Goal: Task Accomplishment & Management: Use online tool/utility

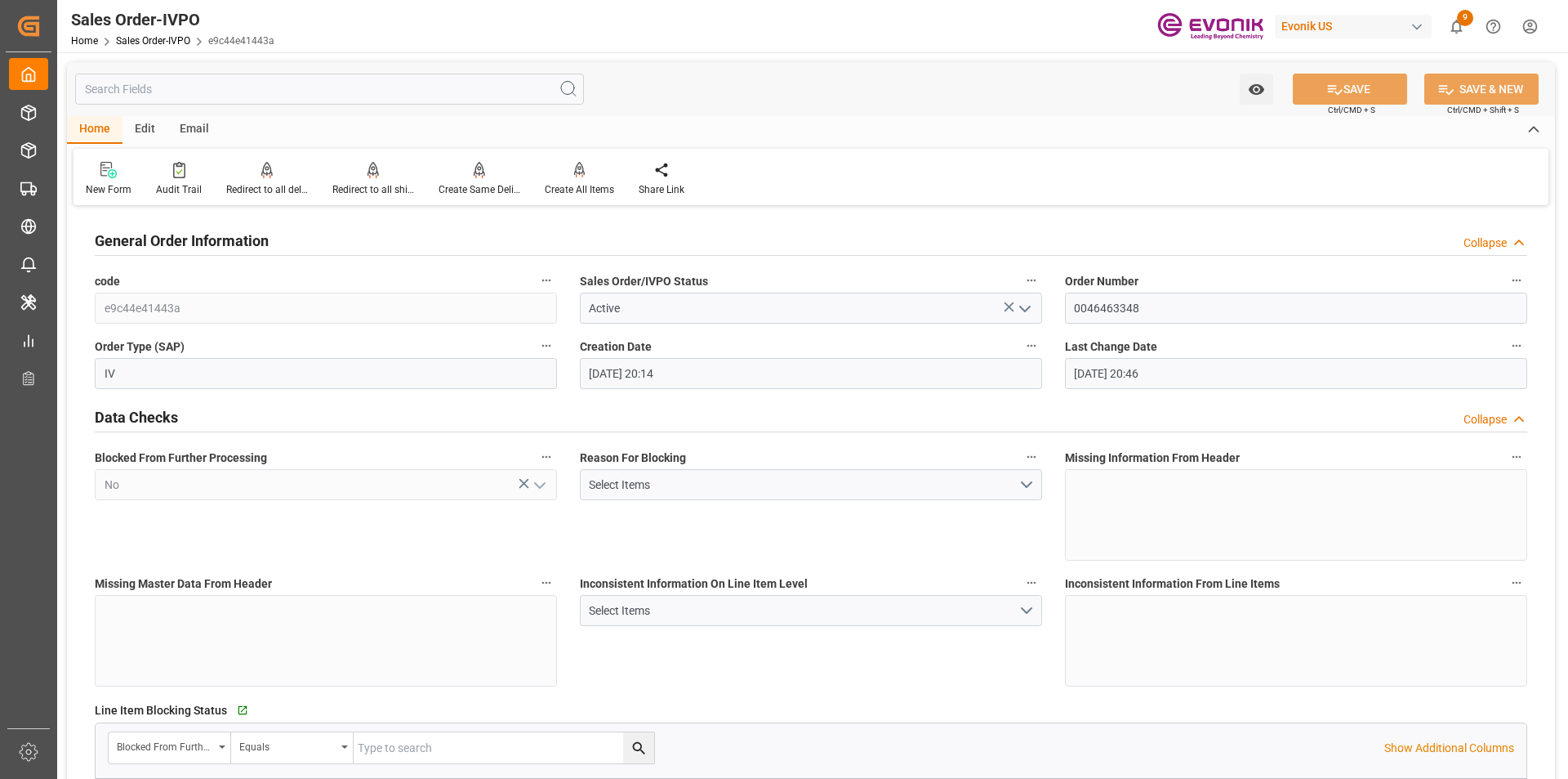
scroll to position [654, 0]
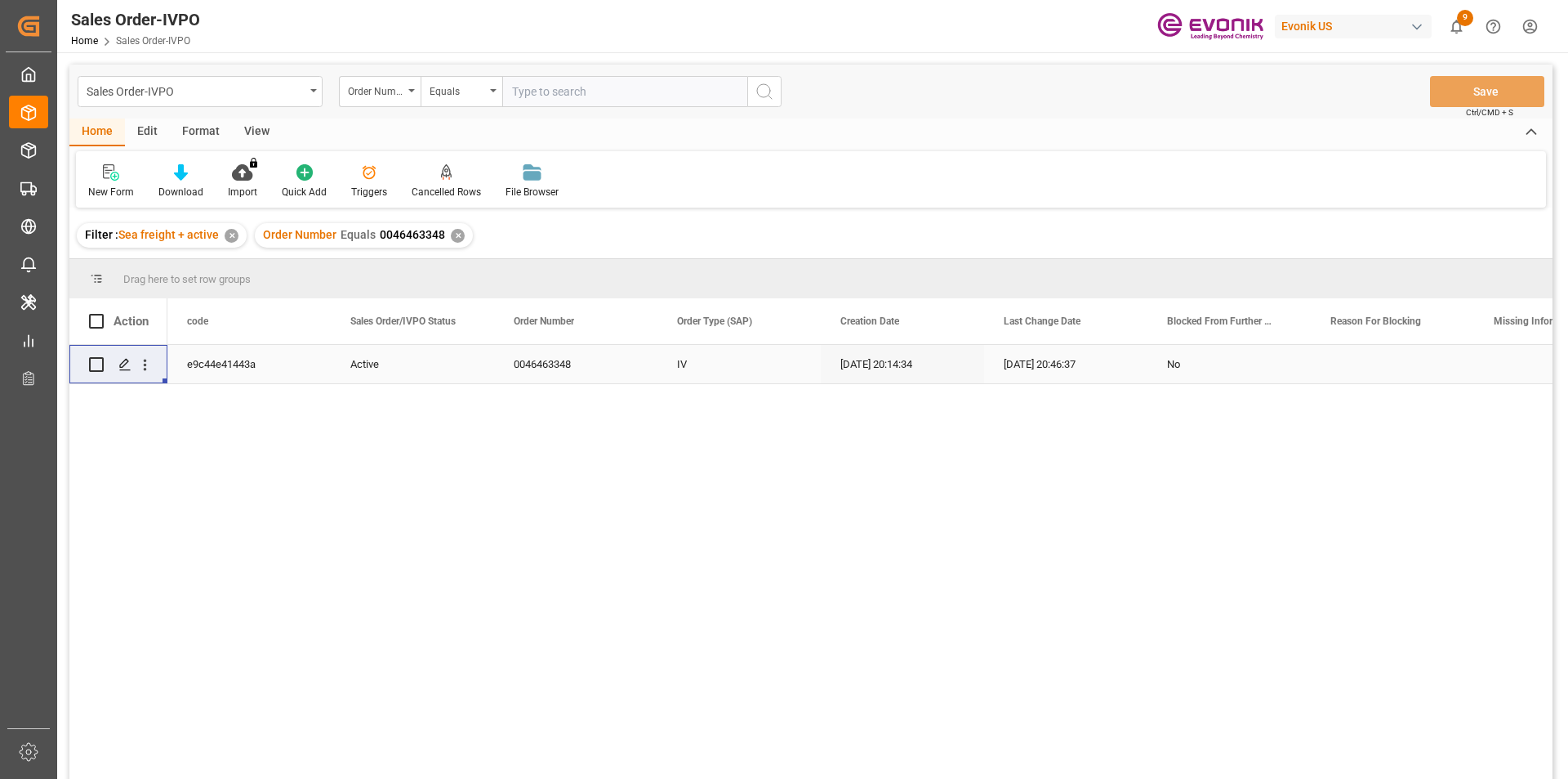
click at [459, 235] on div "✕" at bounding box center [458, 236] width 14 height 14
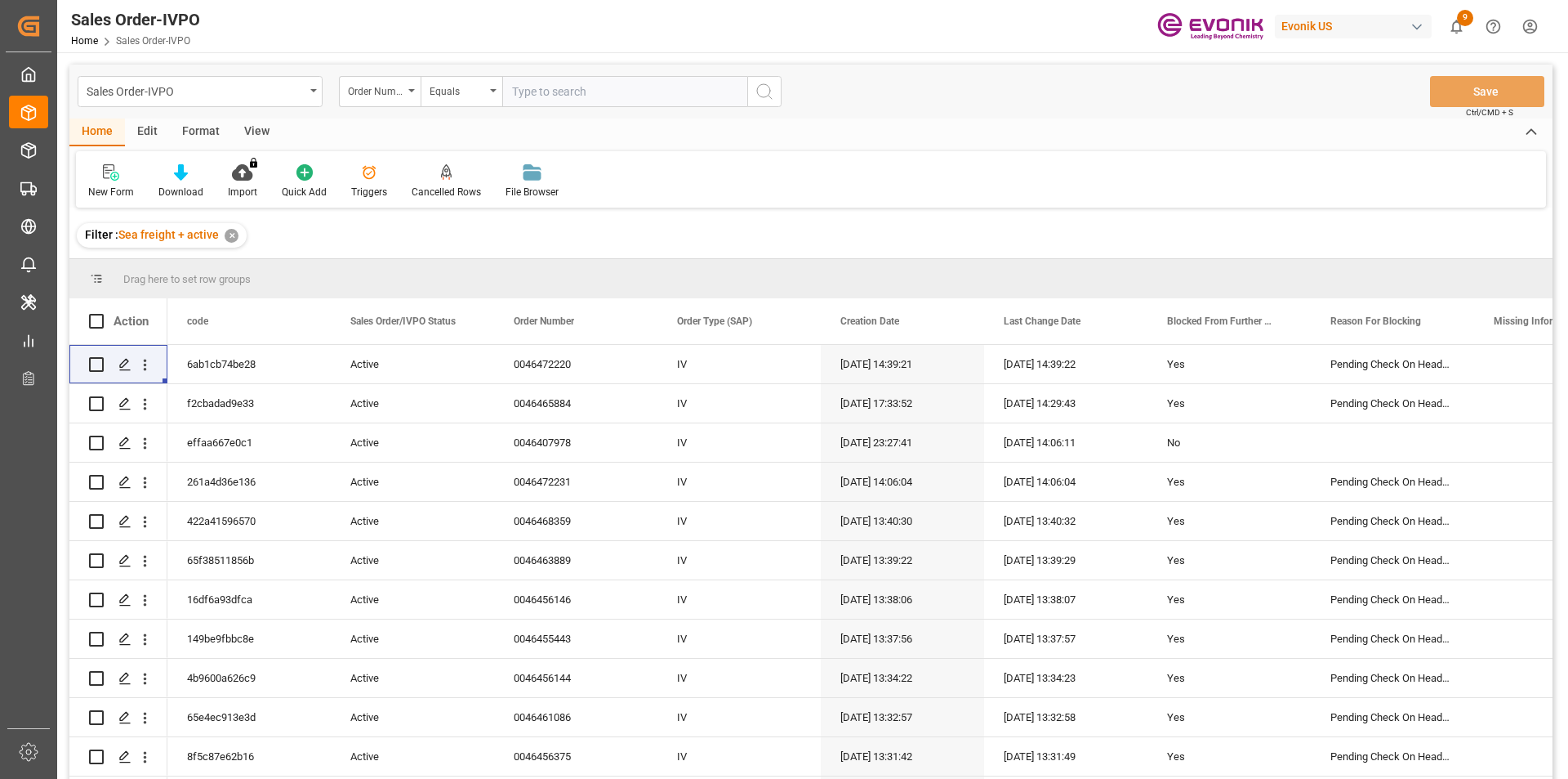
click at [571, 95] on input "text" at bounding box center [624, 91] width 245 height 31
type input "0046466190"
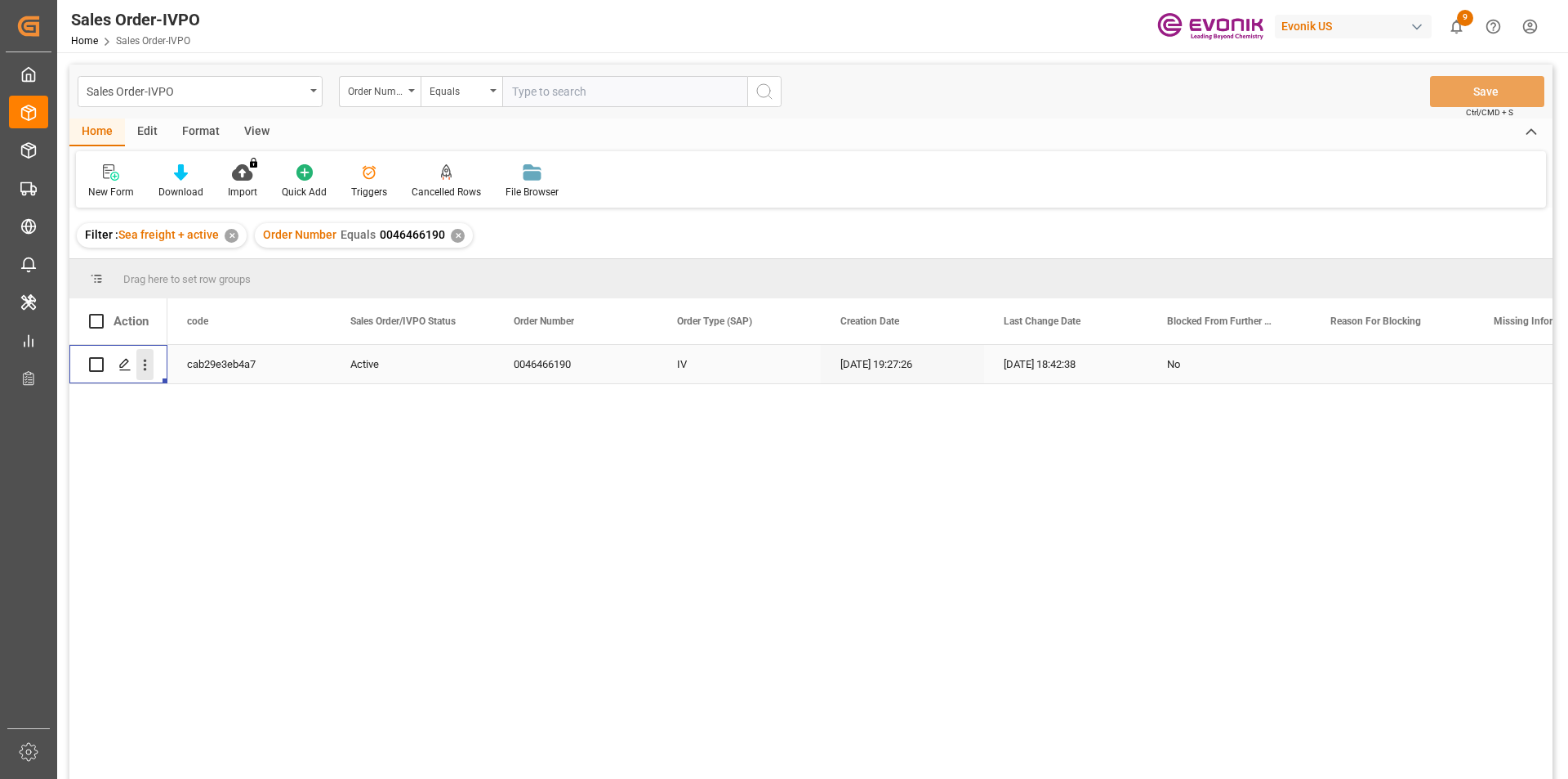
click at [148, 365] on icon "open menu" at bounding box center [145, 364] width 18 height 18
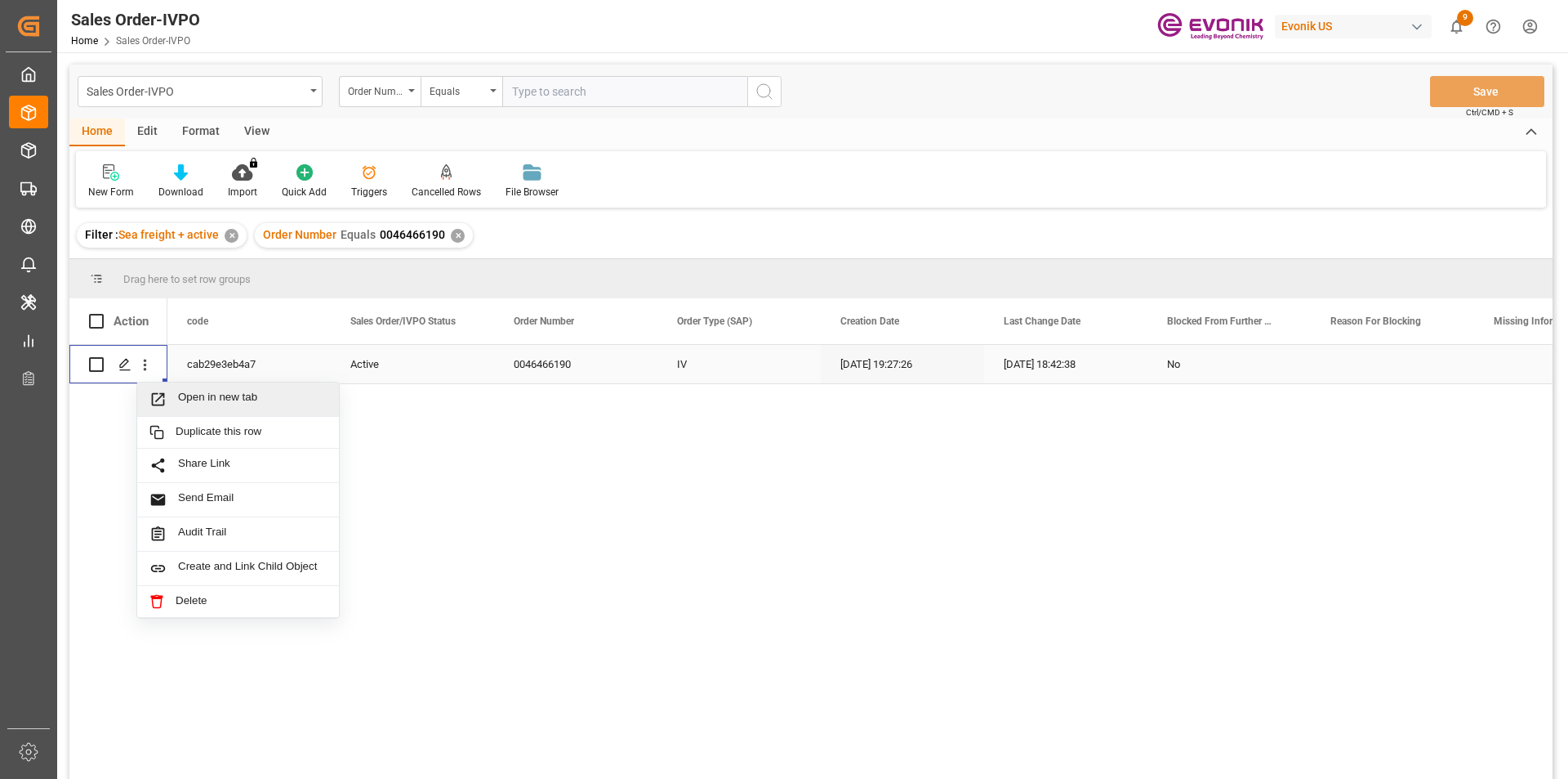
click at [247, 398] on span "Open in new tab" at bounding box center [252, 399] width 149 height 18
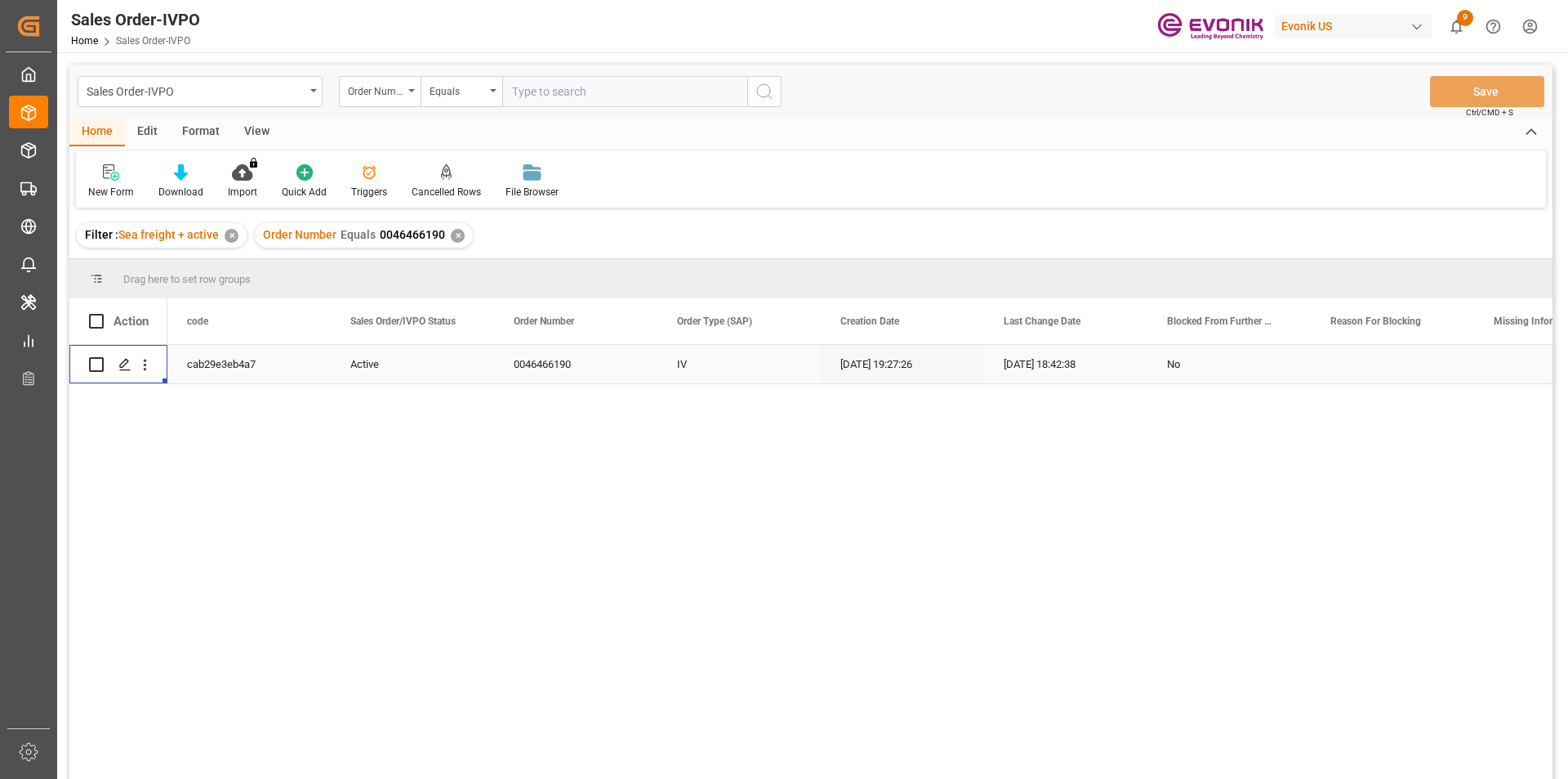
click at [451, 237] on div "✕" at bounding box center [458, 236] width 14 height 14
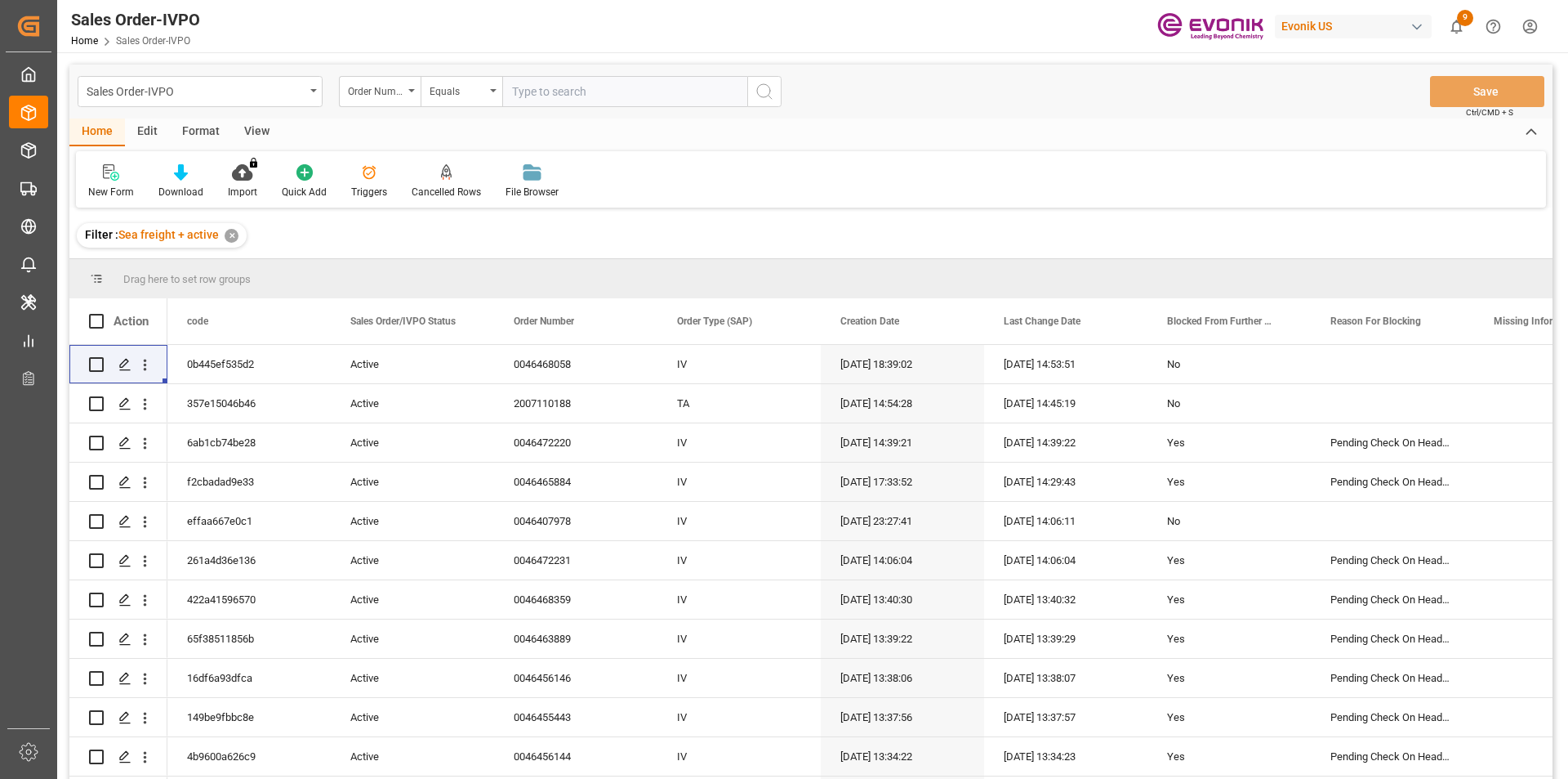
click at [539, 95] on input "text" at bounding box center [624, 91] width 245 height 31
paste input "46467083"
type input "46467083"
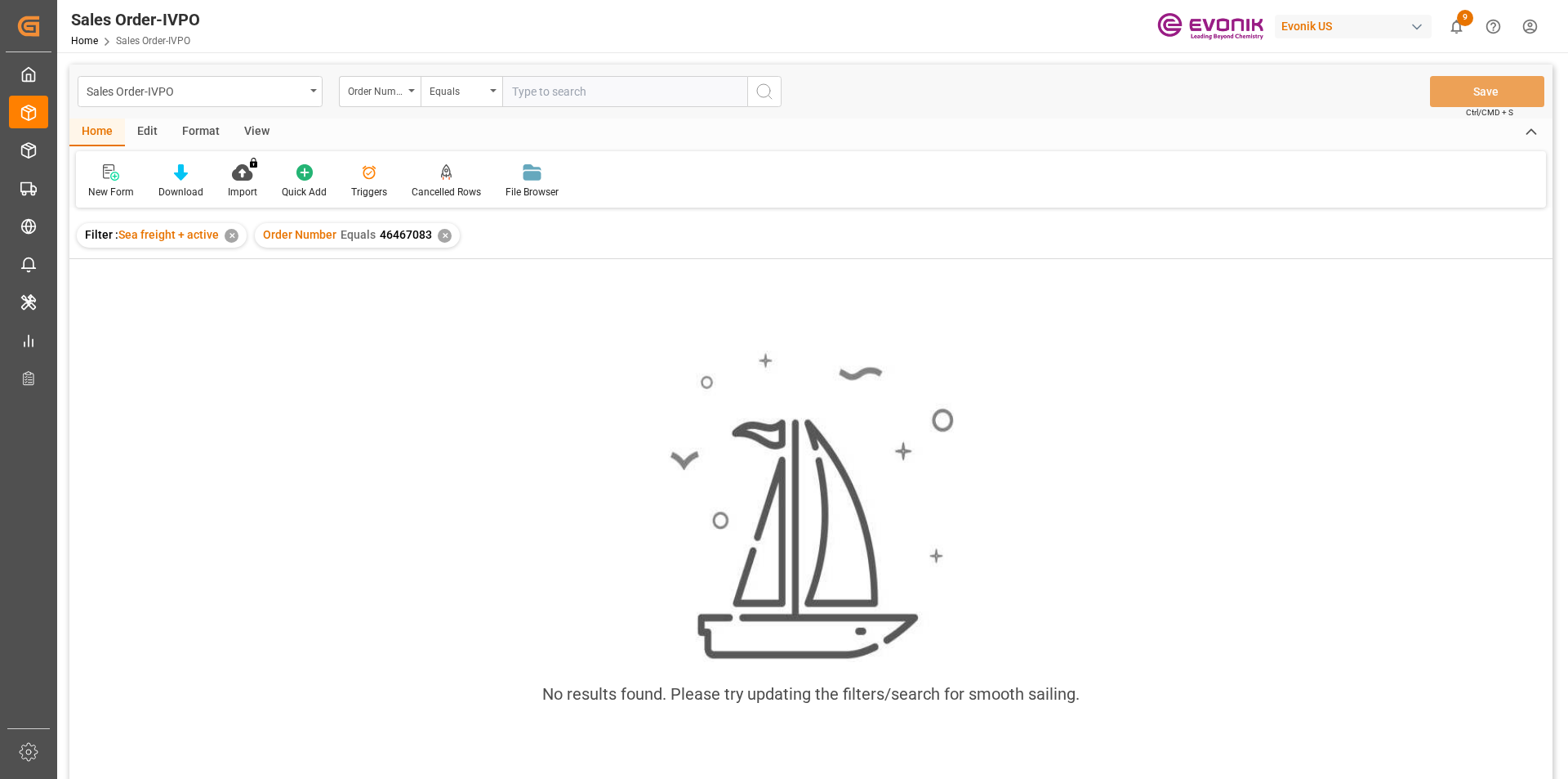
click at [534, 99] on input "text" at bounding box center [624, 91] width 245 height 31
paste input "250905000259"
type input "250905000259"
click at [439, 233] on div "✕" at bounding box center [444, 236] width 14 height 14
click at [552, 99] on input "text" at bounding box center [624, 91] width 245 height 31
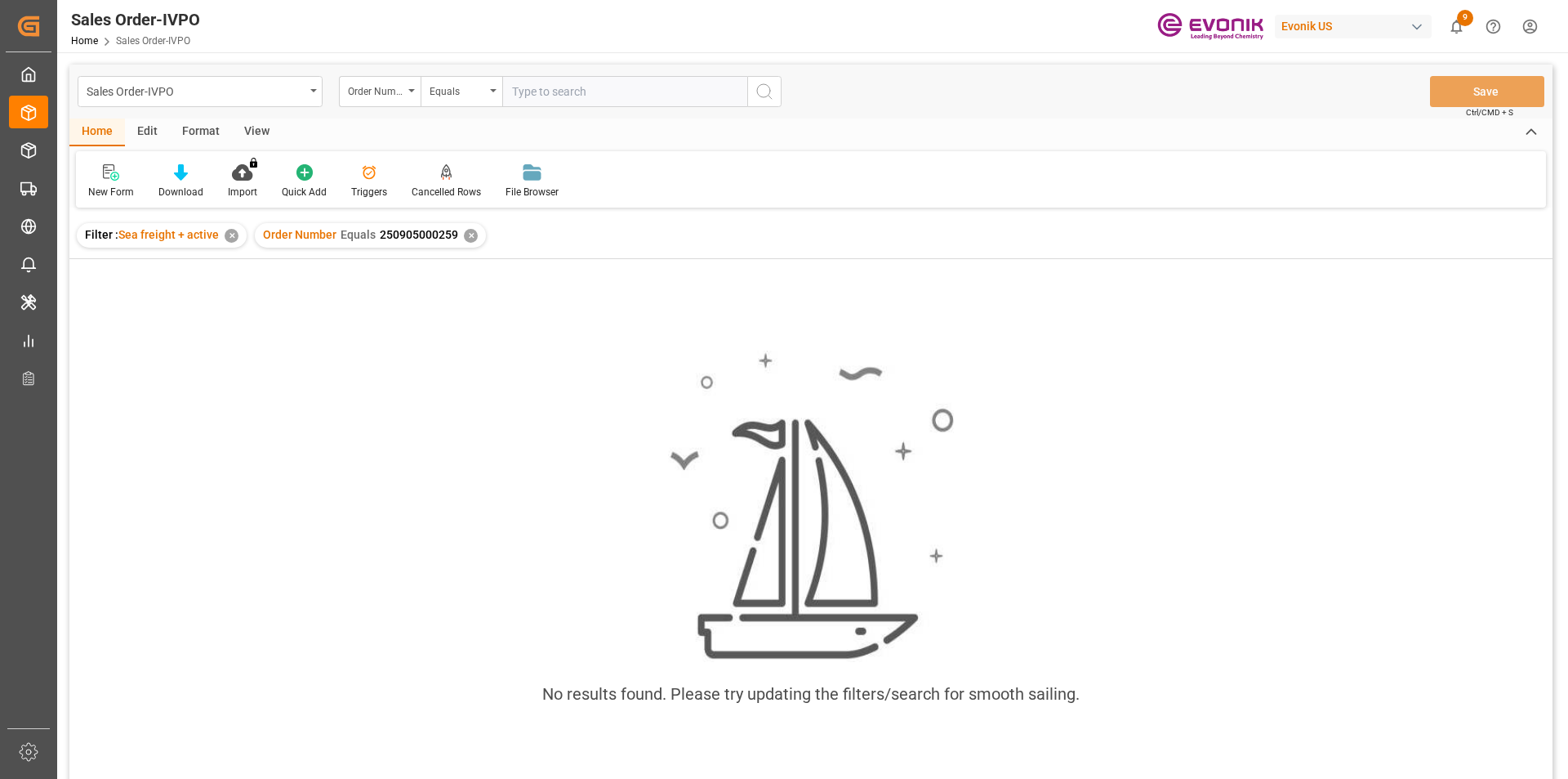
drag, startPoint x: 464, startPoint y: 232, endPoint x: 546, endPoint y: 127, distance: 133.2
click at [466, 228] on div "Order Number Equals 250905000259 ✕" at bounding box center [370, 235] width 231 height 24
click at [555, 91] on input "text" at bounding box center [624, 91] width 245 height 31
click at [464, 240] on div "✕" at bounding box center [470, 236] width 14 height 14
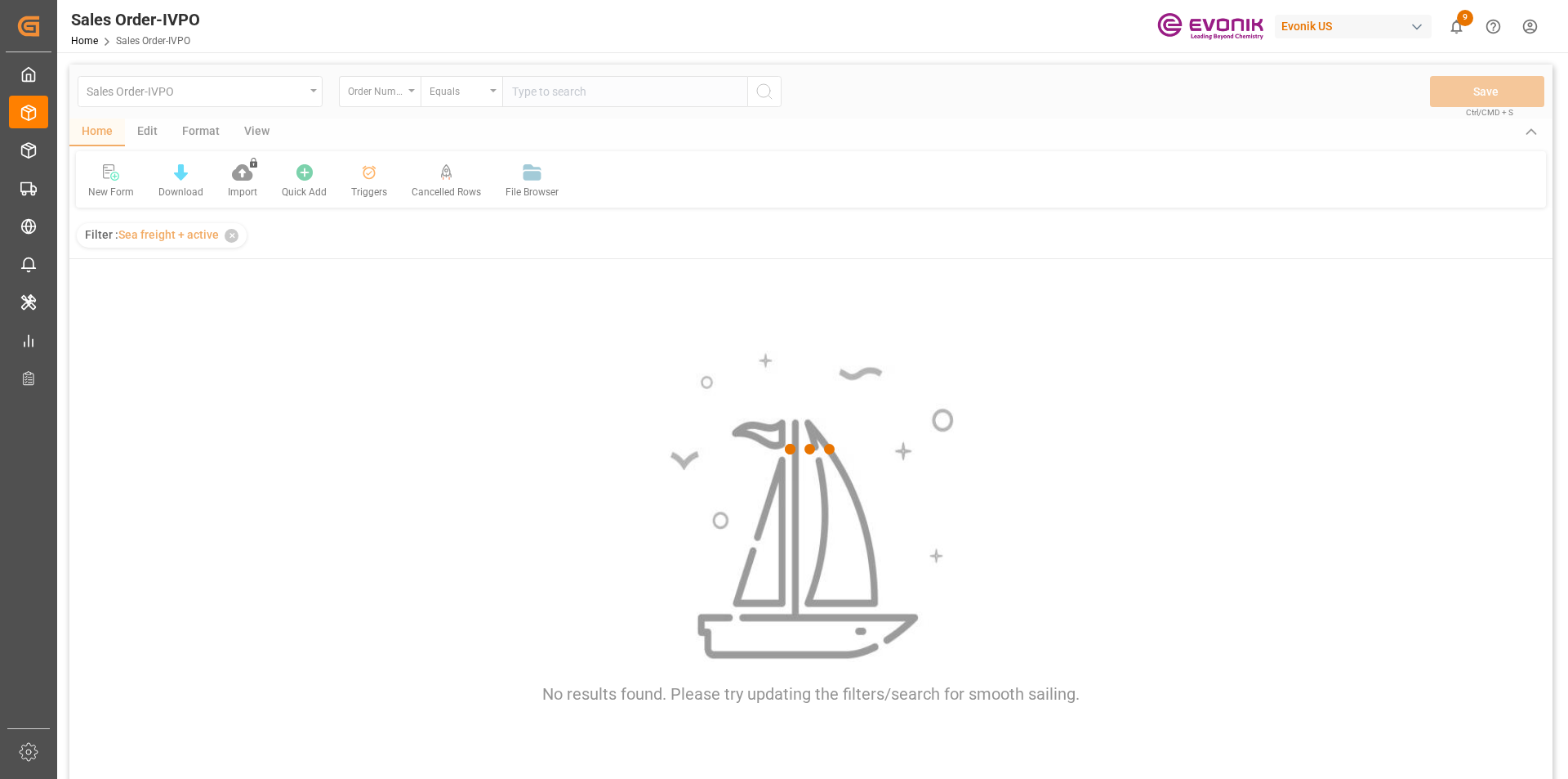
click at [561, 88] on div at bounding box center [810, 449] width 1483 height 769
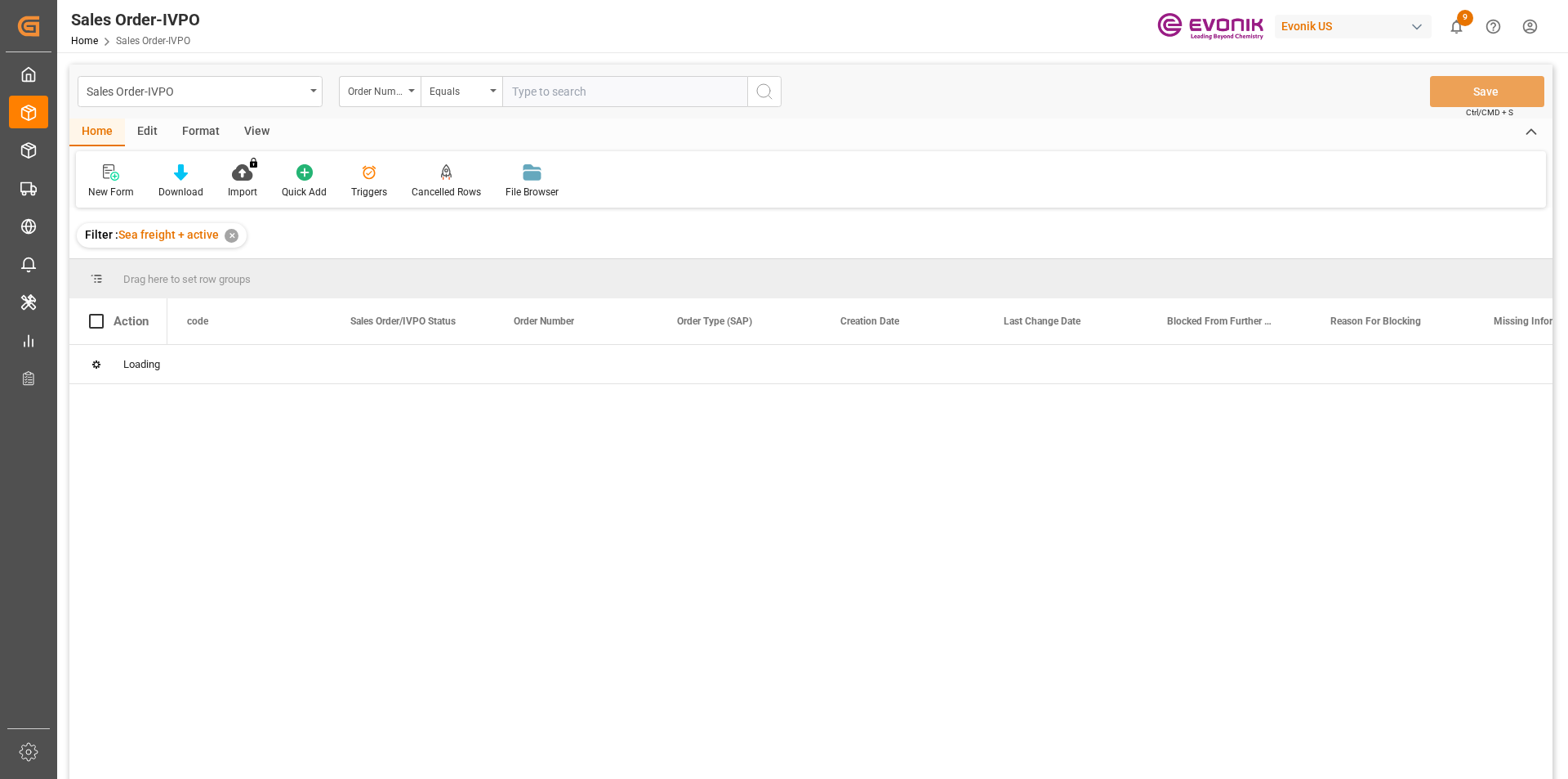
click at [557, 96] on input "text" at bounding box center [624, 91] width 245 height 31
paste input "250905000259"
type input "250905000259"
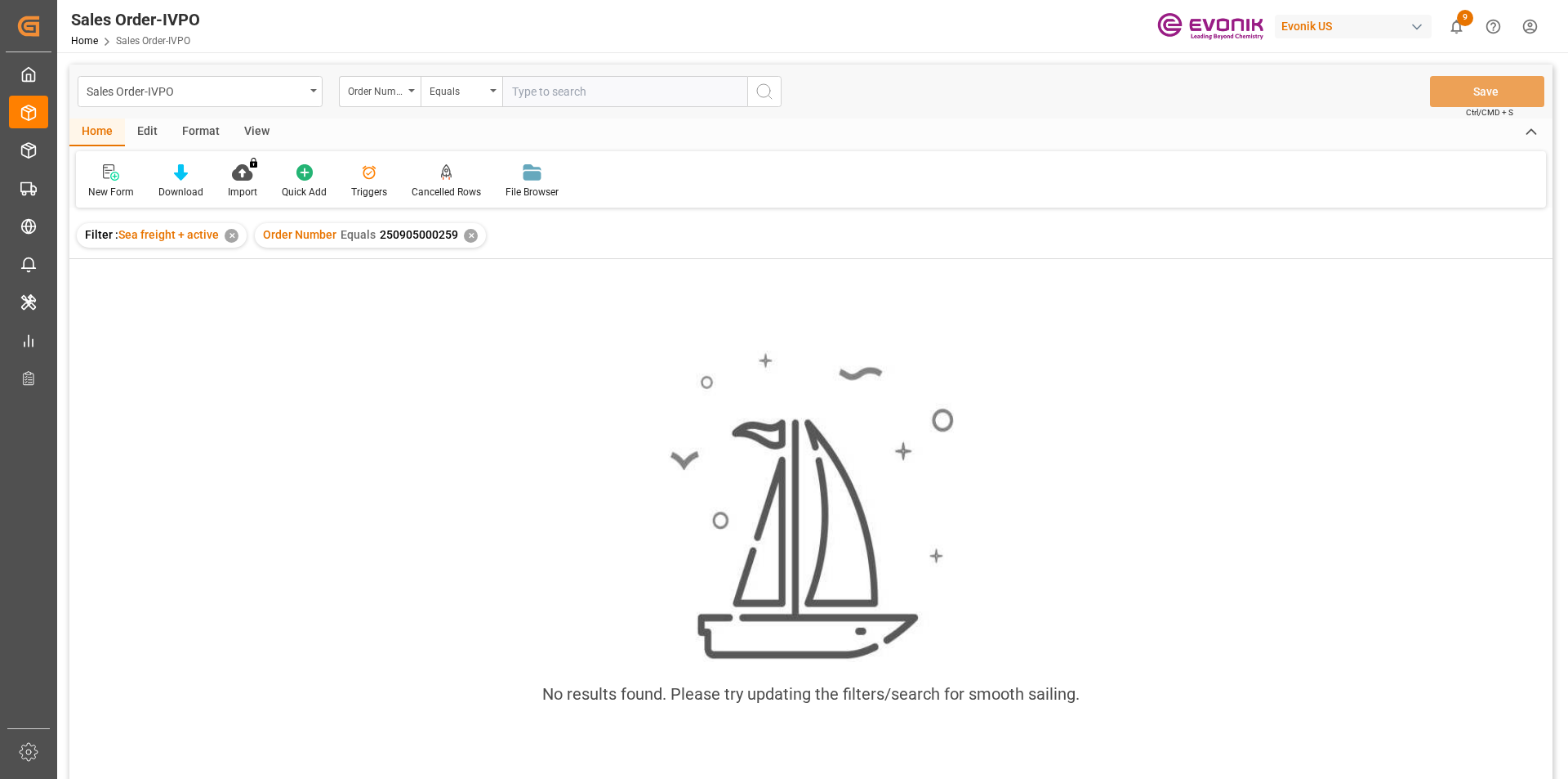
click at [468, 232] on div "✕" at bounding box center [470, 236] width 14 height 14
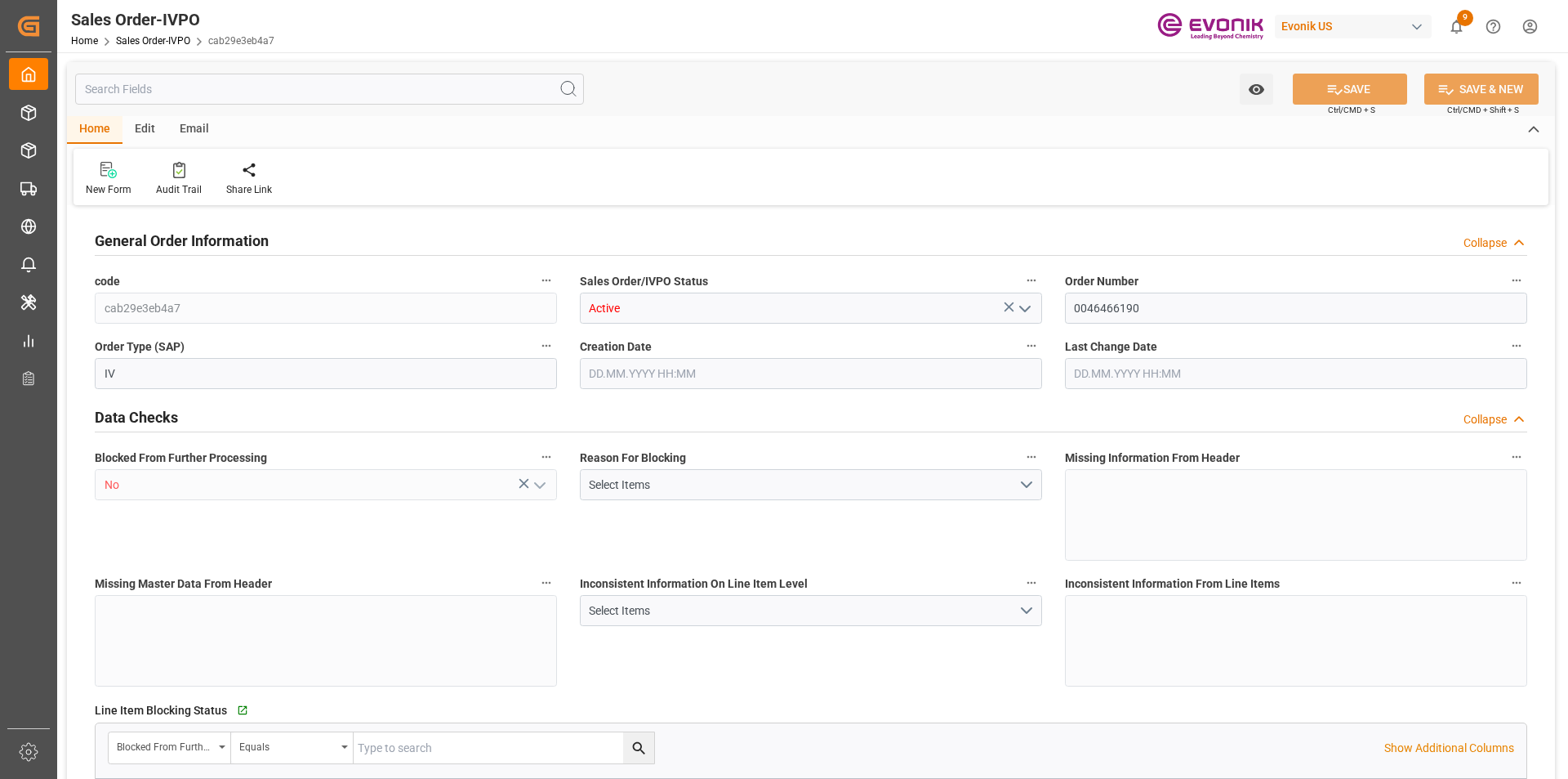
type input "BRSSZ"
type input "0"
type input "1"
type input "1975.428"
type input "31.07.2025 19:27"
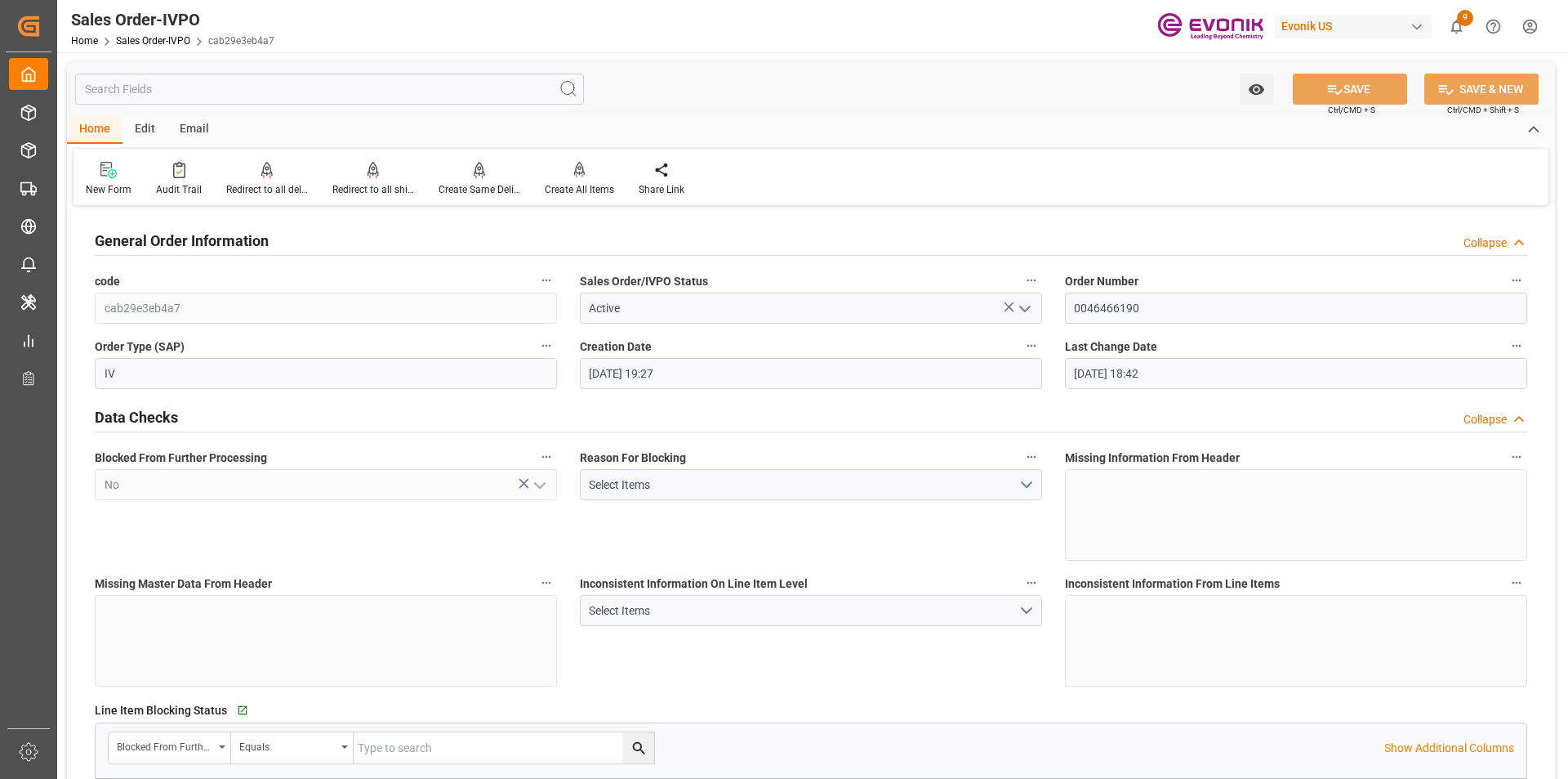
type input "08.08.2025 18:42"
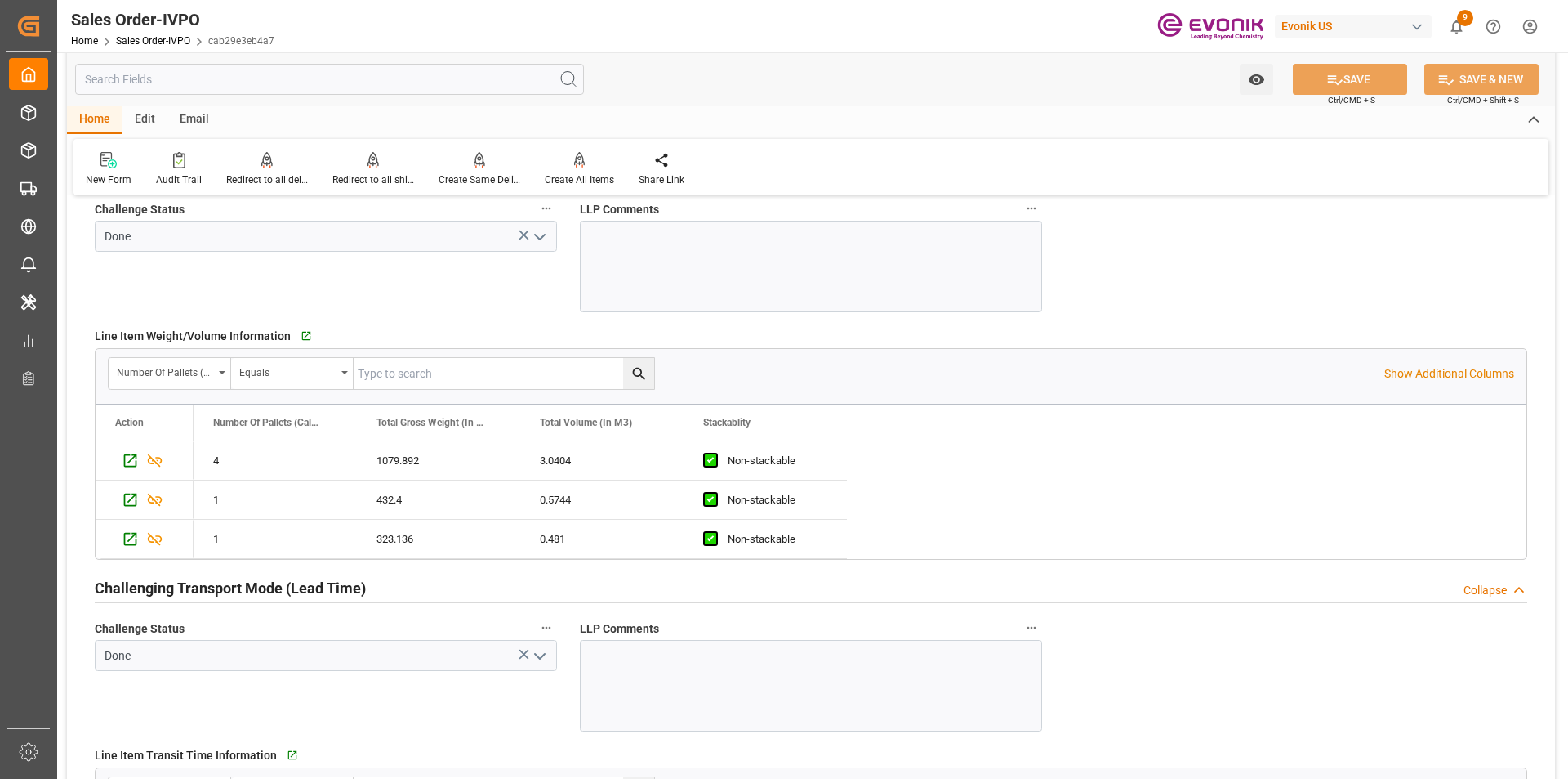
scroll to position [2206, 0]
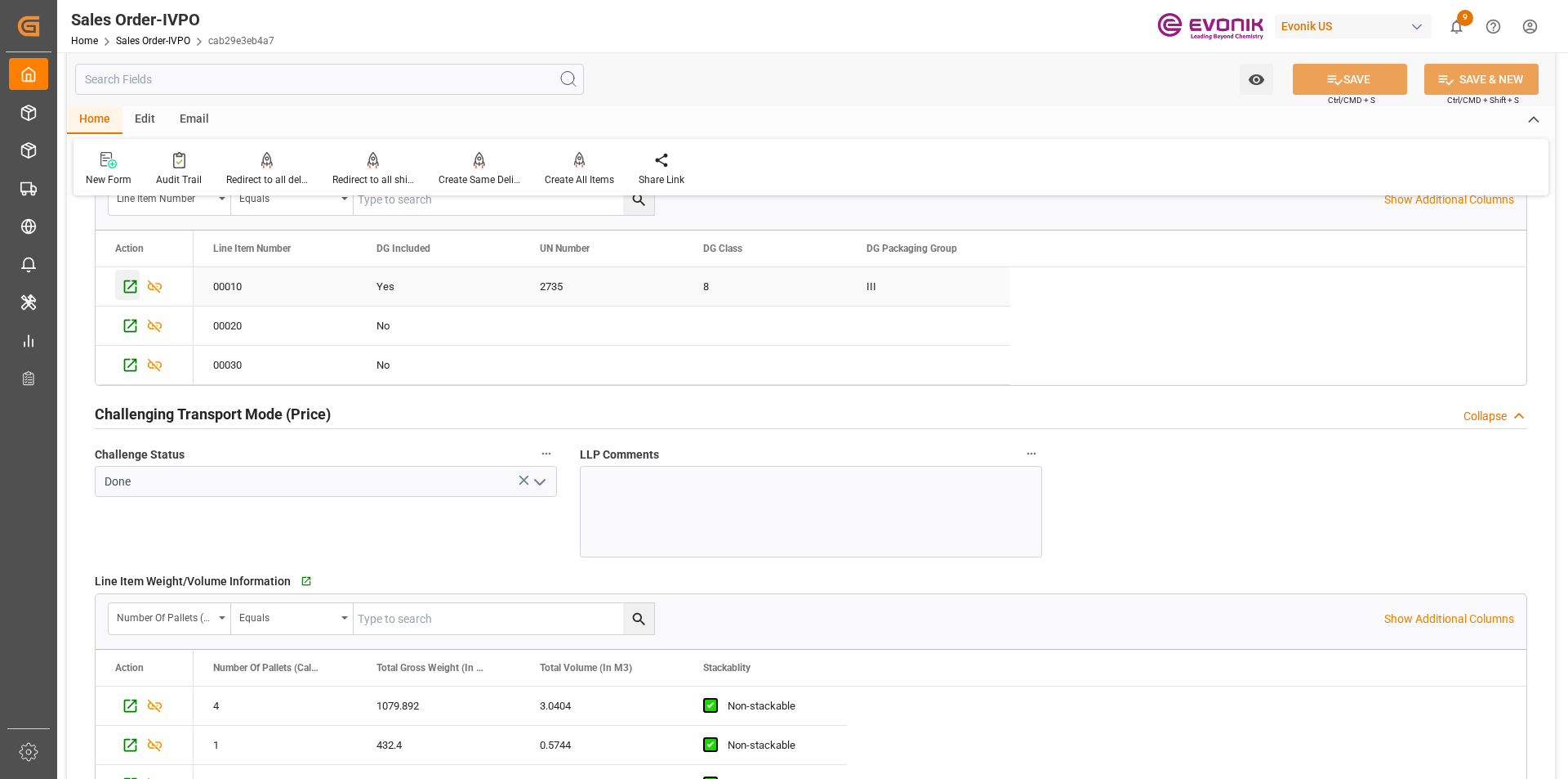
click at [131, 285] on icon "Press SPACE to select this row." at bounding box center [131, 287] width 13 height 13
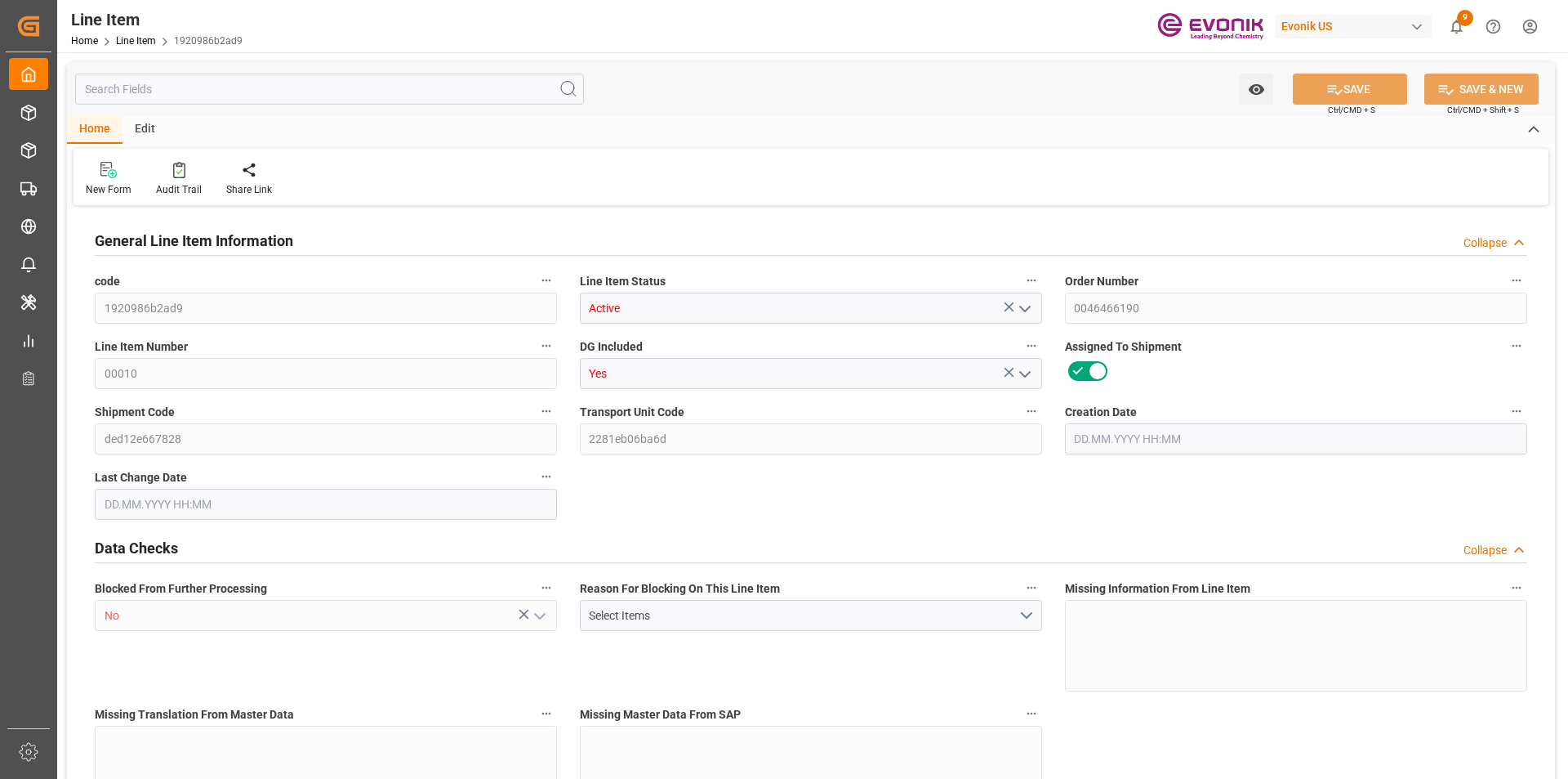
type input "4"
type input "1079.892"
type input "972"
type input "3.0404"
type input "54"
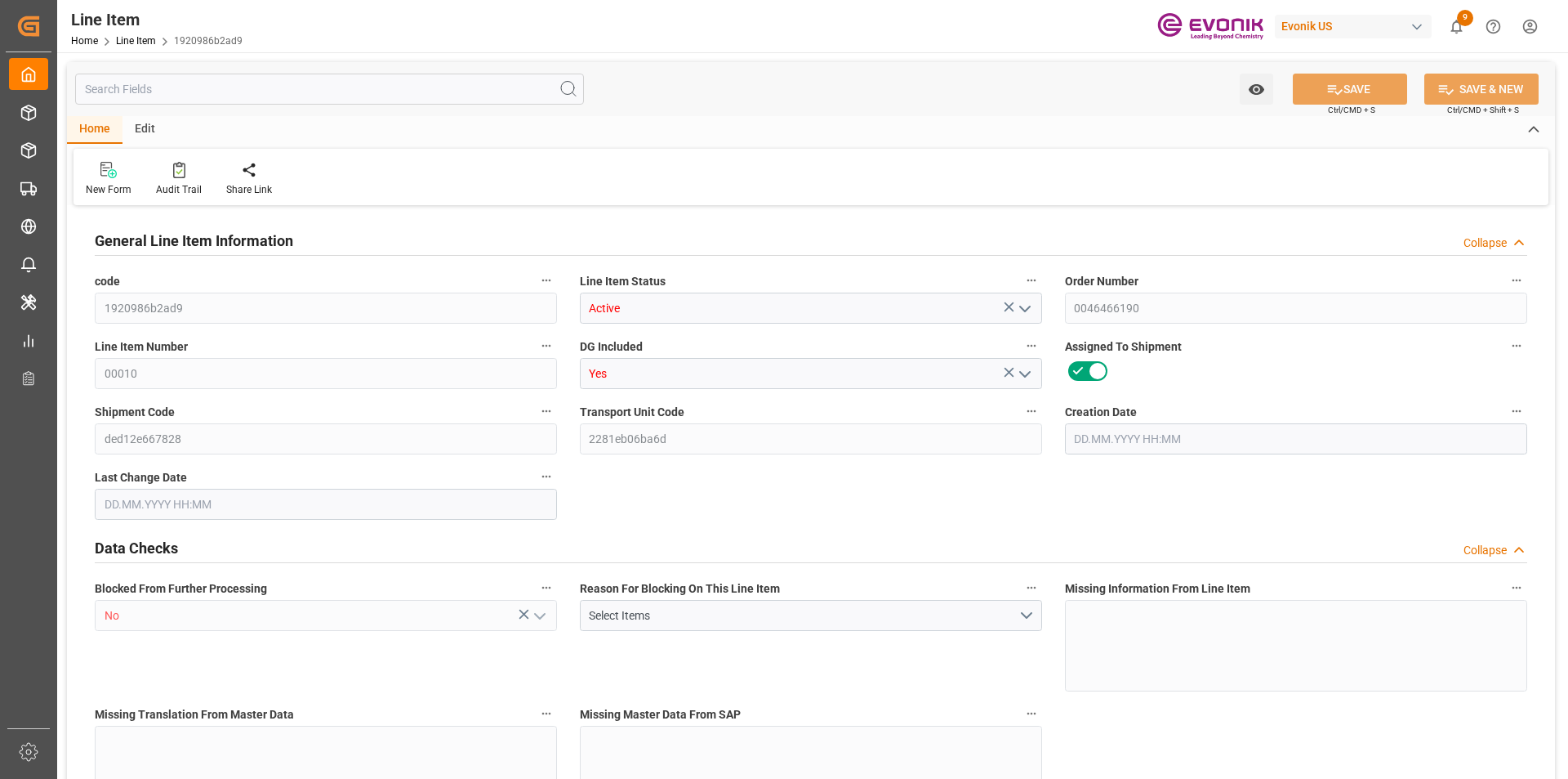
type input "8495.28"
type input "54"
type input "972"
type input "1079.892"
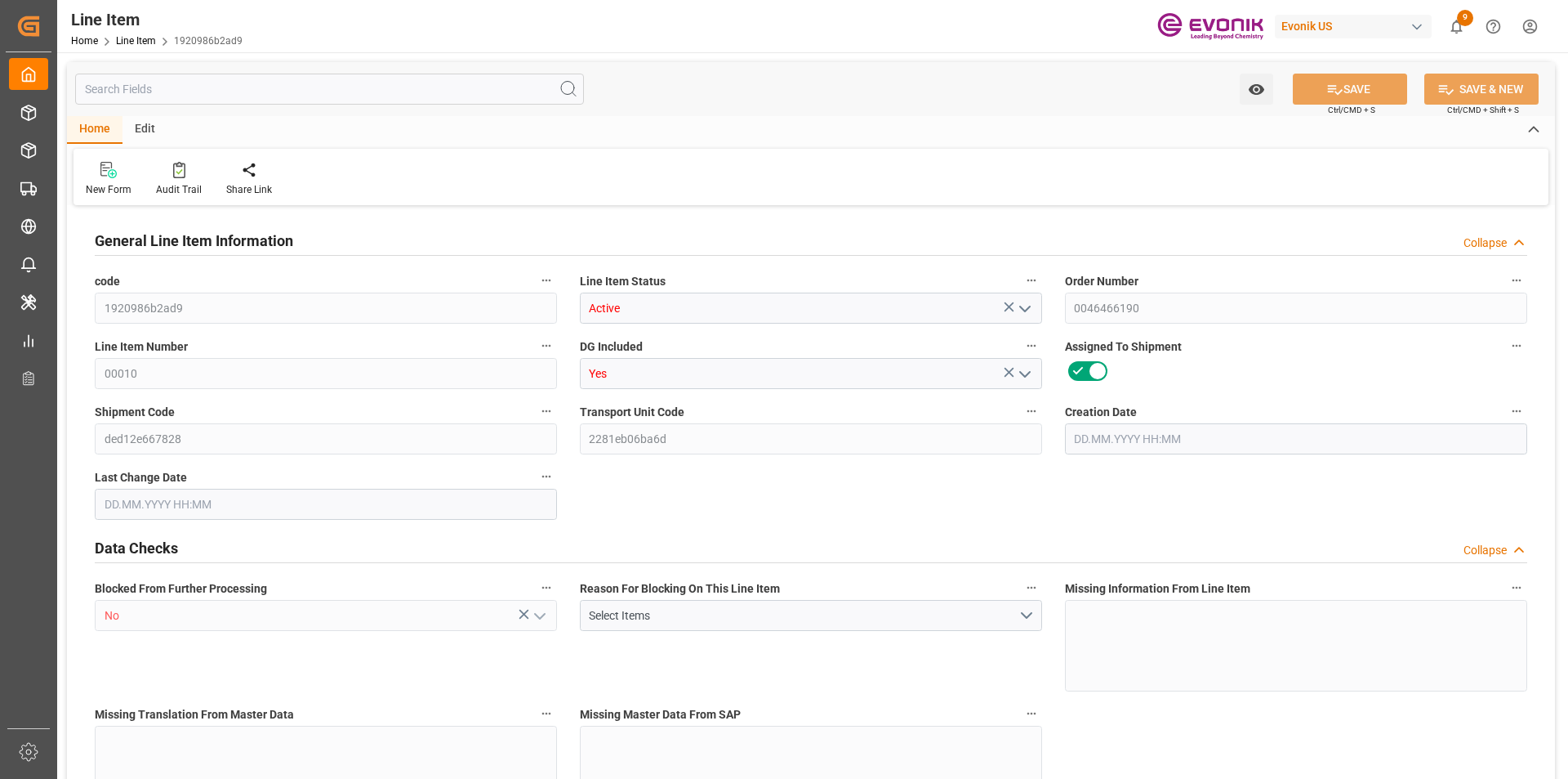
type input "1179.892"
type input "972"
type input "3.0404"
type input "3040.416"
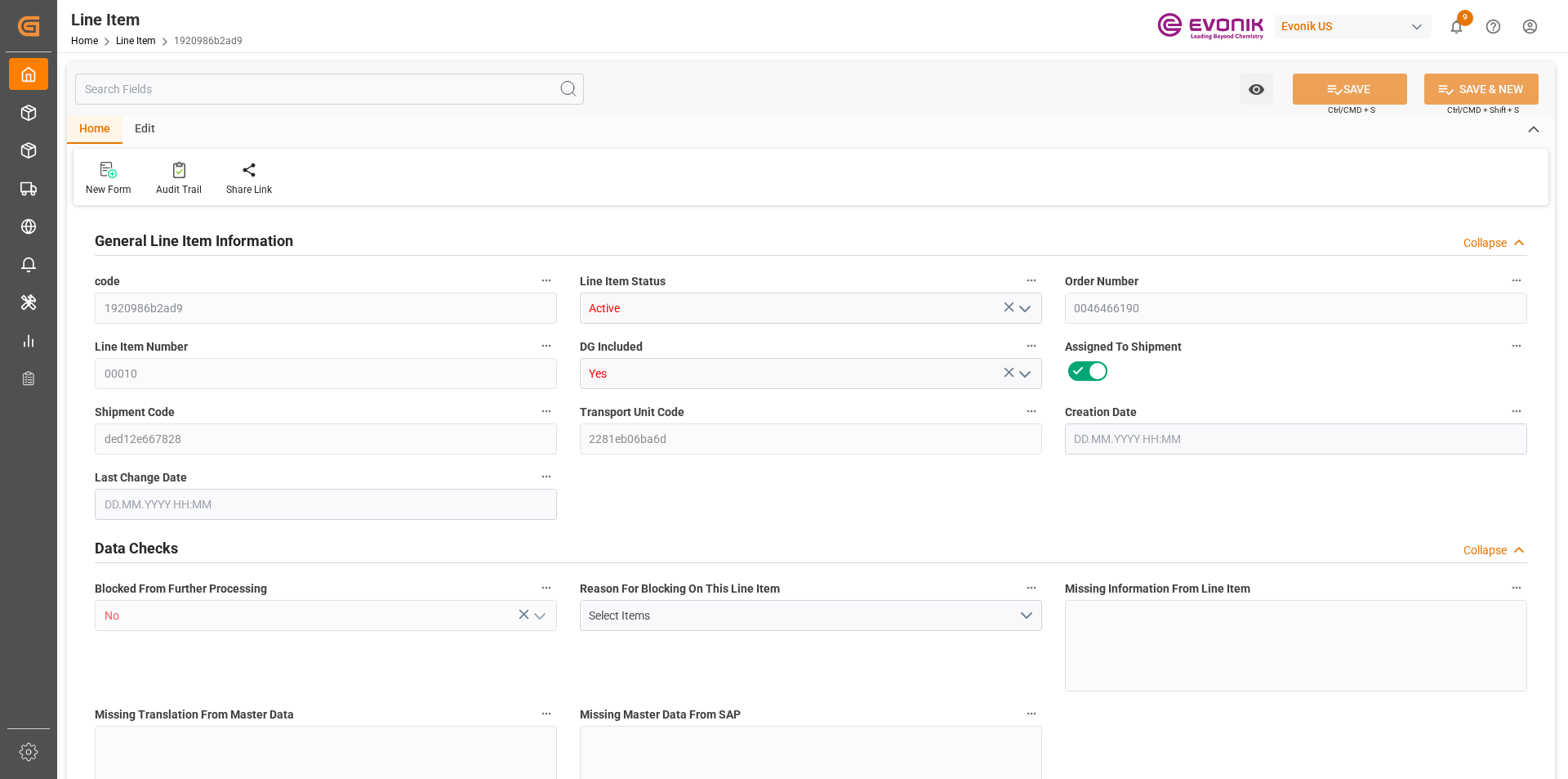
type input "54"
type input "1079.892"
type input "972"
type input "3.0404"
type input "31.07.2025 19:27"
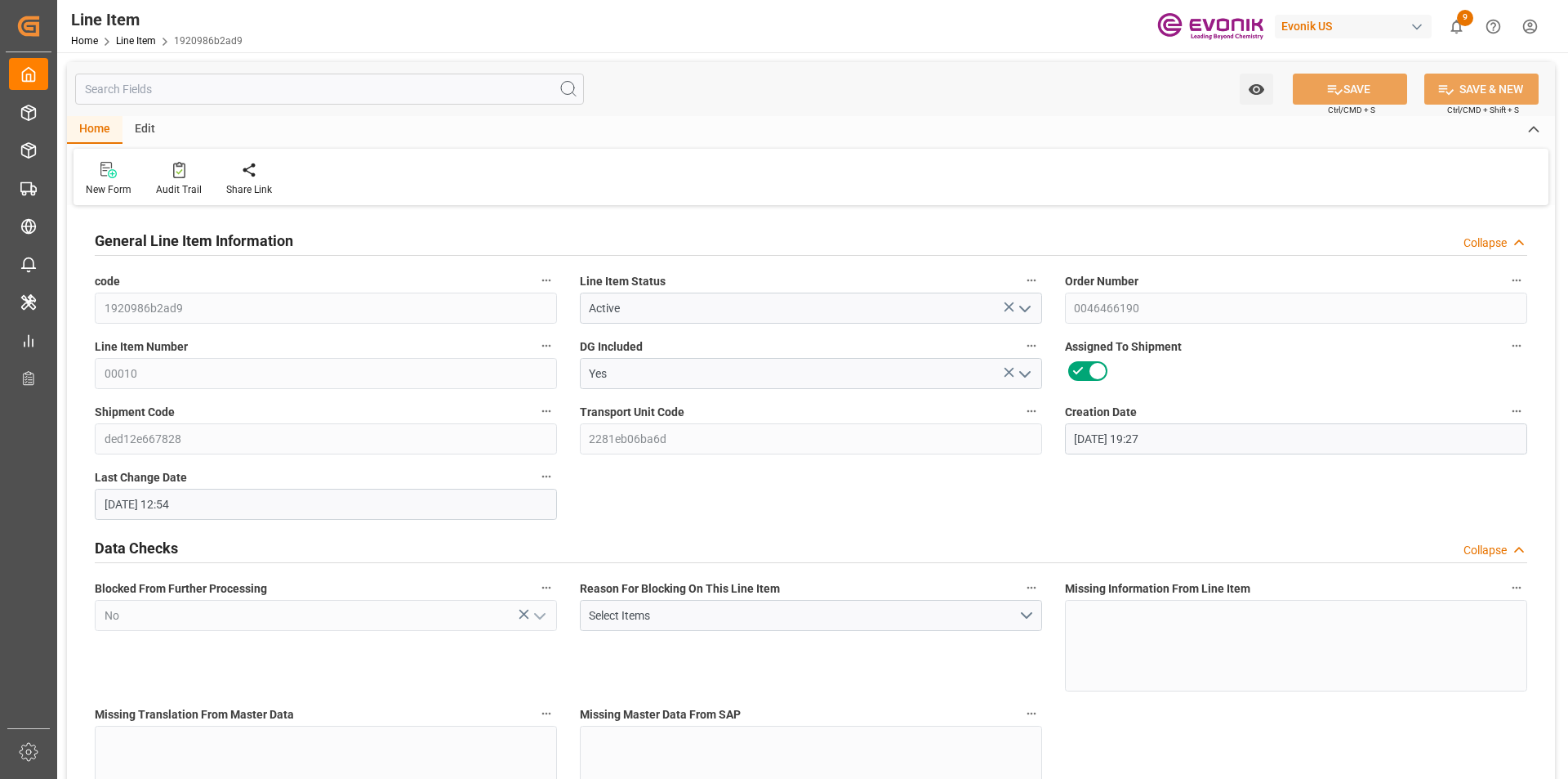
type input "14.08.2025 12:54"
type input "01.10.2025"
type input "13.08.2025"
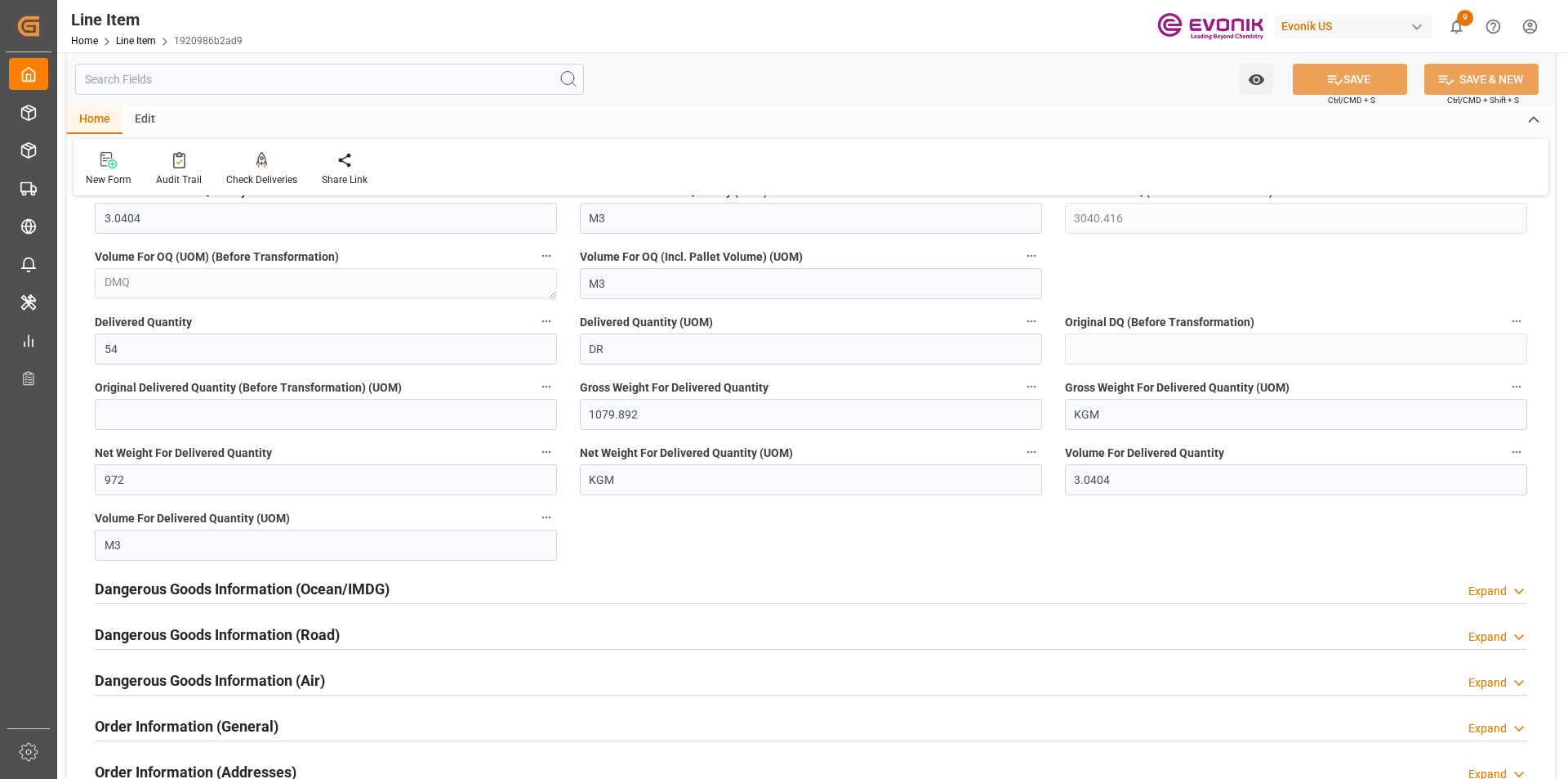
scroll to position [1961, 0]
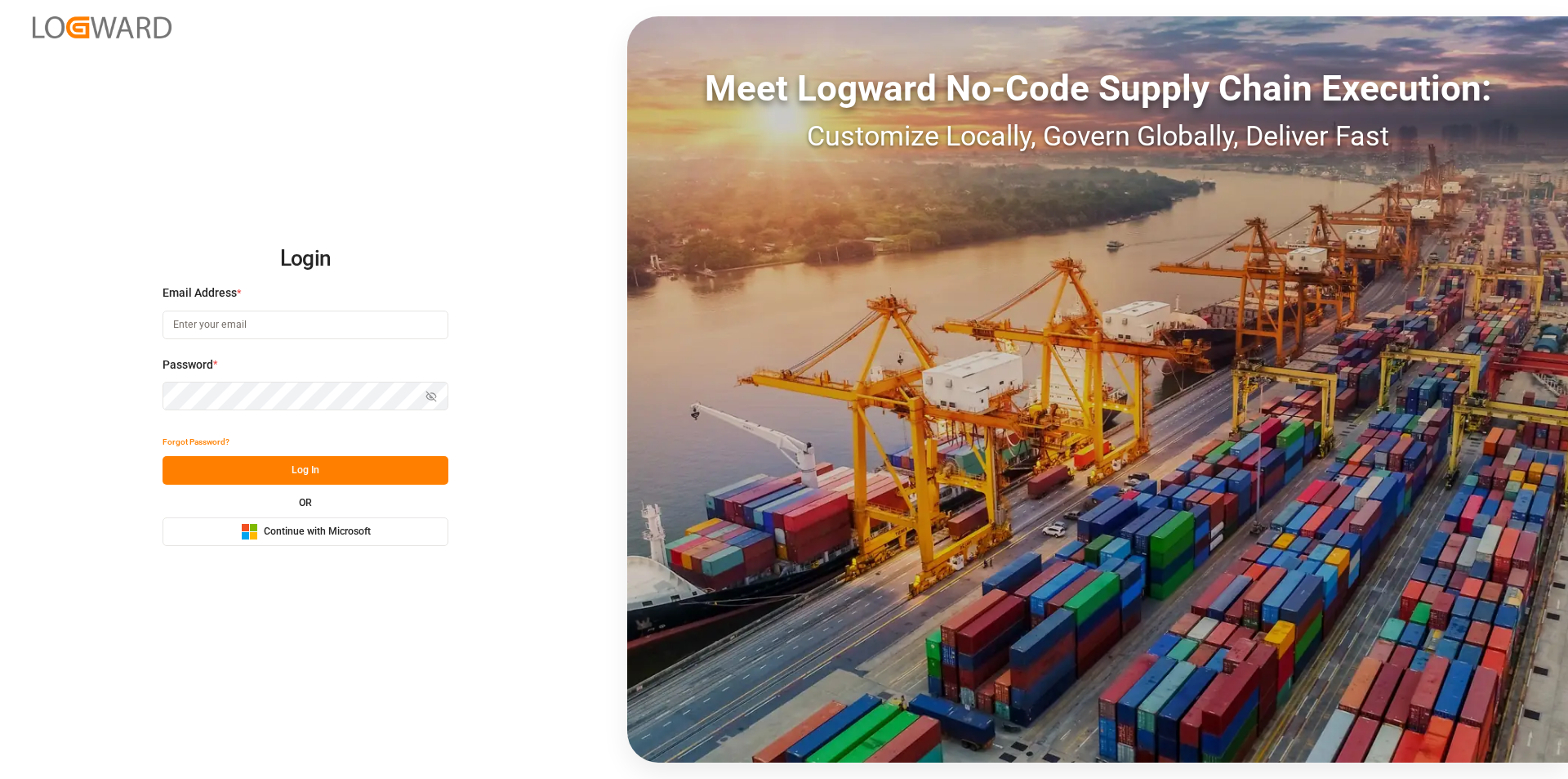
type input "nalini.basdeo@leschaco.com"
click at [262, 465] on button "Log In" at bounding box center [306, 470] width 286 height 28
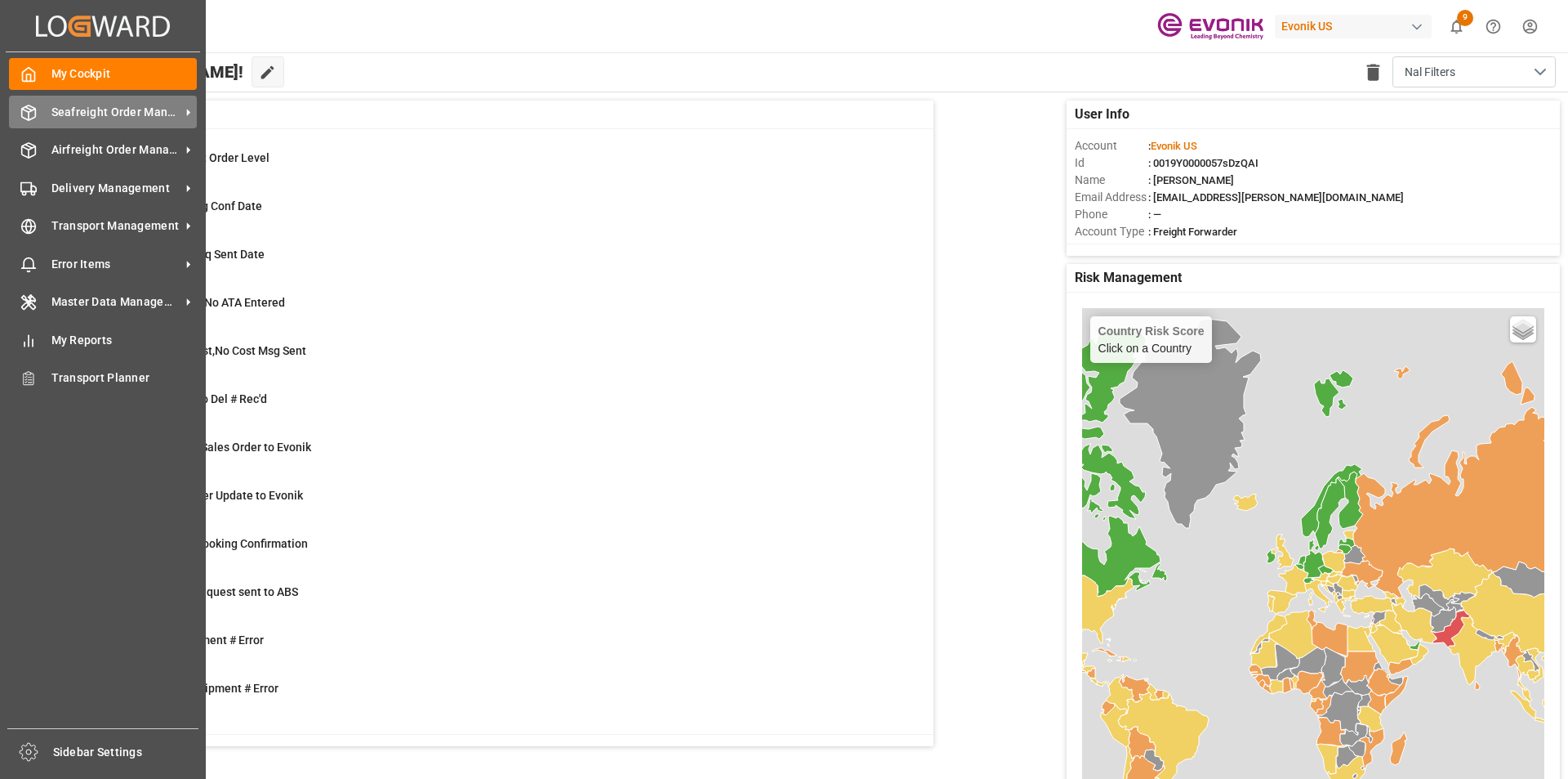
click at [99, 112] on span "Seafreight Order Management" at bounding box center [116, 112] width 129 height 18
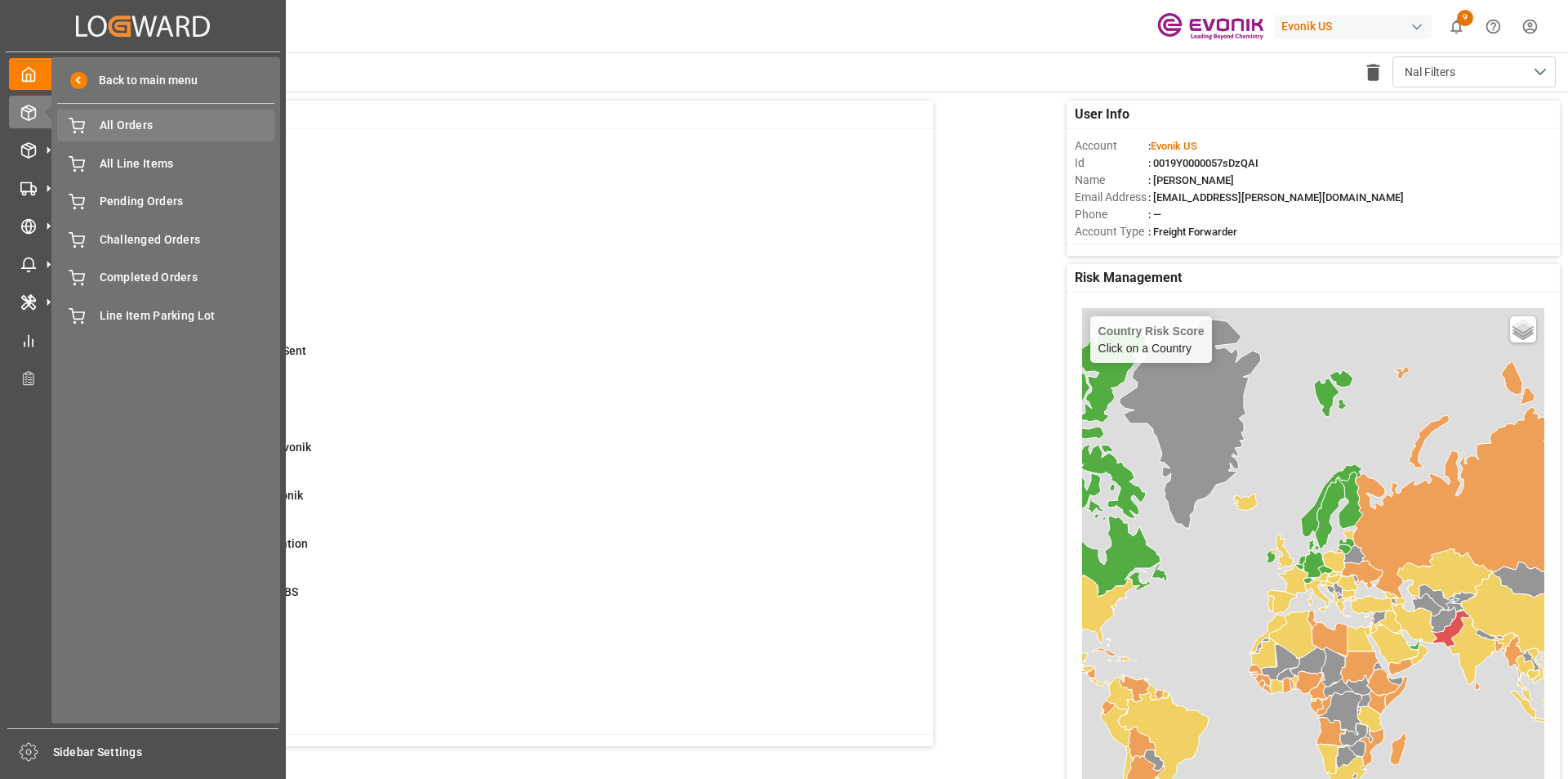
click at [159, 112] on div "All Orders All Orders" at bounding box center [165, 125] width 217 height 32
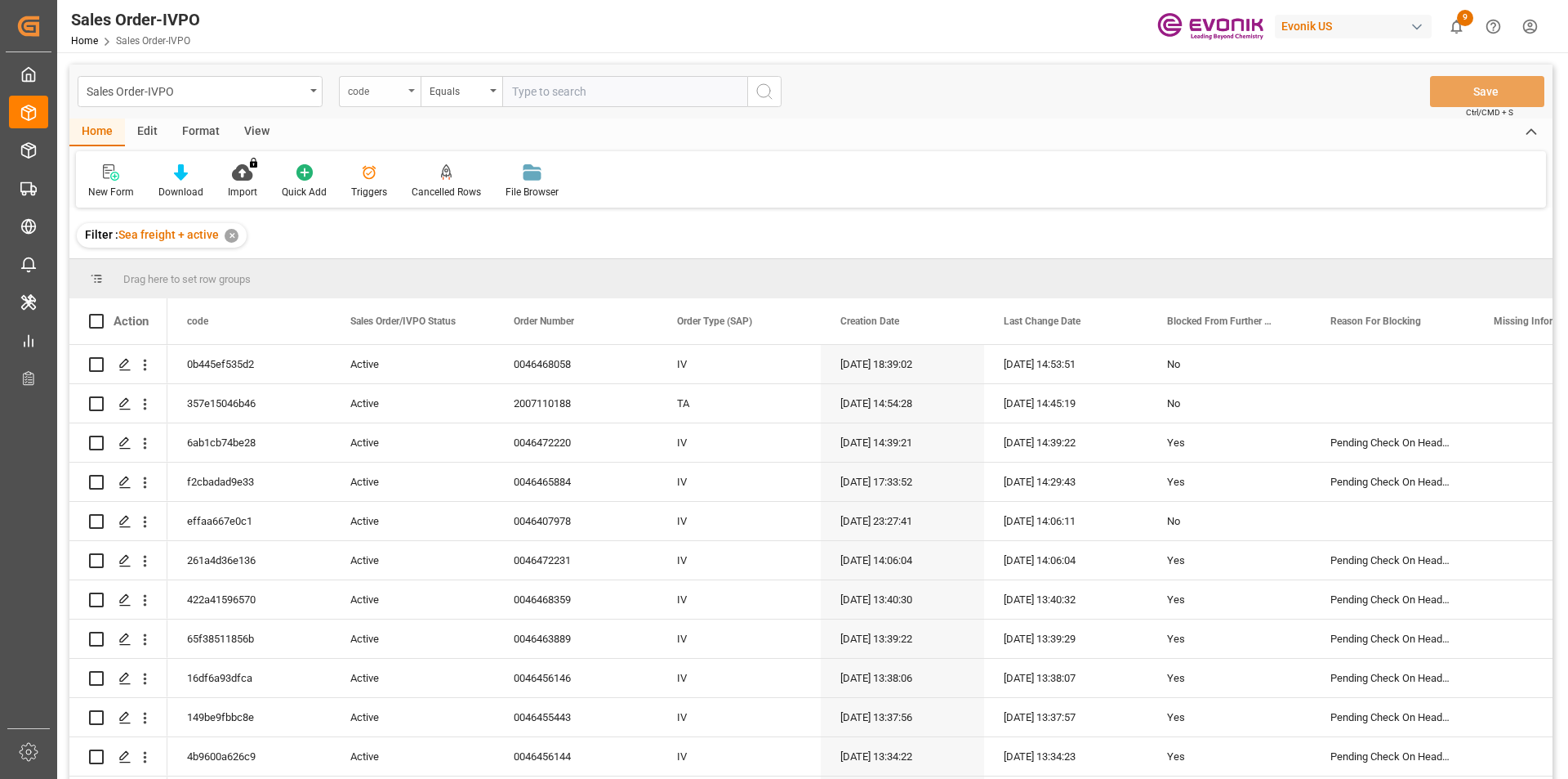
click at [373, 94] on div "code" at bounding box center [375, 89] width 55 height 18
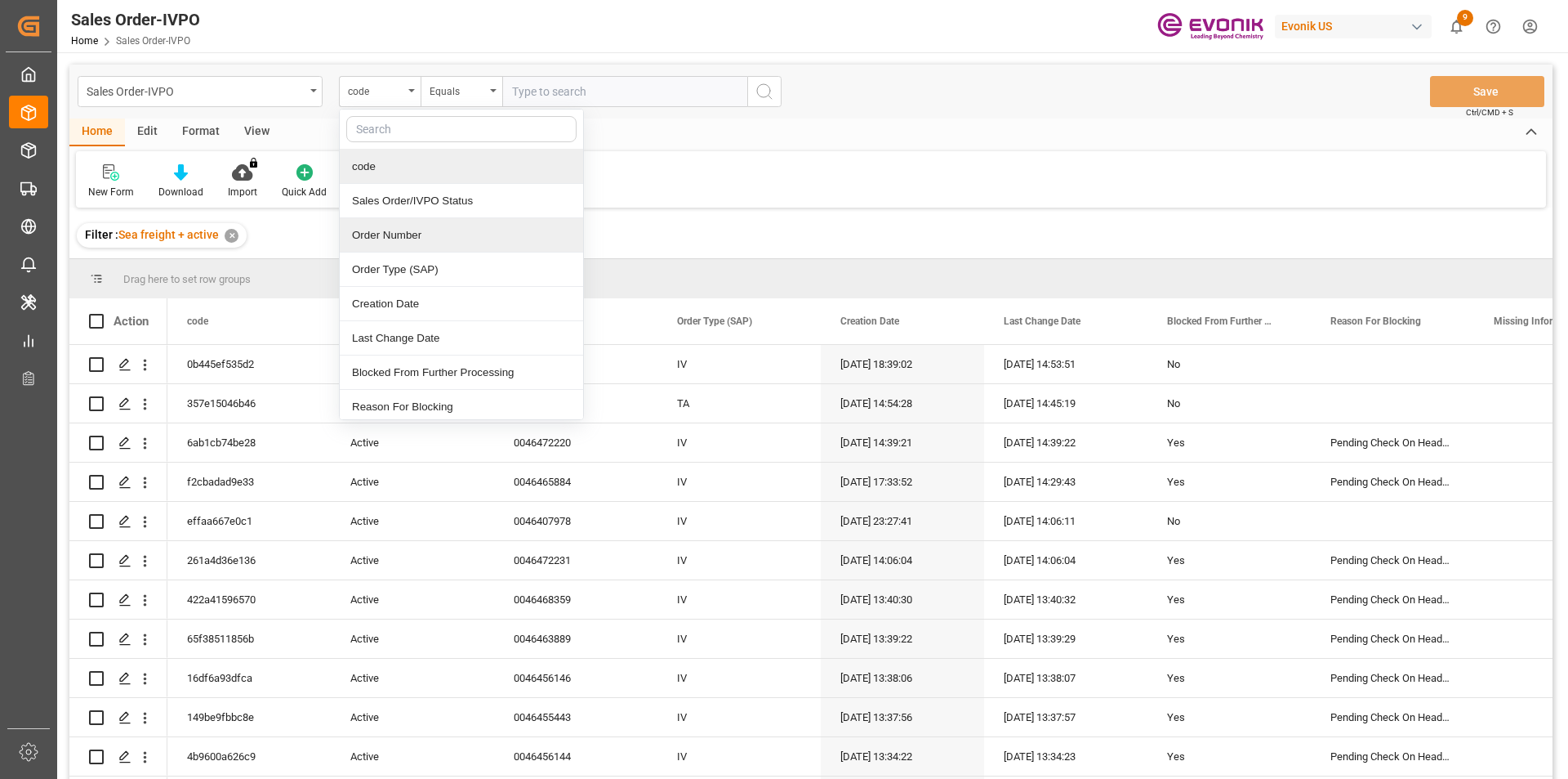
click at [406, 229] on div "Order Number" at bounding box center [461, 235] width 243 height 34
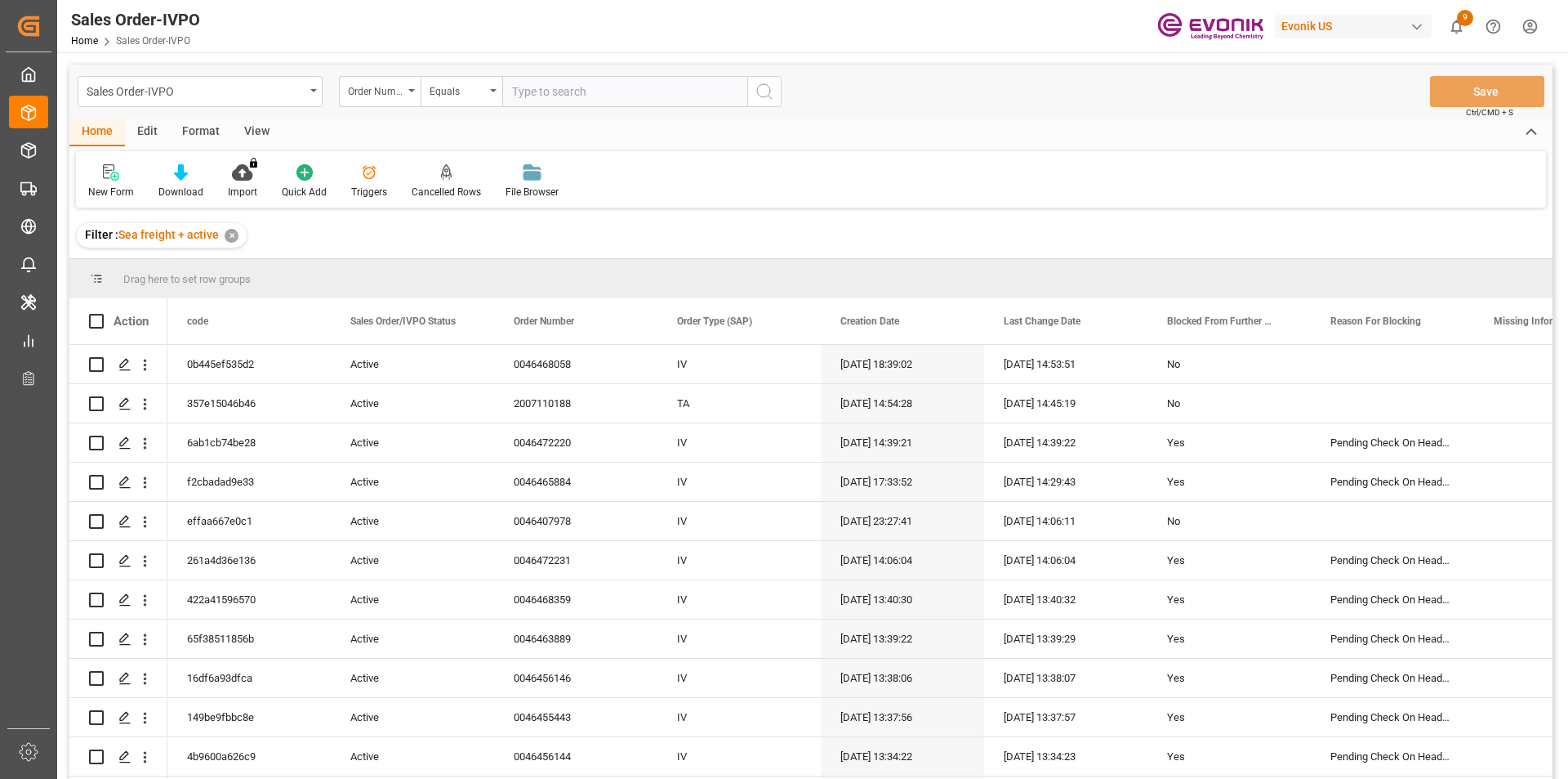
click at [540, 95] on input "text" at bounding box center [624, 91] width 245 height 31
type input "0046463348"
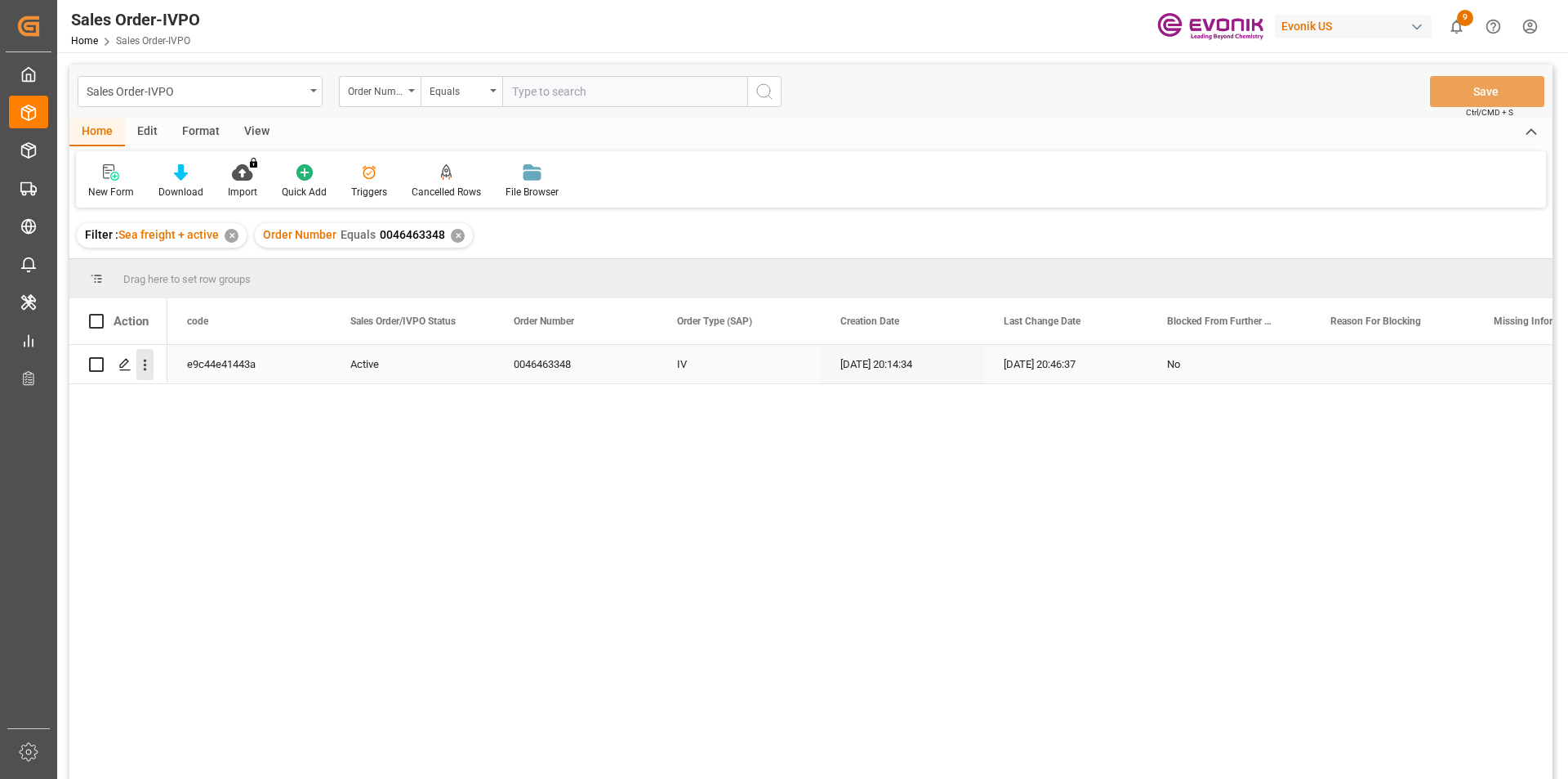
click at [152, 366] on icon "open menu" at bounding box center [145, 364] width 18 height 18
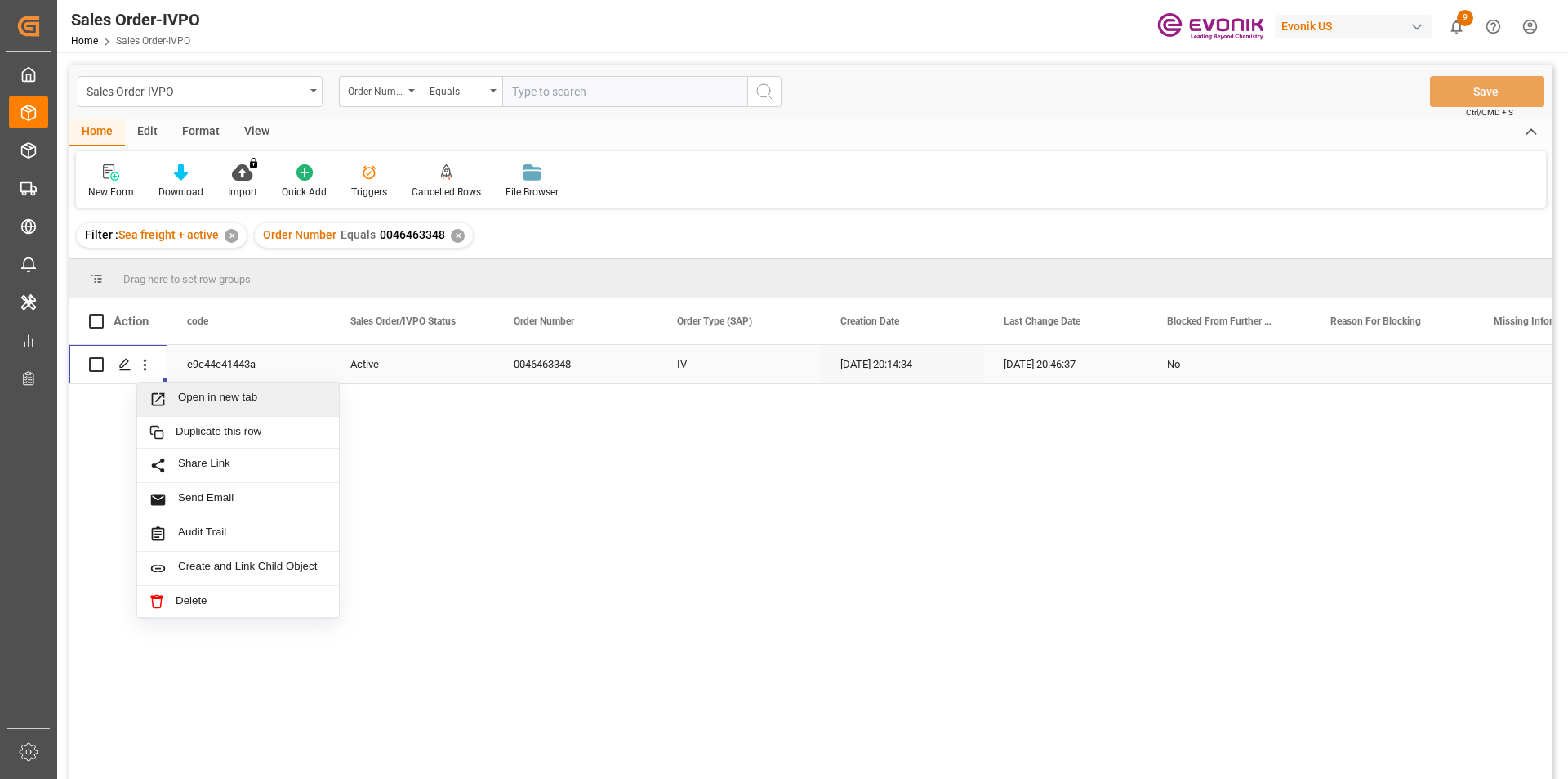
click at [227, 401] on span "Open in new tab" at bounding box center [252, 399] width 149 height 18
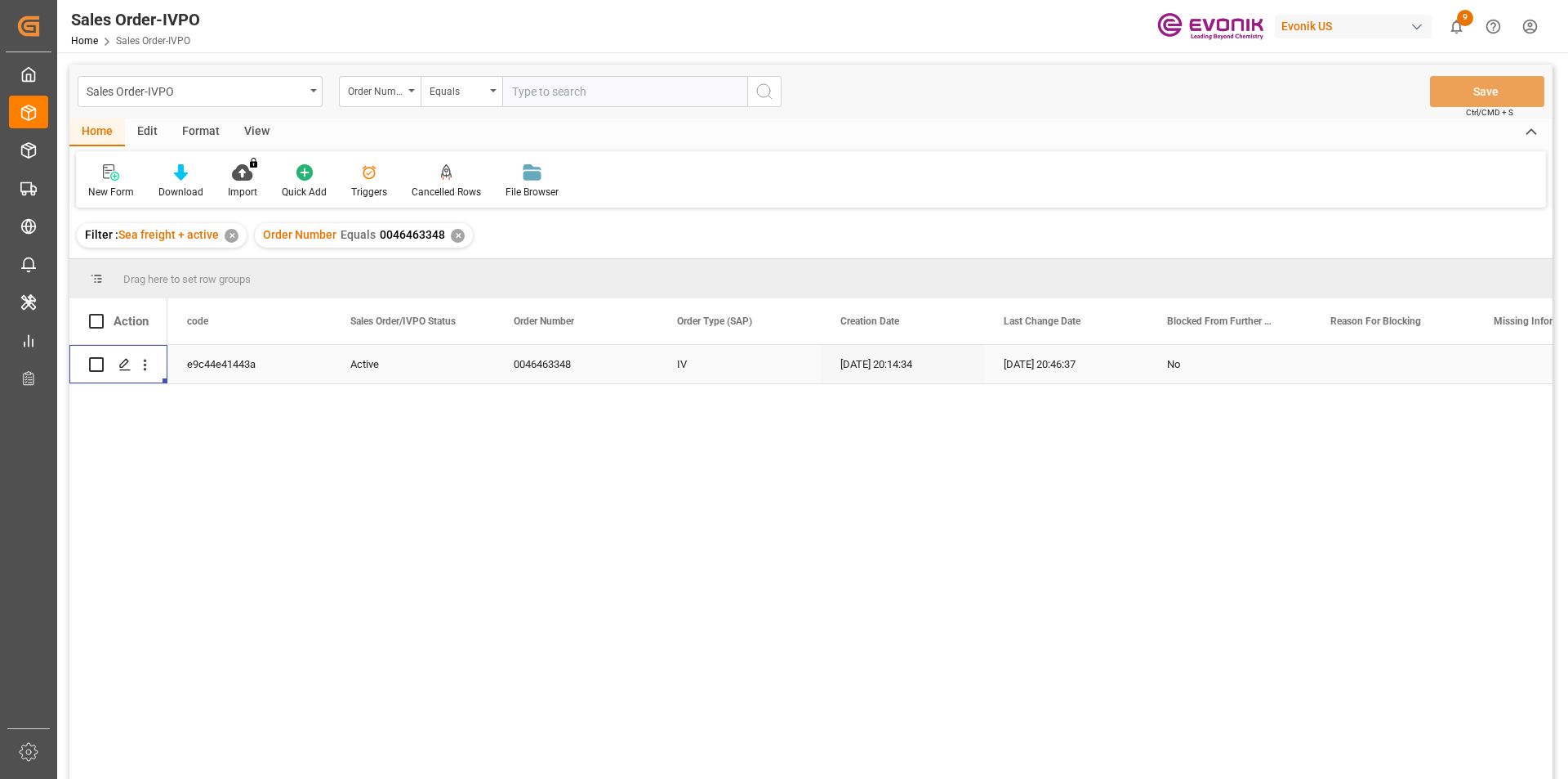
click at [455, 233] on div "✕" at bounding box center [458, 236] width 14 height 14
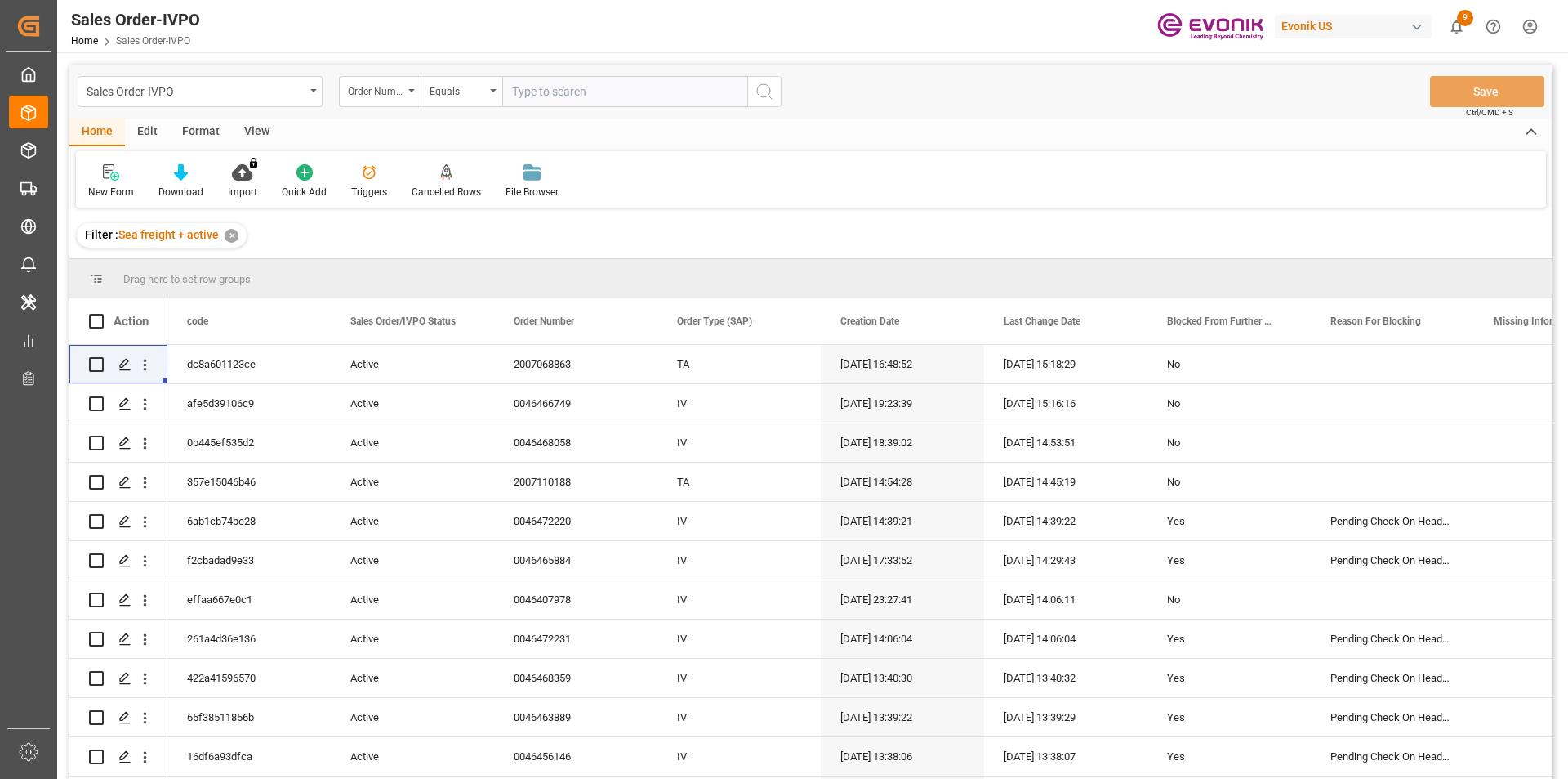
click at [549, 99] on input "text" at bounding box center [624, 91] width 245 height 31
type input "e"
type input "2007109677"
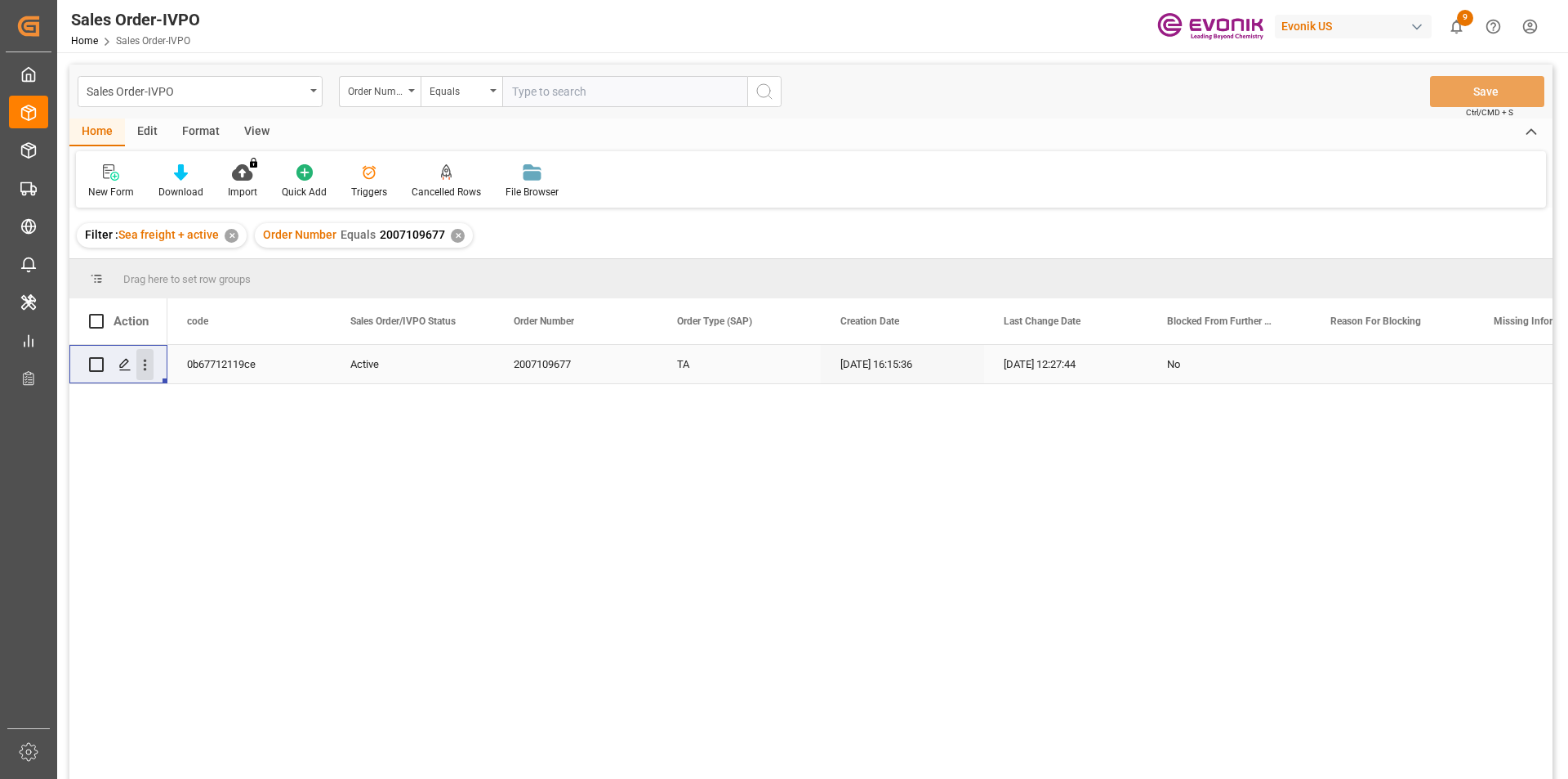
click at [144, 358] on icon "open menu" at bounding box center [145, 364] width 18 height 18
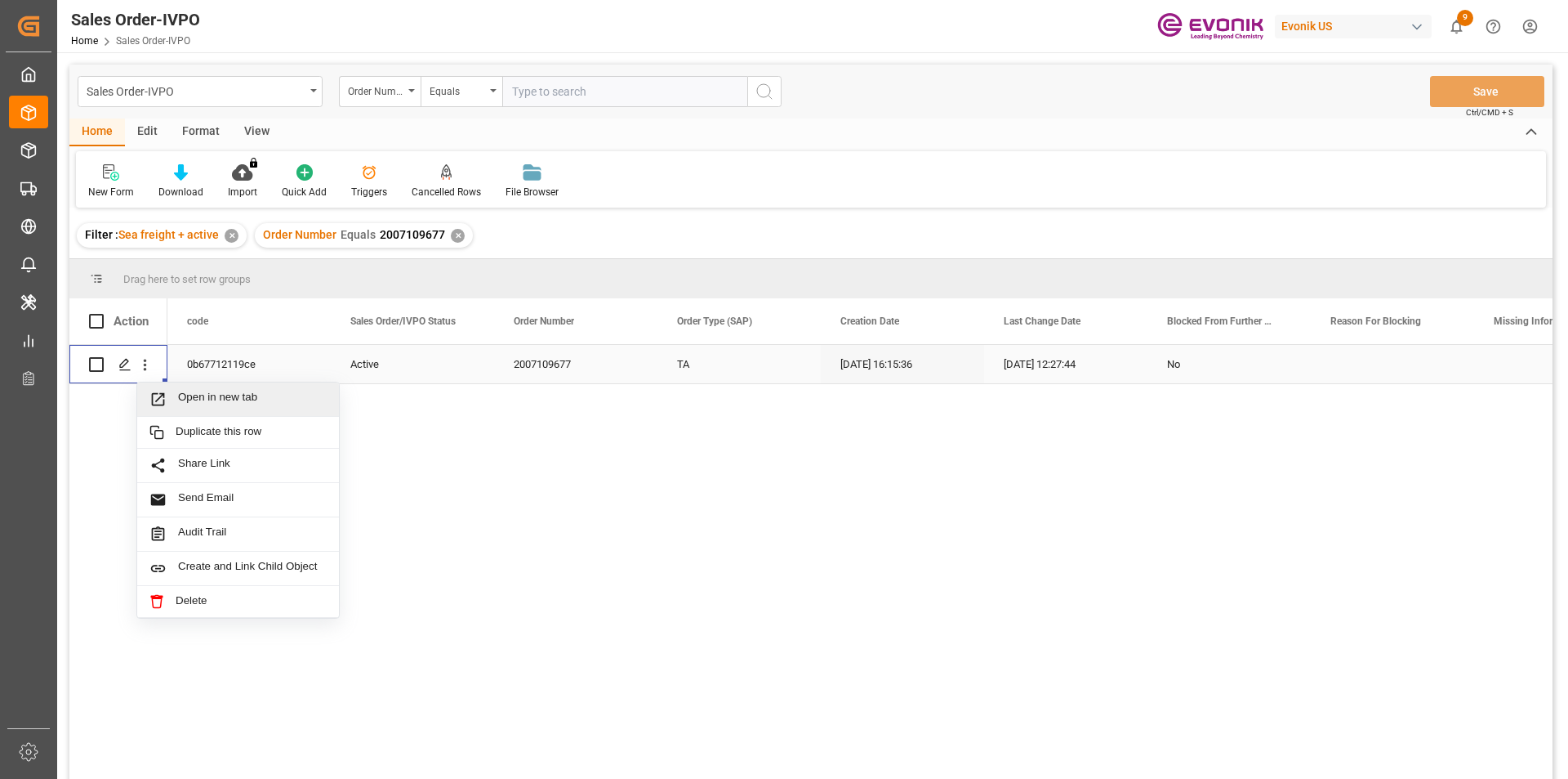
click at [282, 396] on span "Open in new tab" at bounding box center [252, 399] width 149 height 18
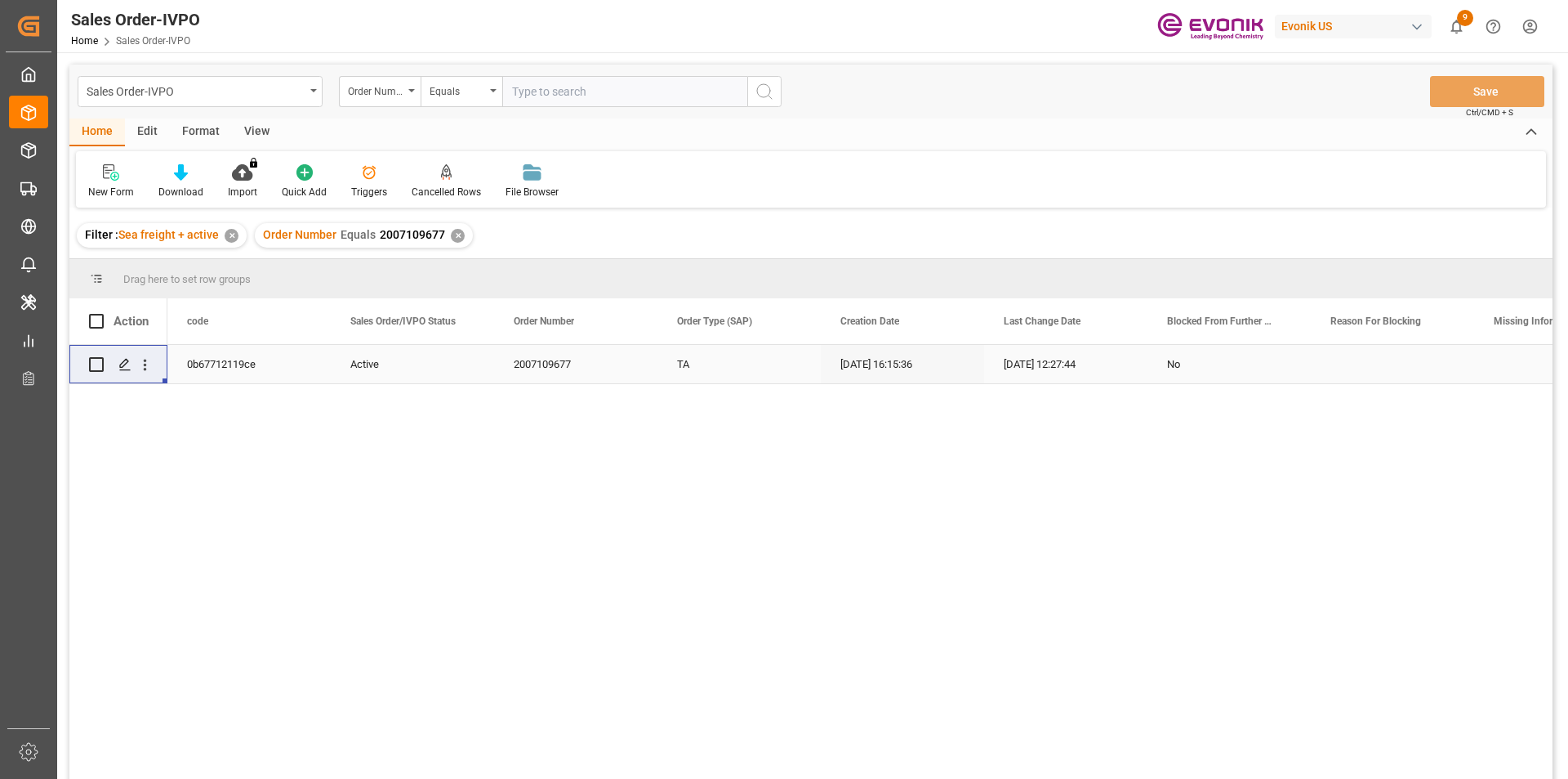
click at [447, 232] on div "Order Number Equals 2007109677 ✕" at bounding box center [363, 235] width 218 height 24
click at [452, 235] on div "✕" at bounding box center [458, 236] width 14 height 14
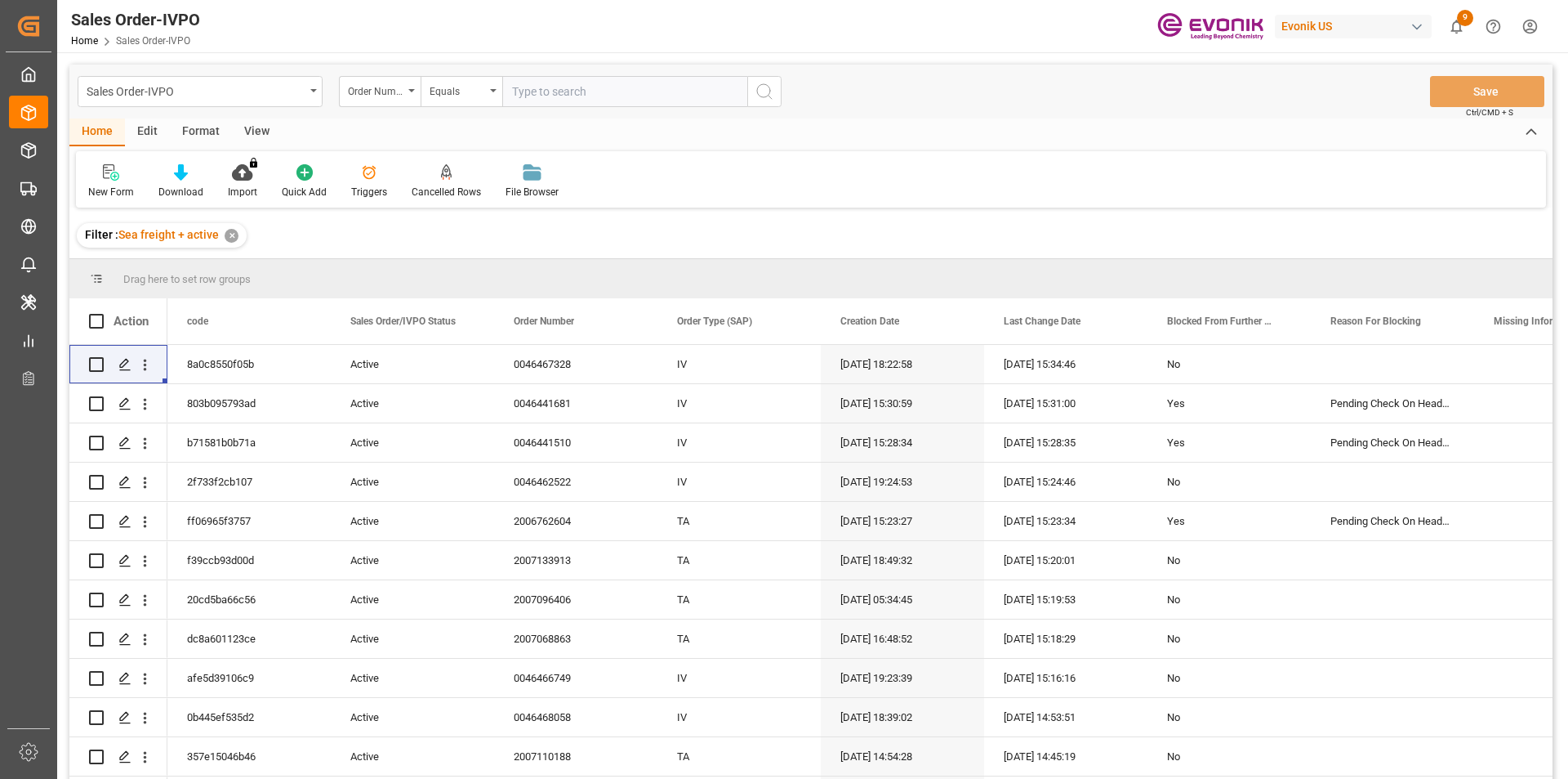
click at [545, 97] on input "text" at bounding box center [624, 91] width 245 height 31
type input "2007109677"
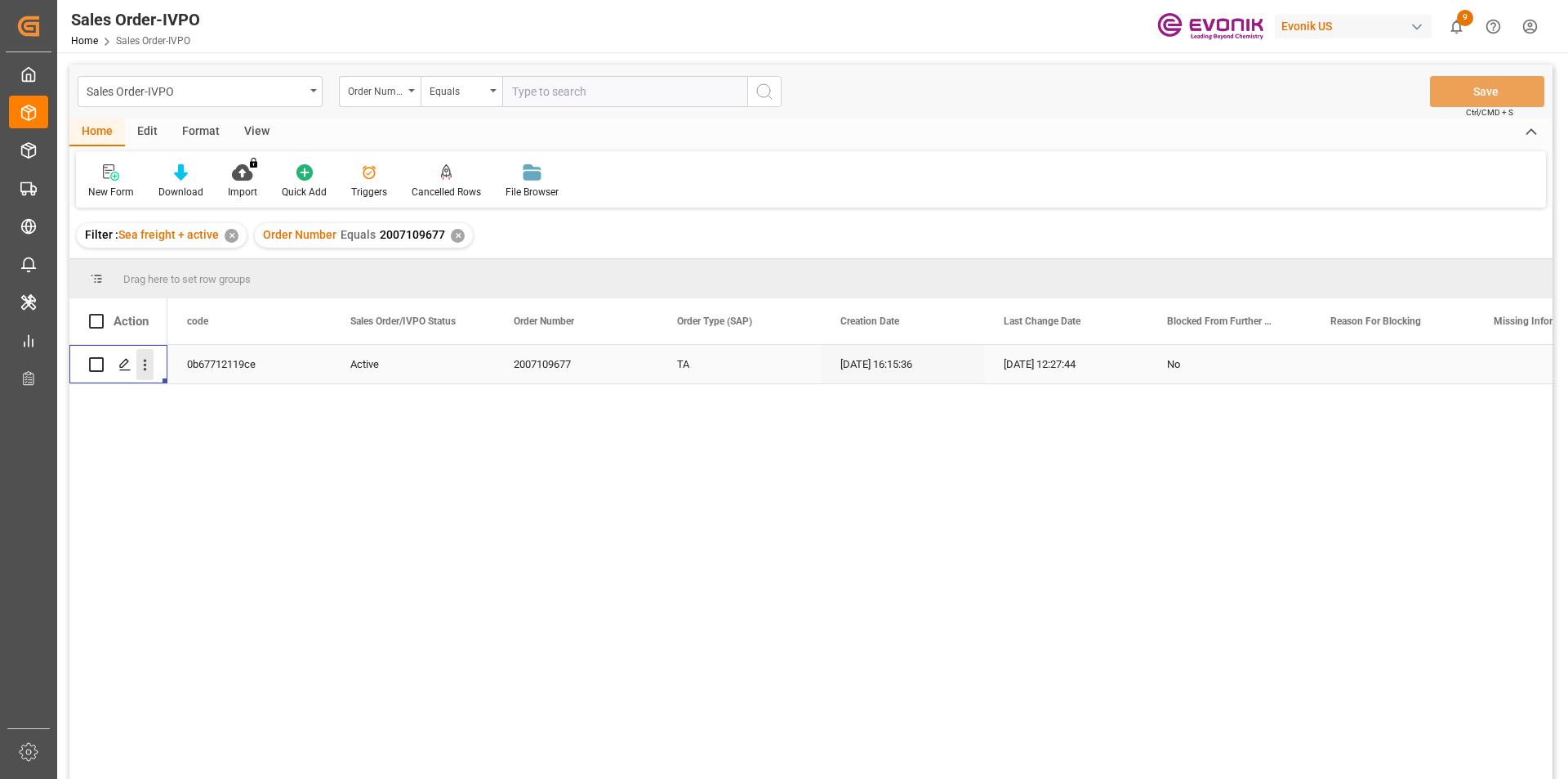
click at [141, 367] on icon "open menu" at bounding box center [145, 364] width 18 height 18
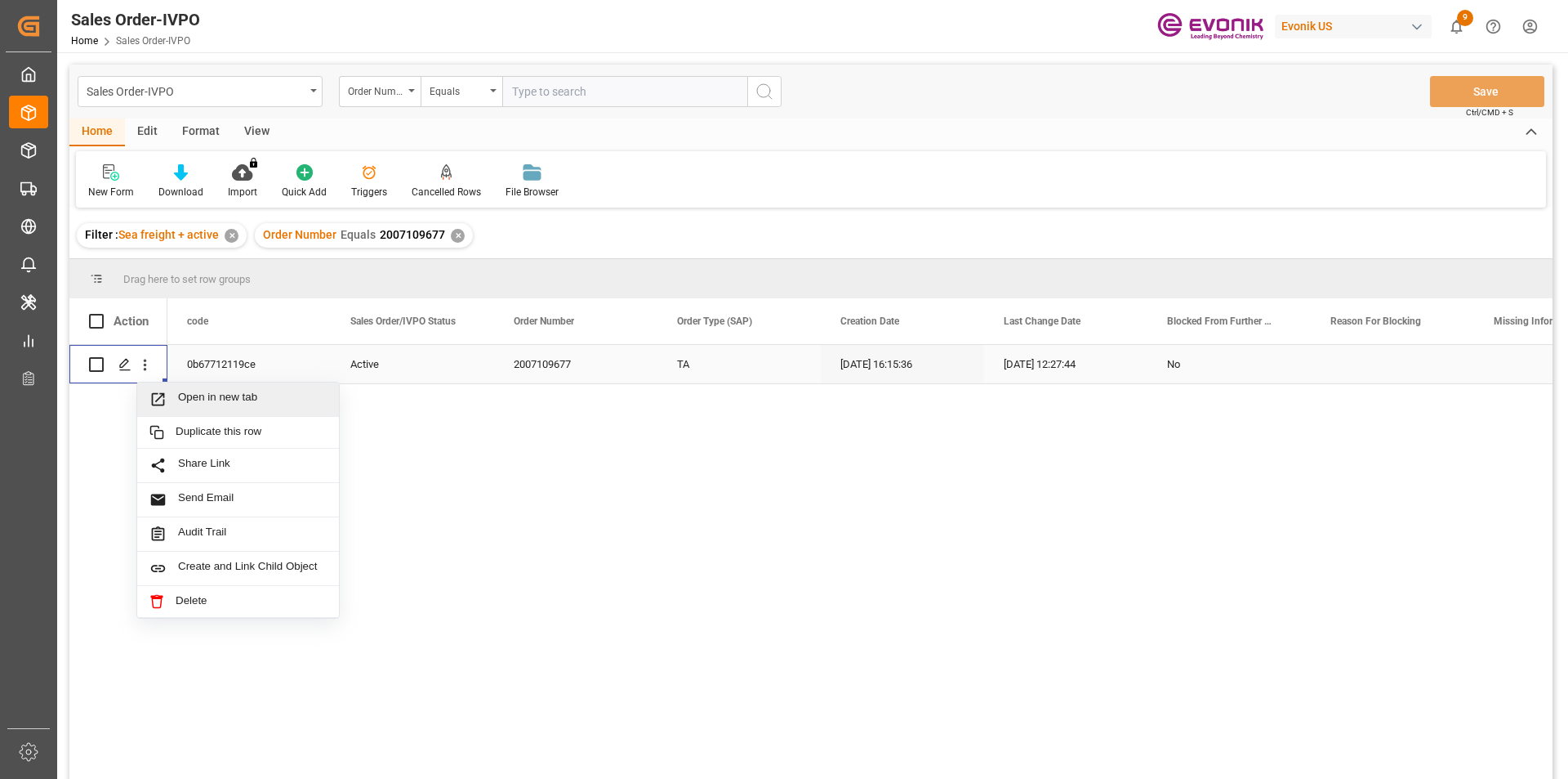
click at [265, 392] on span "Open in new tab" at bounding box center [252, 399] width 149 height 18
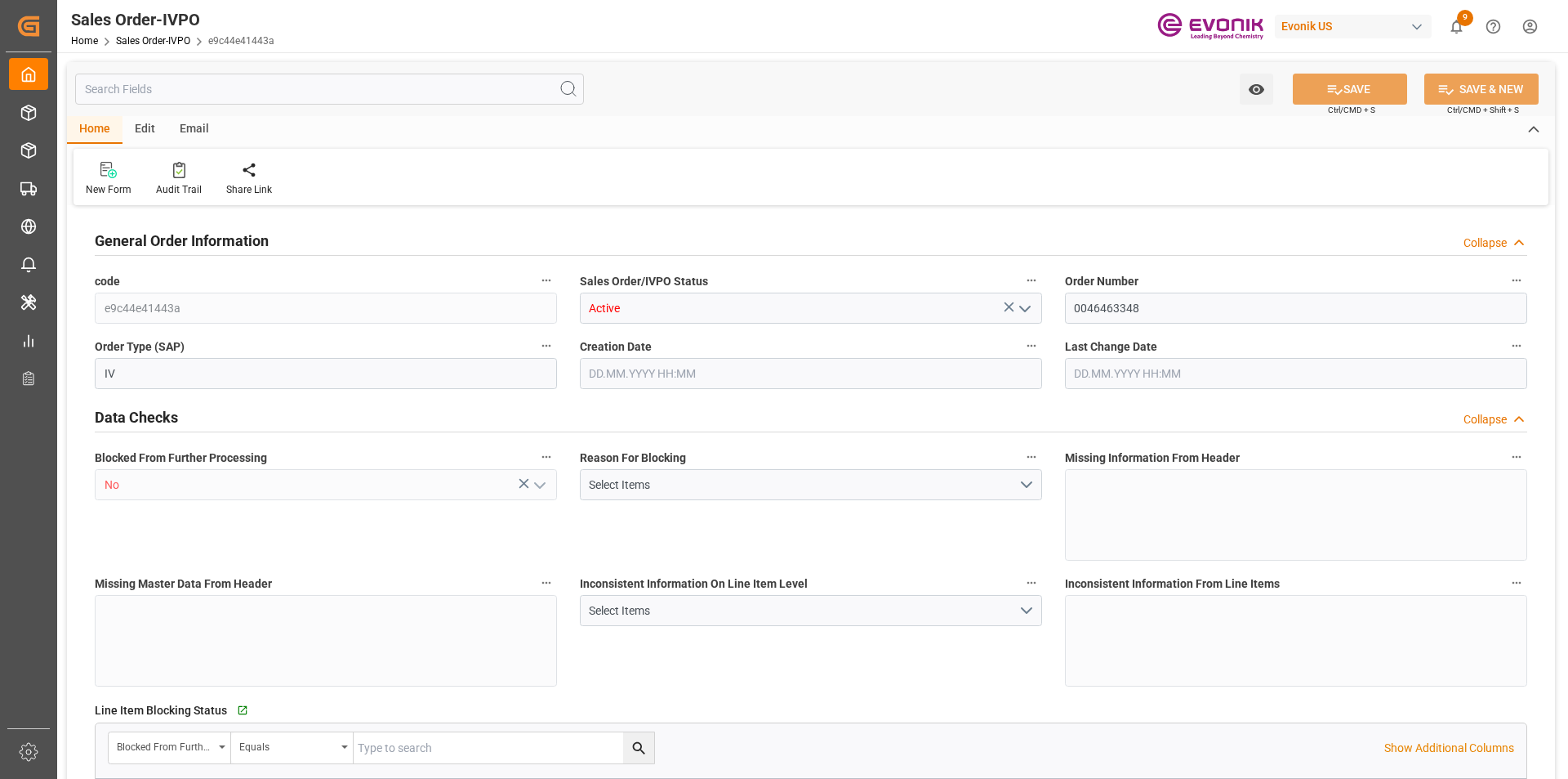
type input "JPUKB"
type input "0"
type input "1"
type input "1550.4"
type input "[DATE] 20:14"
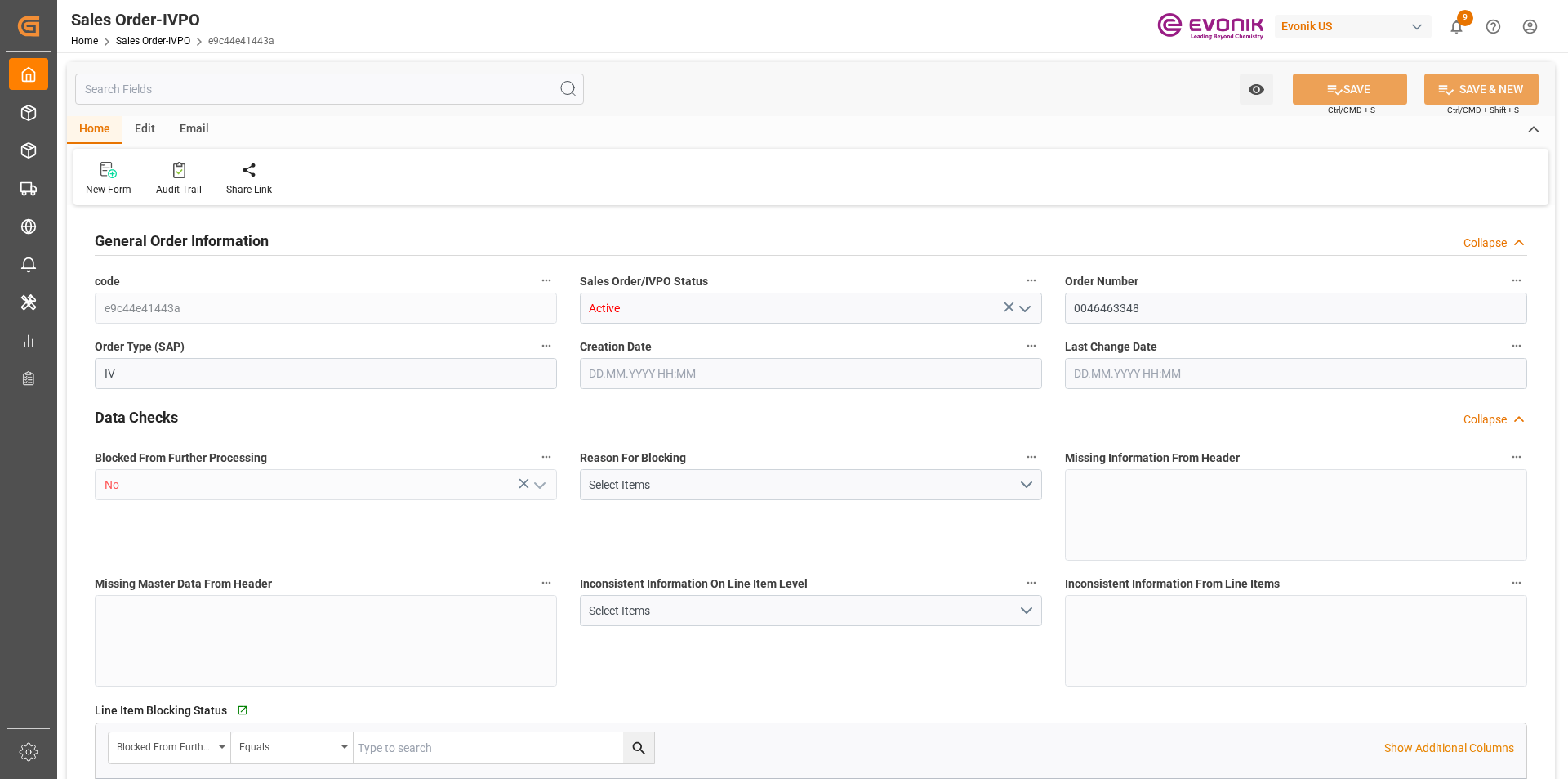
type input "[DATE] 20:46"
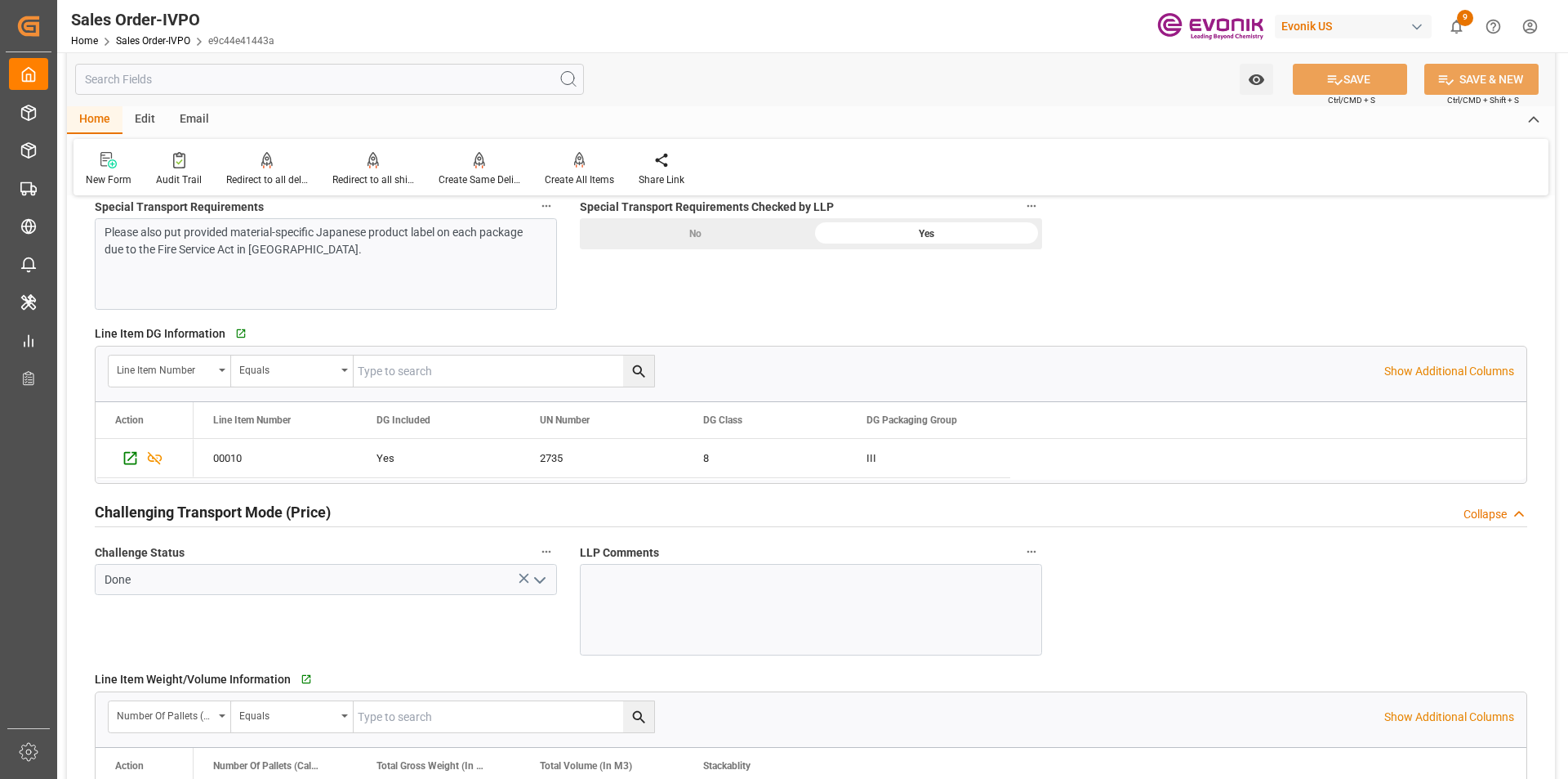
scroll to position [2206, 0]
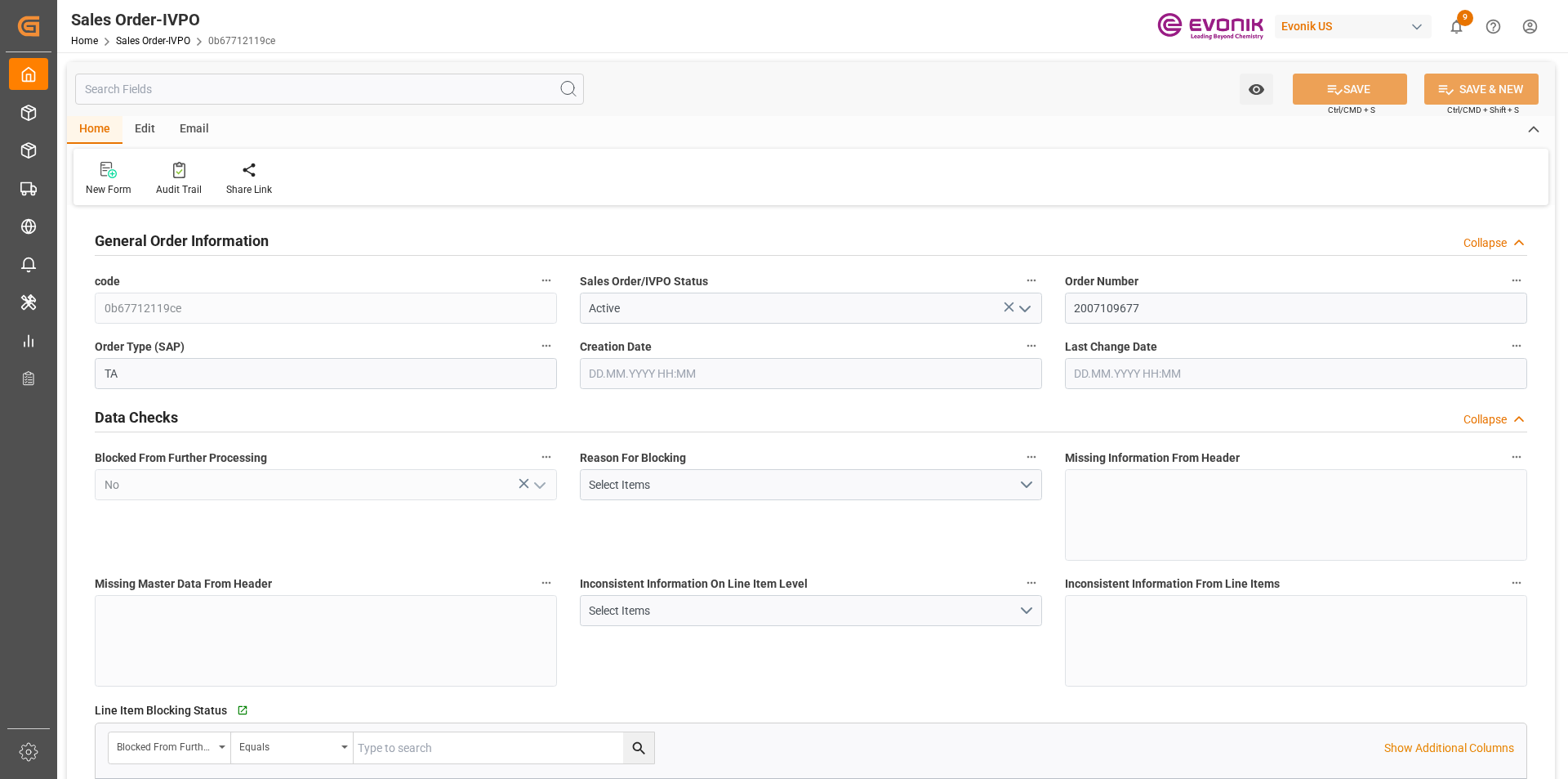
type input "AUFRE"
type input "0"
type input "1"
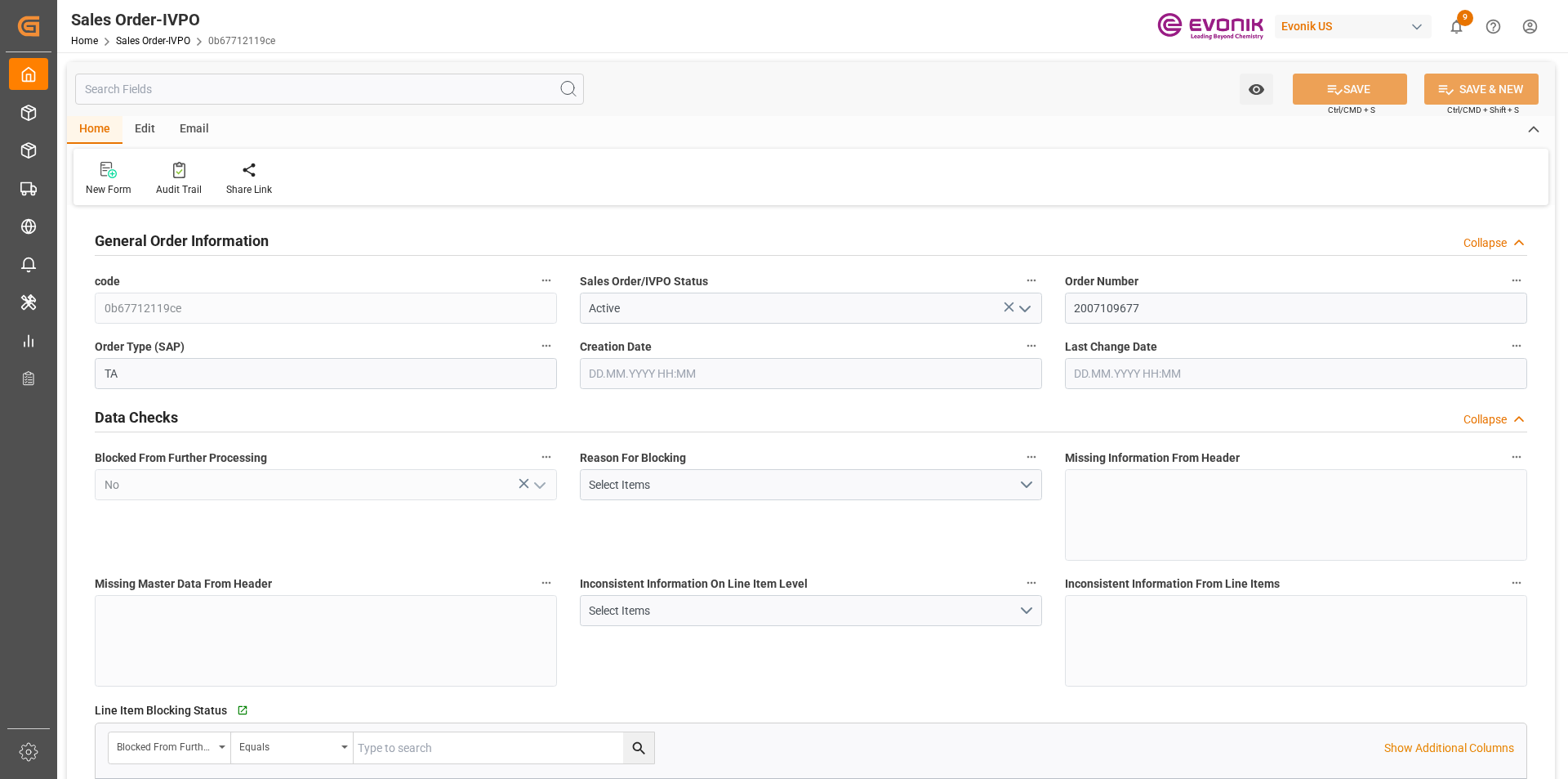
type input "15504"
type input "24.1474"
type input "17000"
type input "30"
type input "[DATE] 16:15"
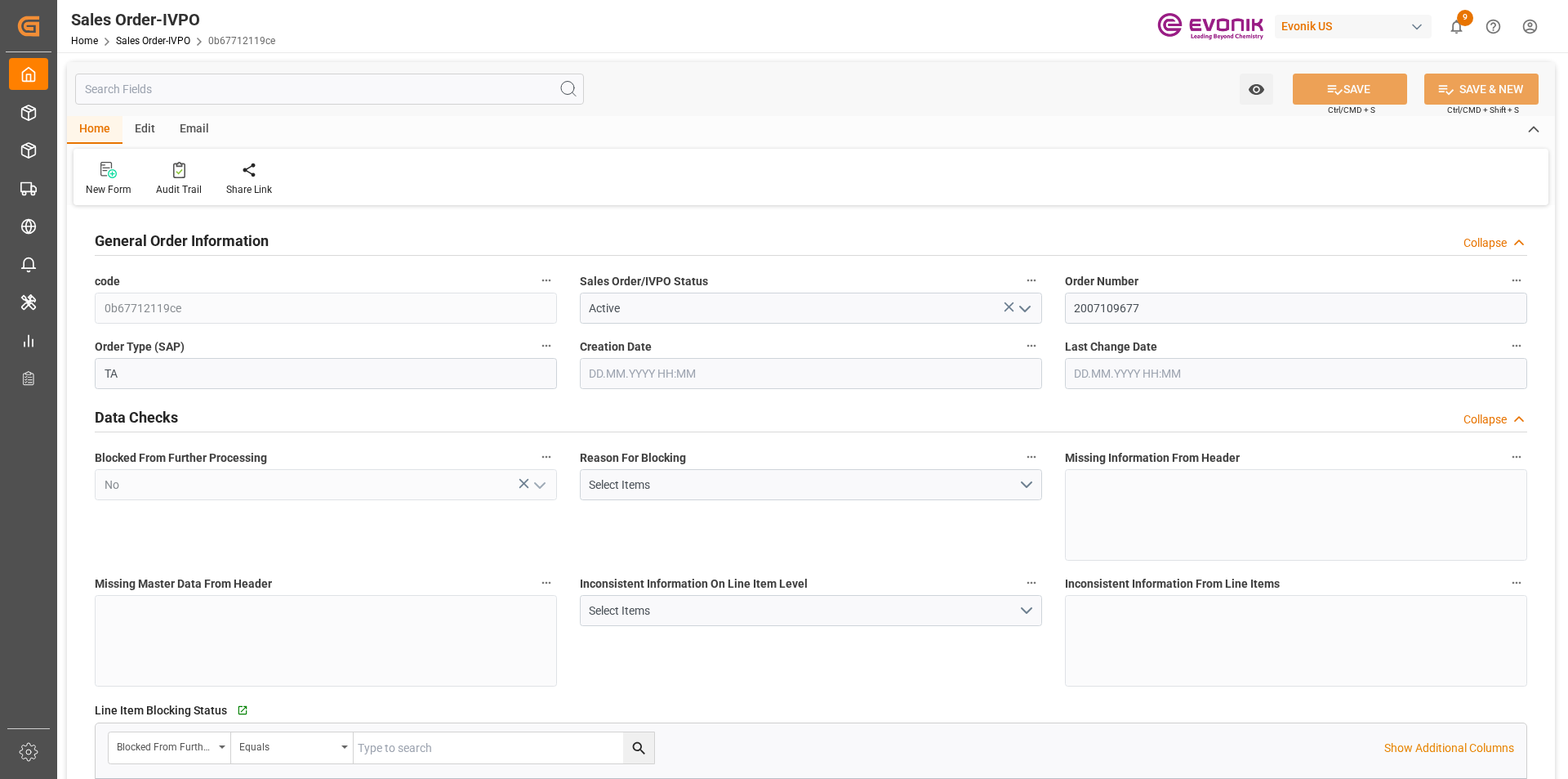
type input "[DATE] 12:27"
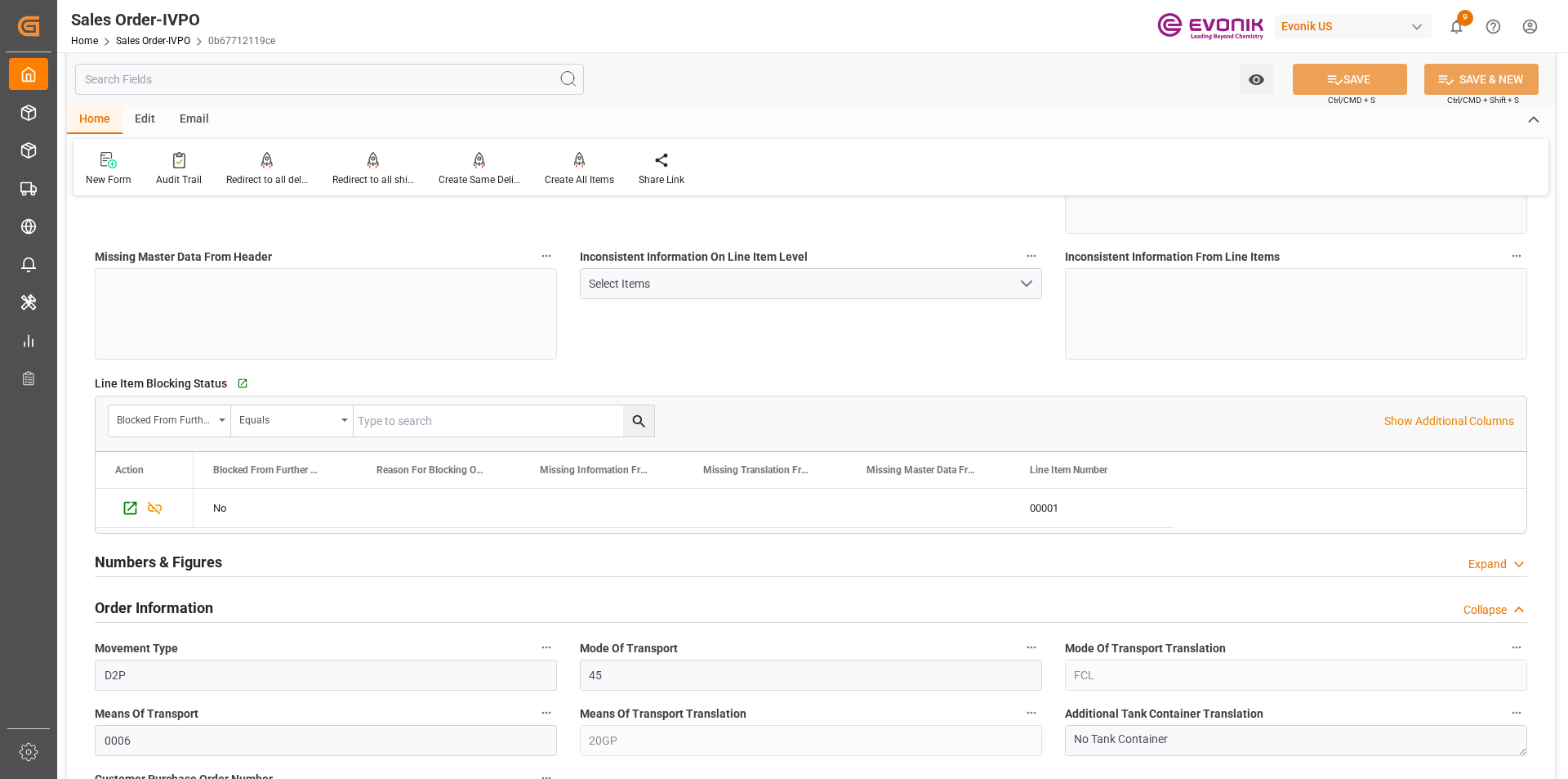
scroll to position [572, 0]
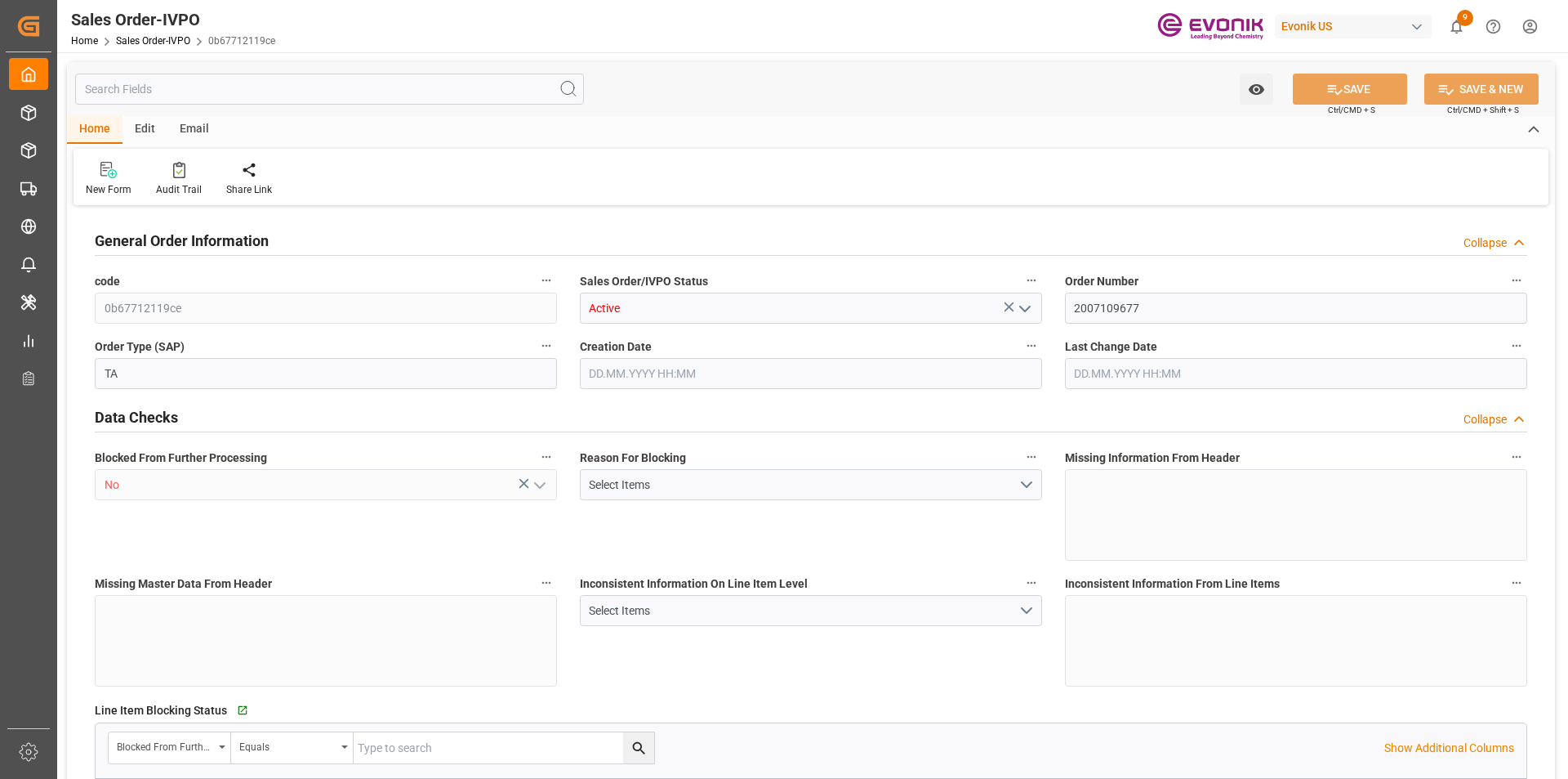
type input "AUFRE"
type input "0"
type input "1"
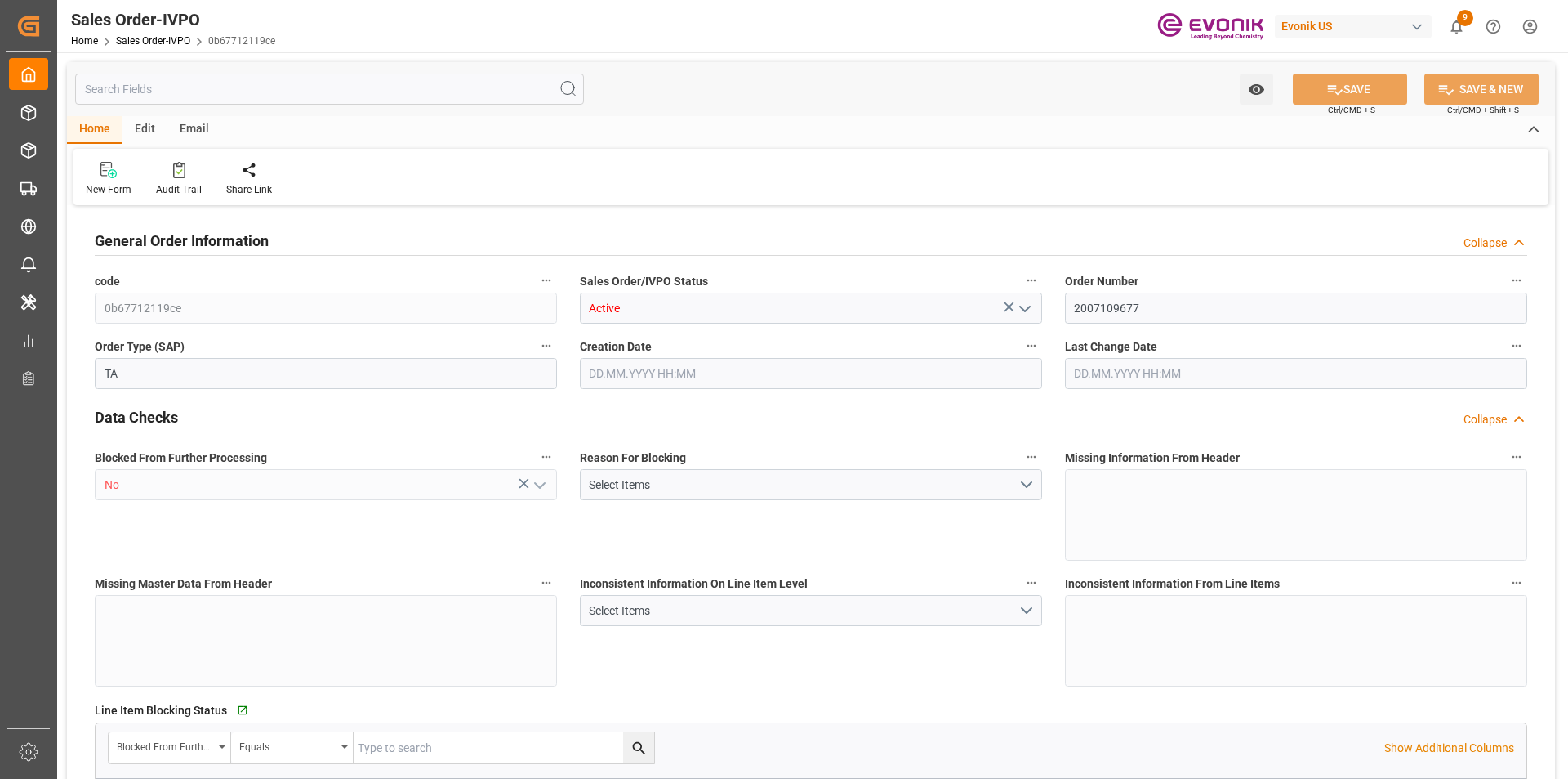
type input "15504"
type input "24.1474"
type input "17000"
type input "30"
type input "[DATE] 16:15"
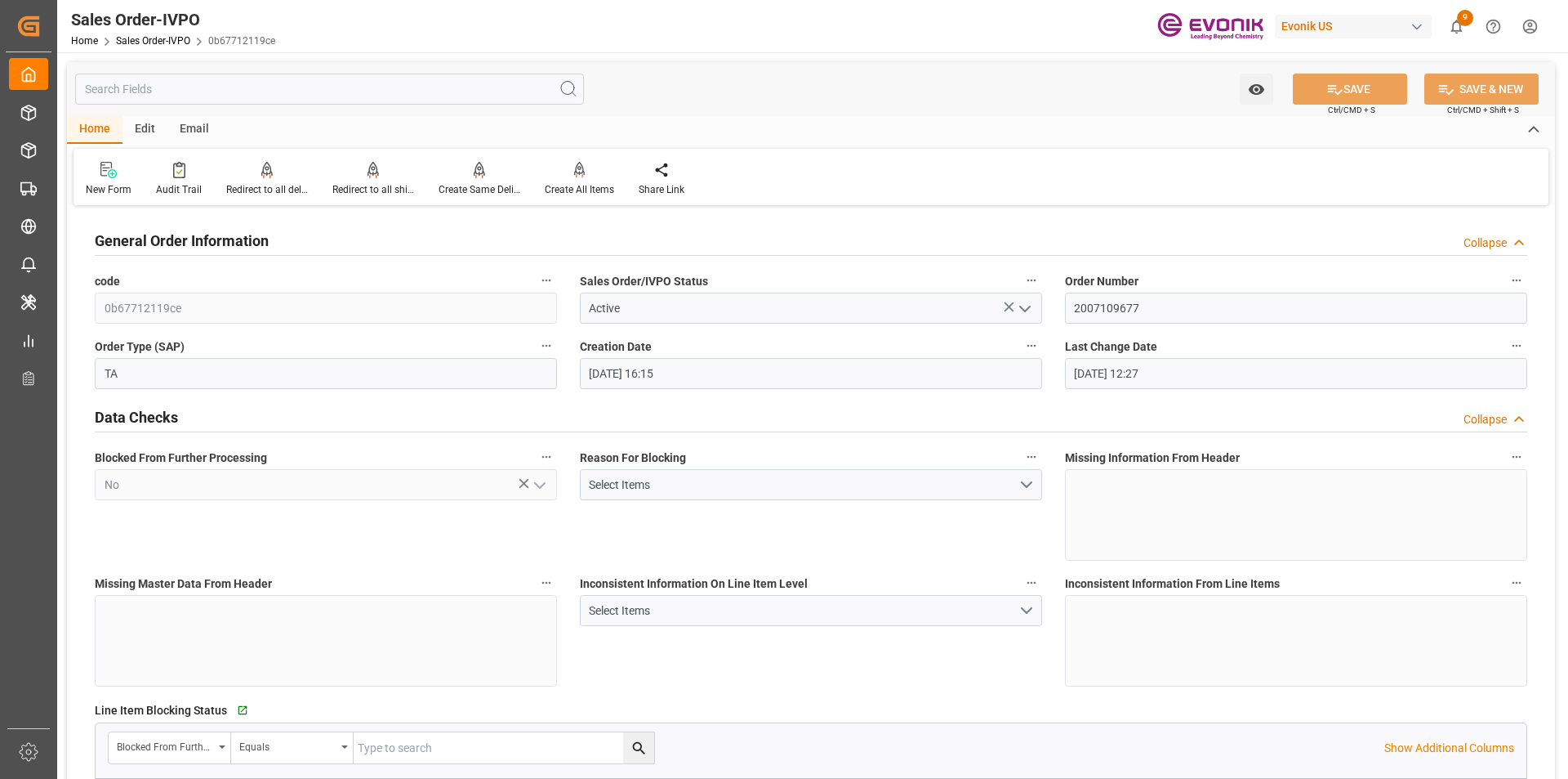
type input "[DATE] 12:27"
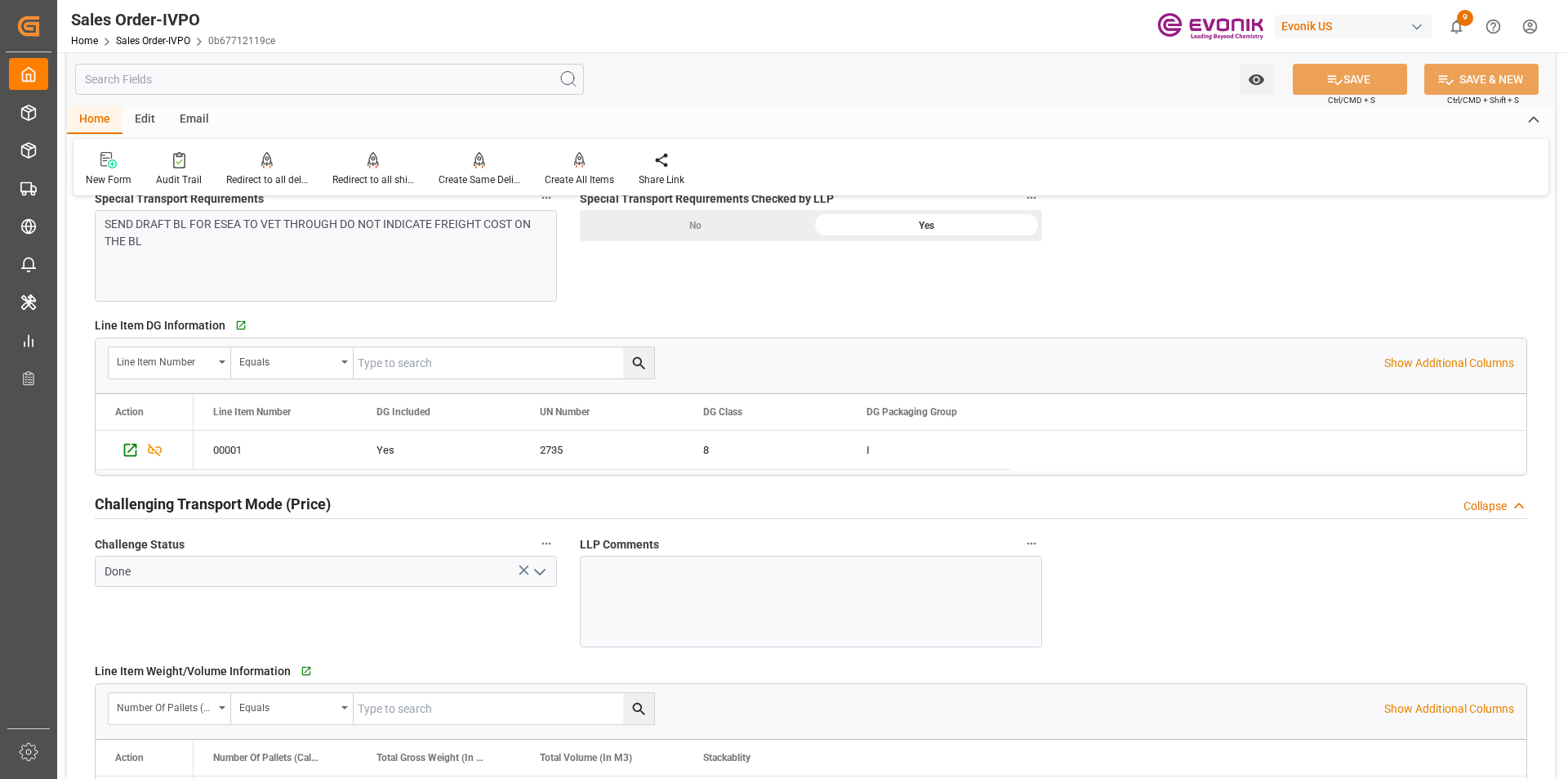
scroll to position [1724, 0]
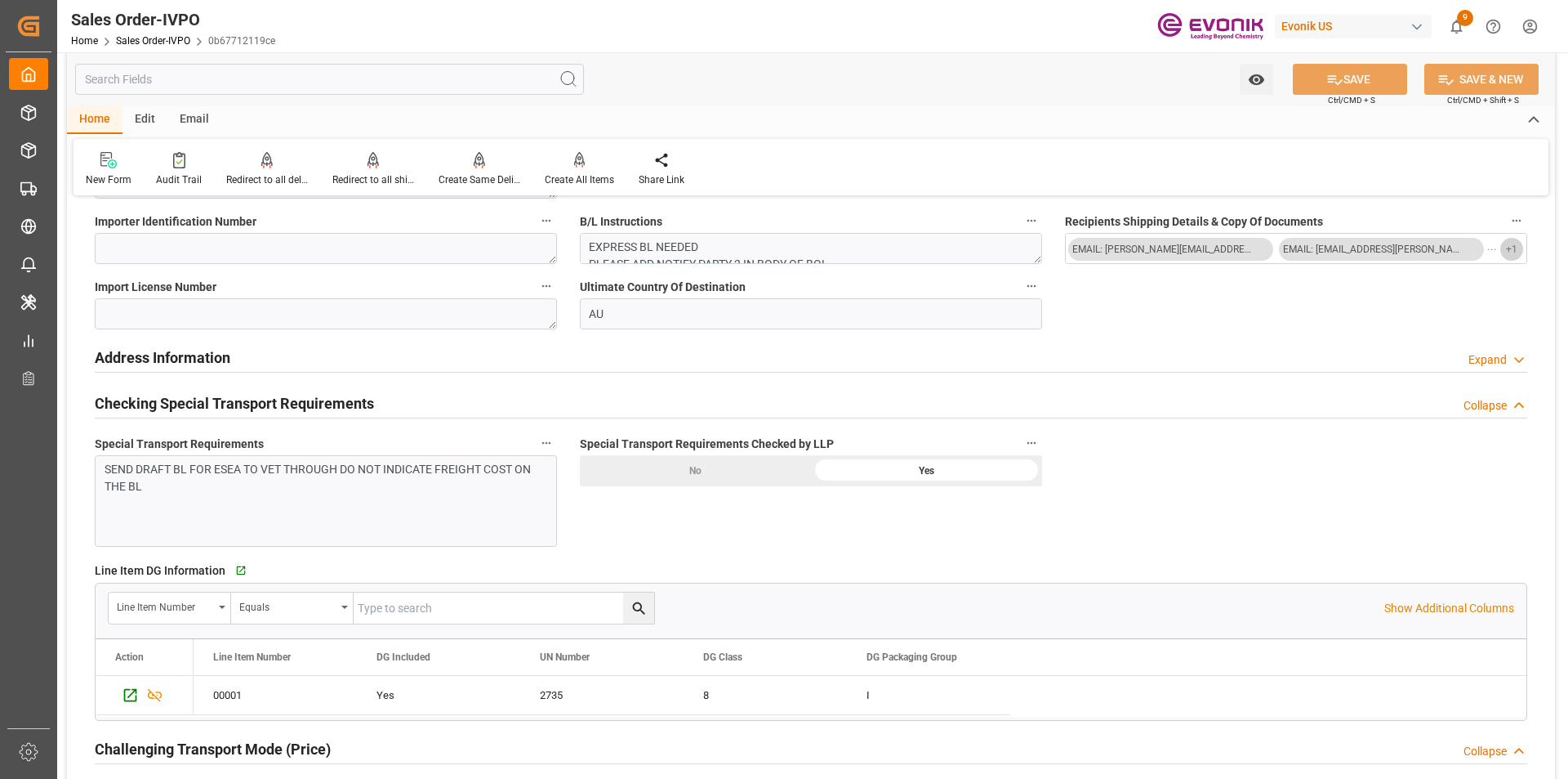
click at [1511, 250] on span "+ 1" at bounding box center [1512, 249] width 12 height 26
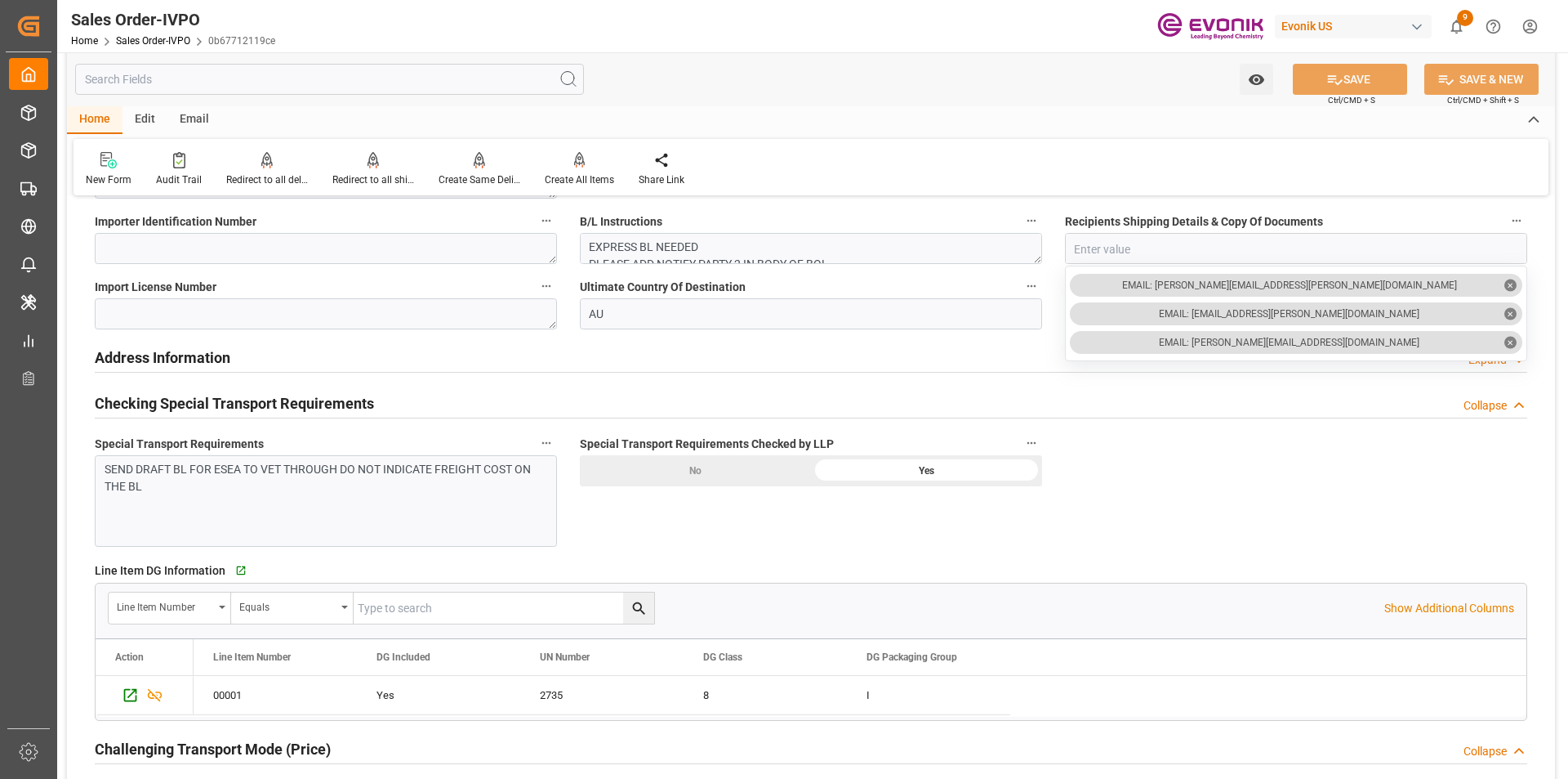
click at [1288, 473] on div "General Order Information Collapse code 0b67712119ce Sales Order/IVPO Status Ac…" at bounding box center [810, 285] width 1488 height 3598
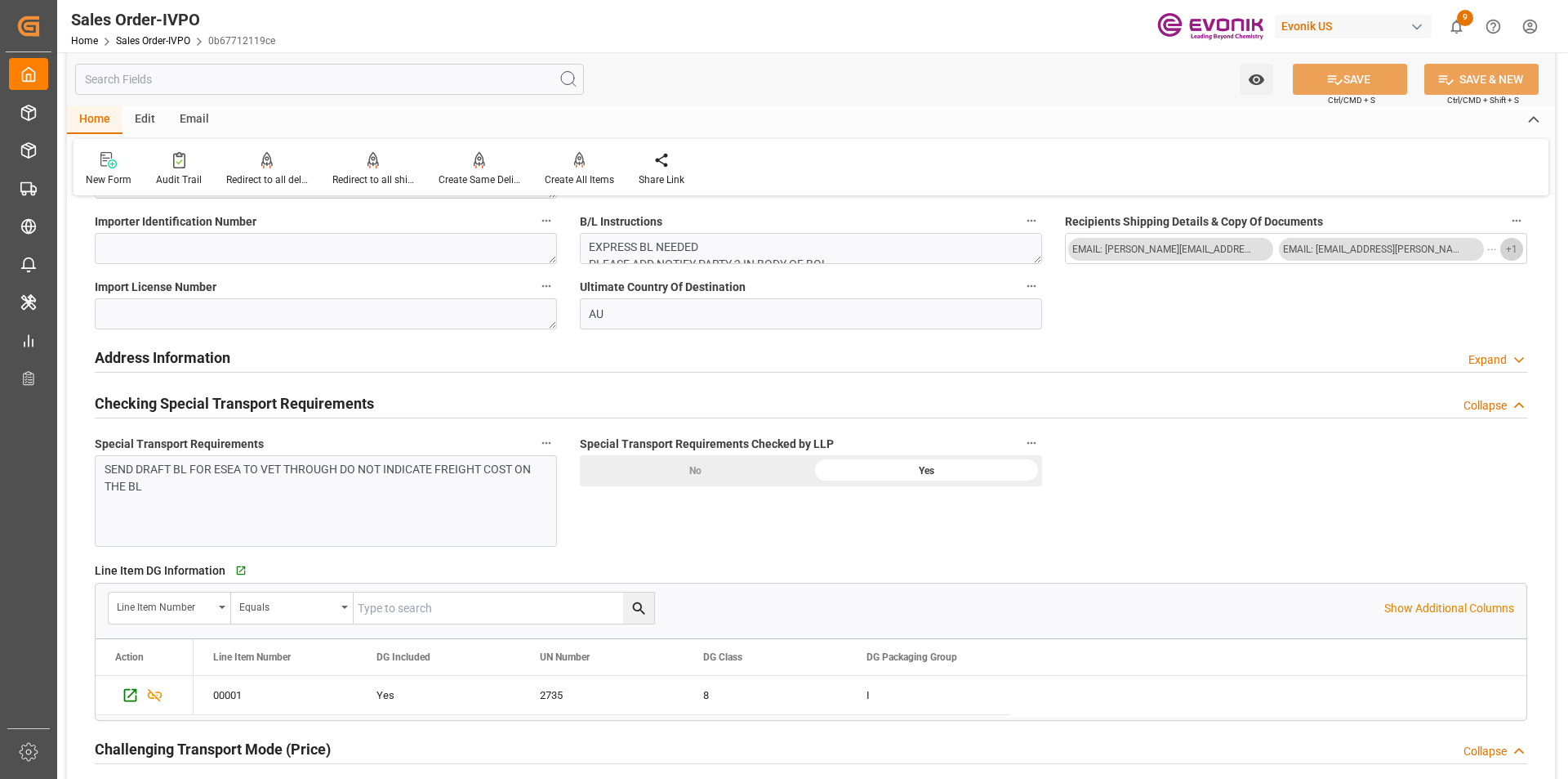
click at [1504, 244] on button "+ 1" at bounding box center [1511, 248] width 23 height 23
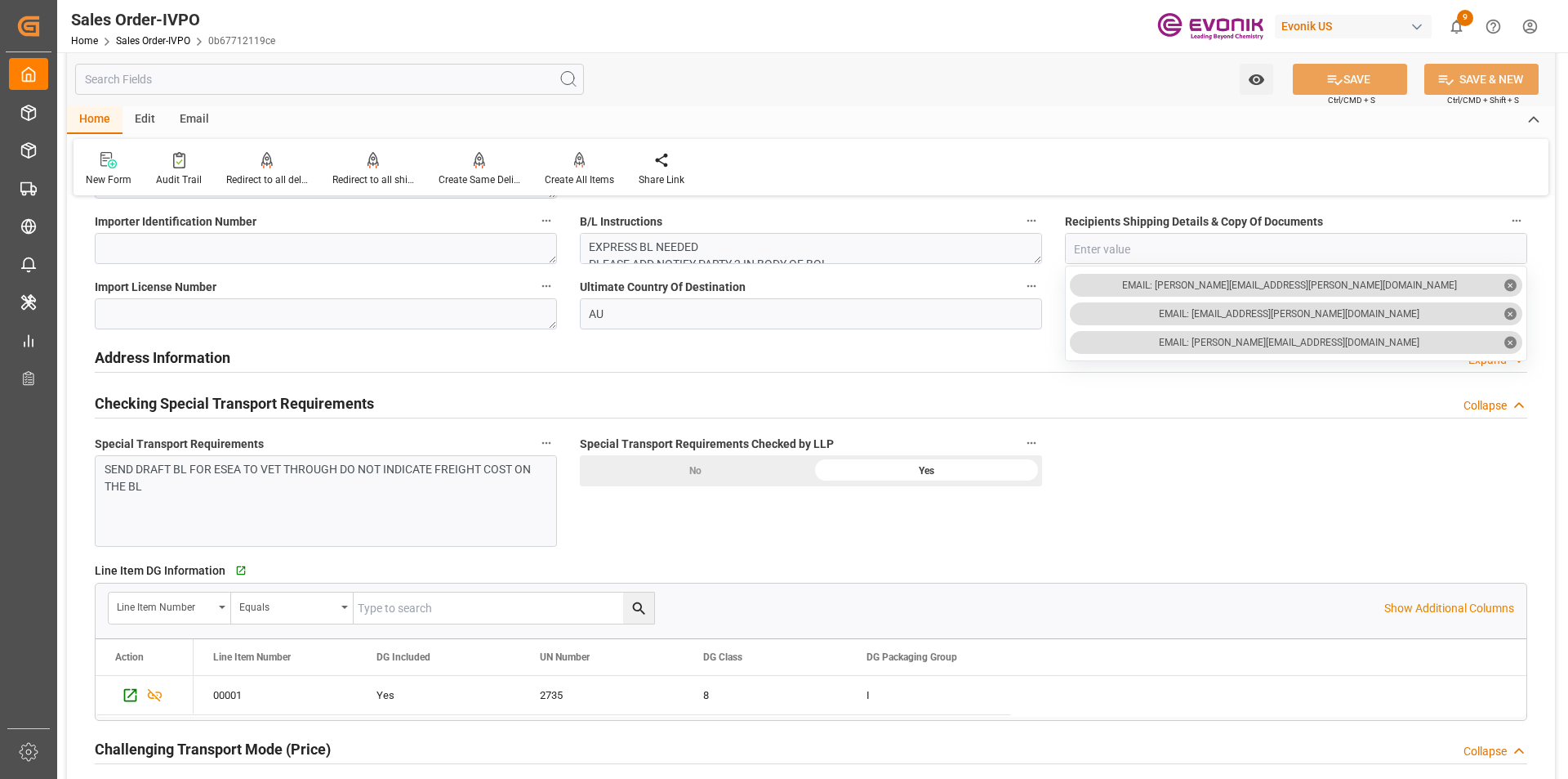
click at [324, 72] on input "text" at bounding box center [329, 79] width 509 height 31
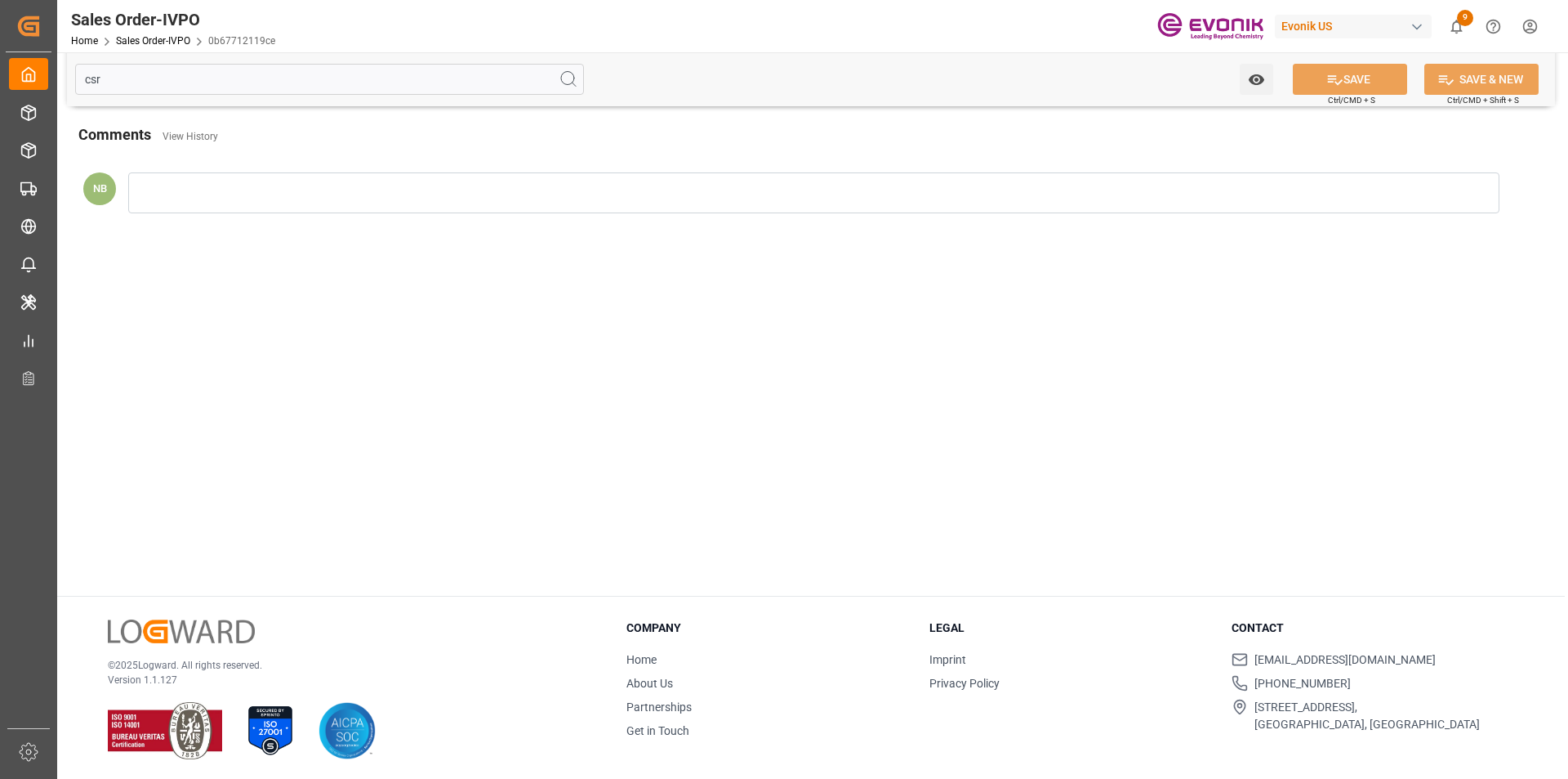
scroll to position [11, 0]
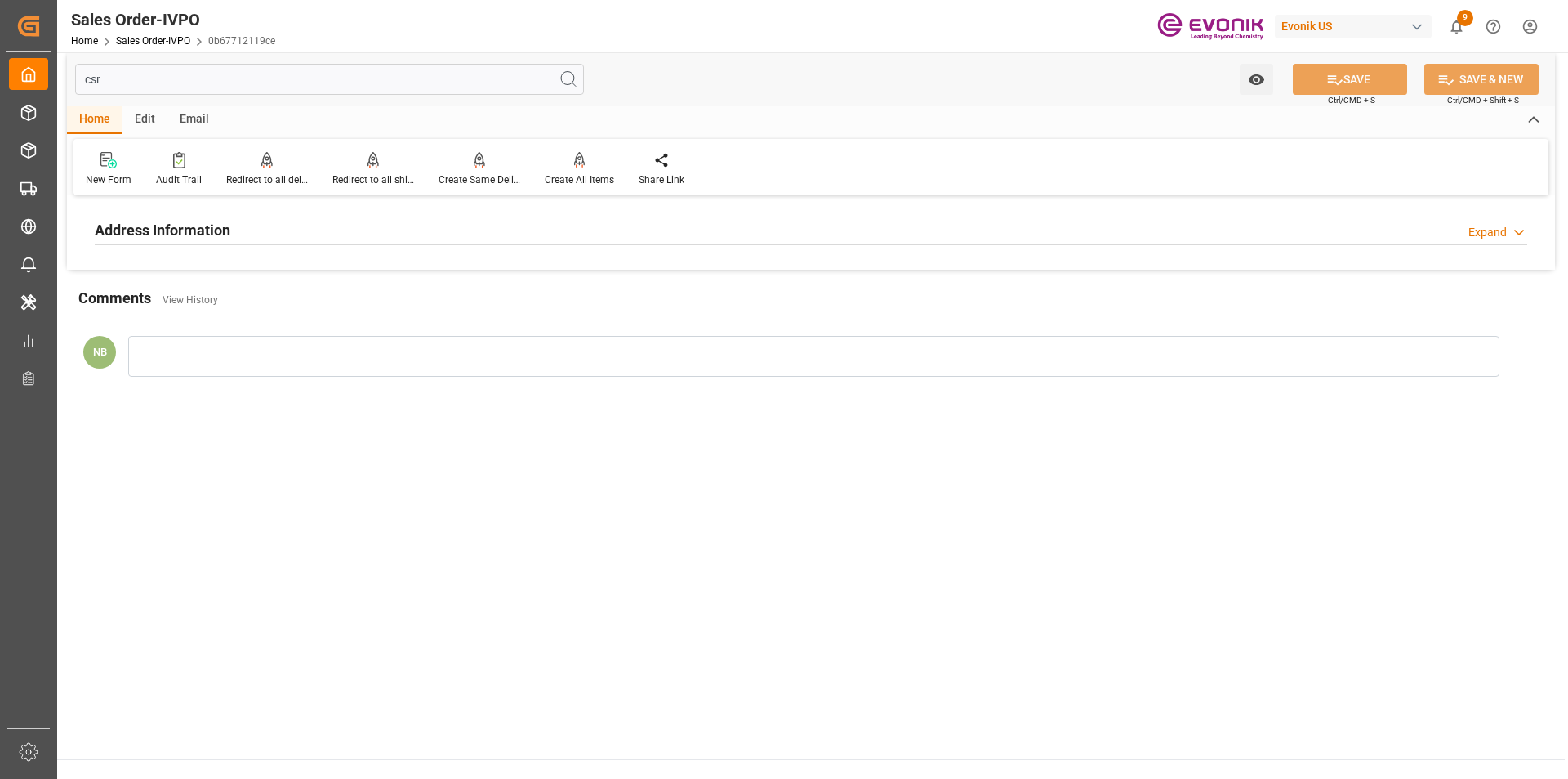
type input "csr"
click at [351, 237] on div "Address Information Expand" at bounding box center [810, 228] width 1433 height 31
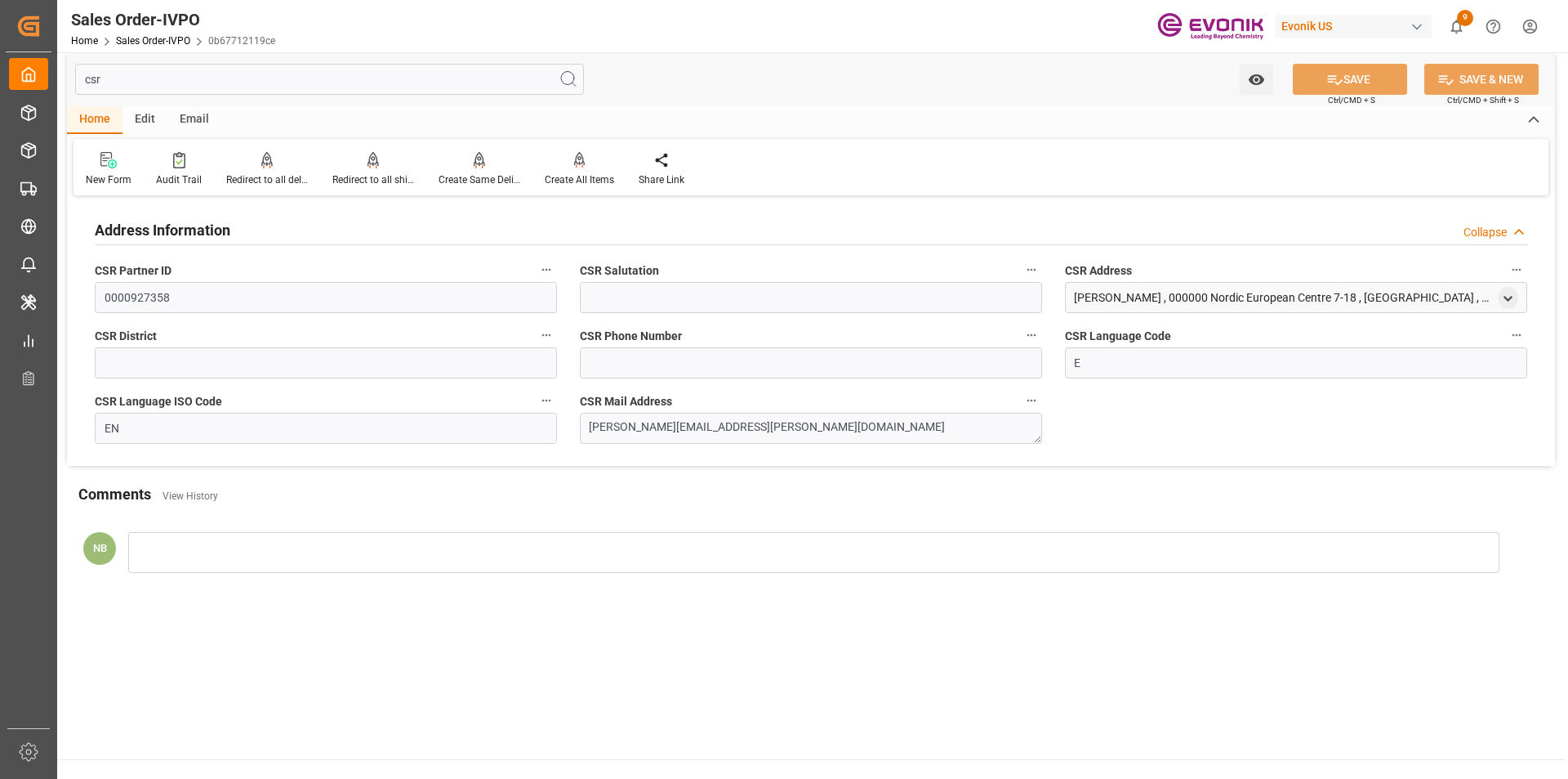
click at [113, 80] on input "csr" at bounding box center [329, 79] width 509 height 31
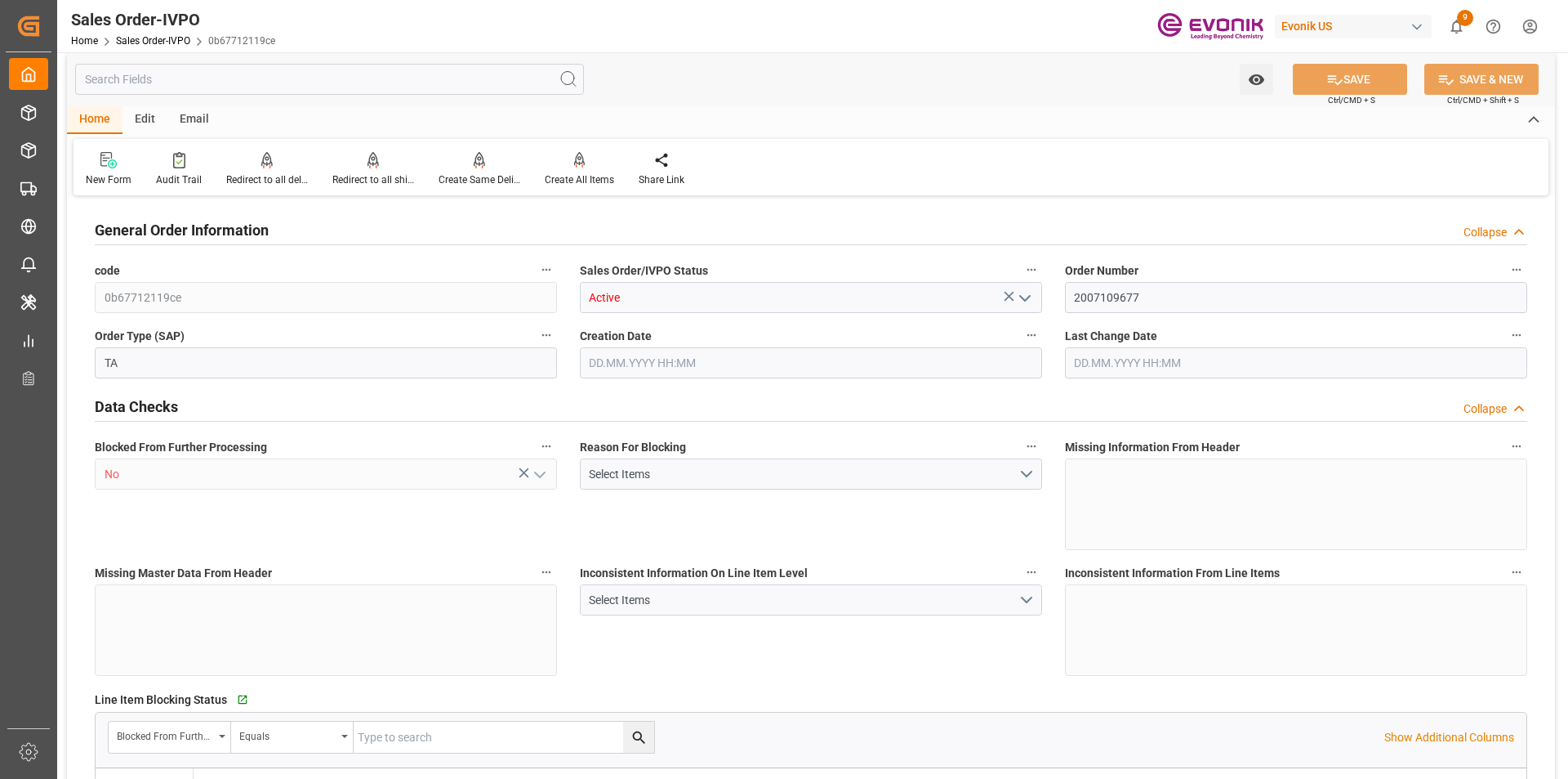
type input "AUFRE"
type input "0"
type input "1"
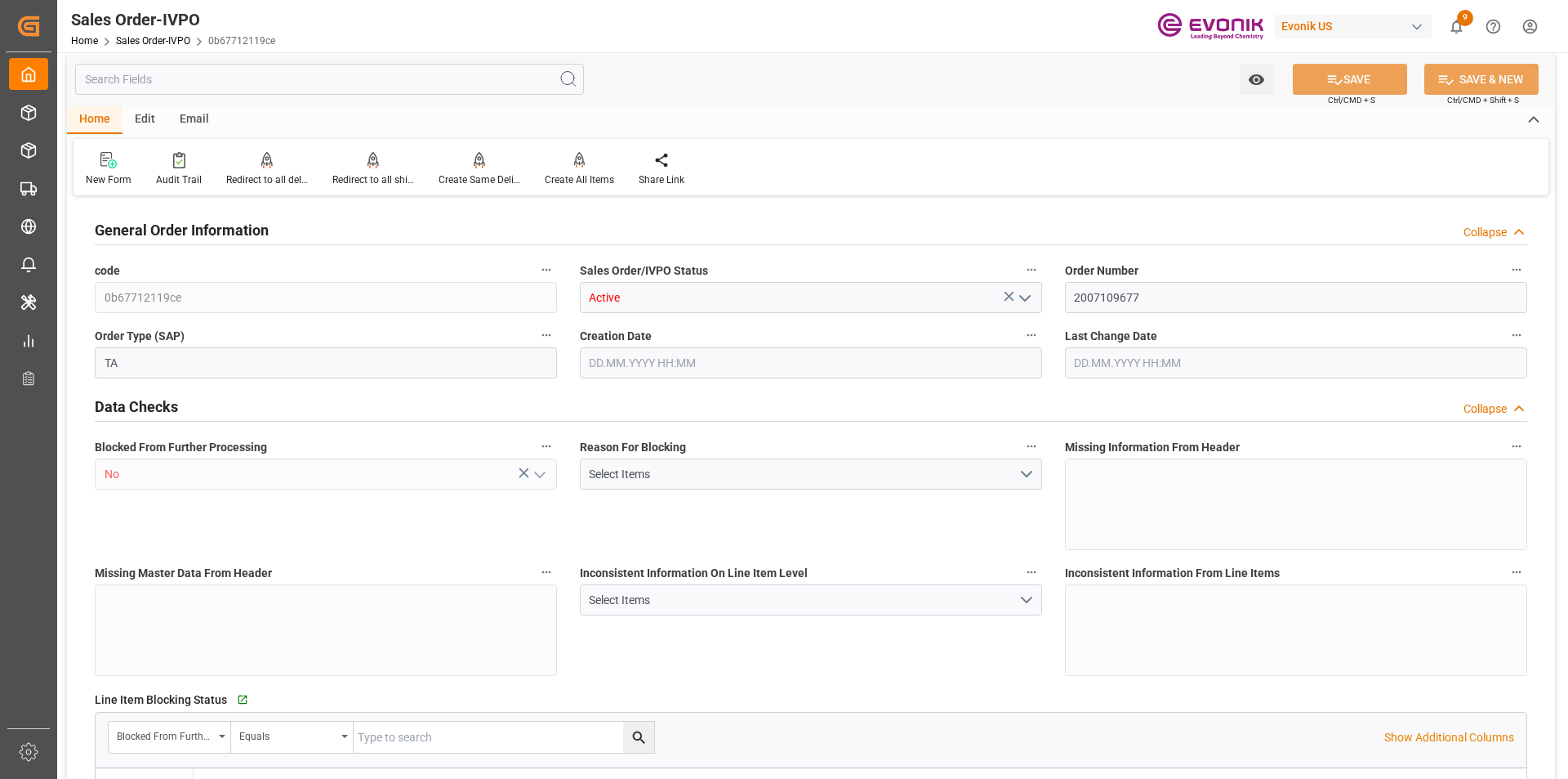
type input "15504"
type input "24.1474"
type input "17000"
type input "30"
type input "[DATE] 16:15"
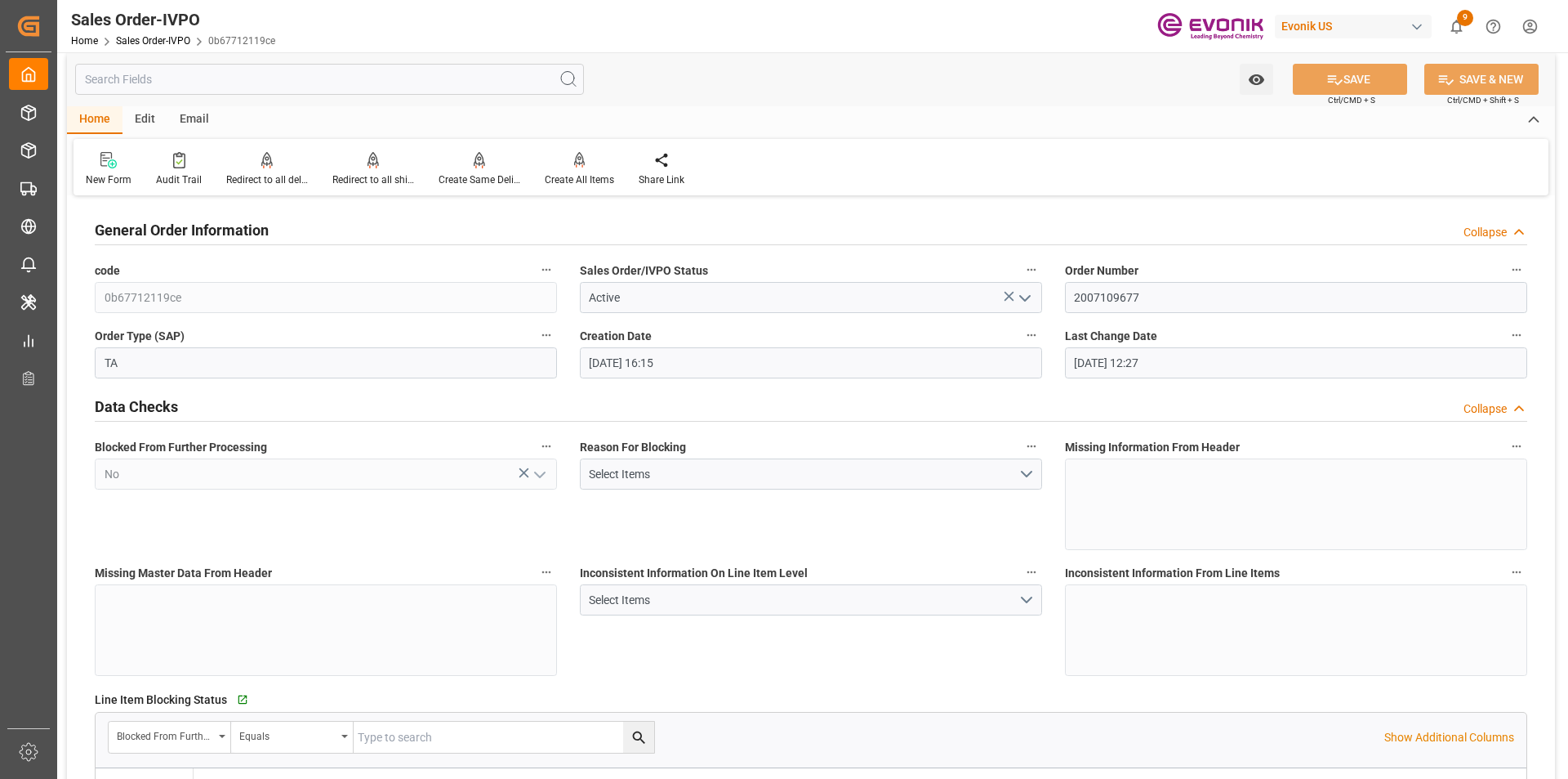
type input "[DATE] 12:27"
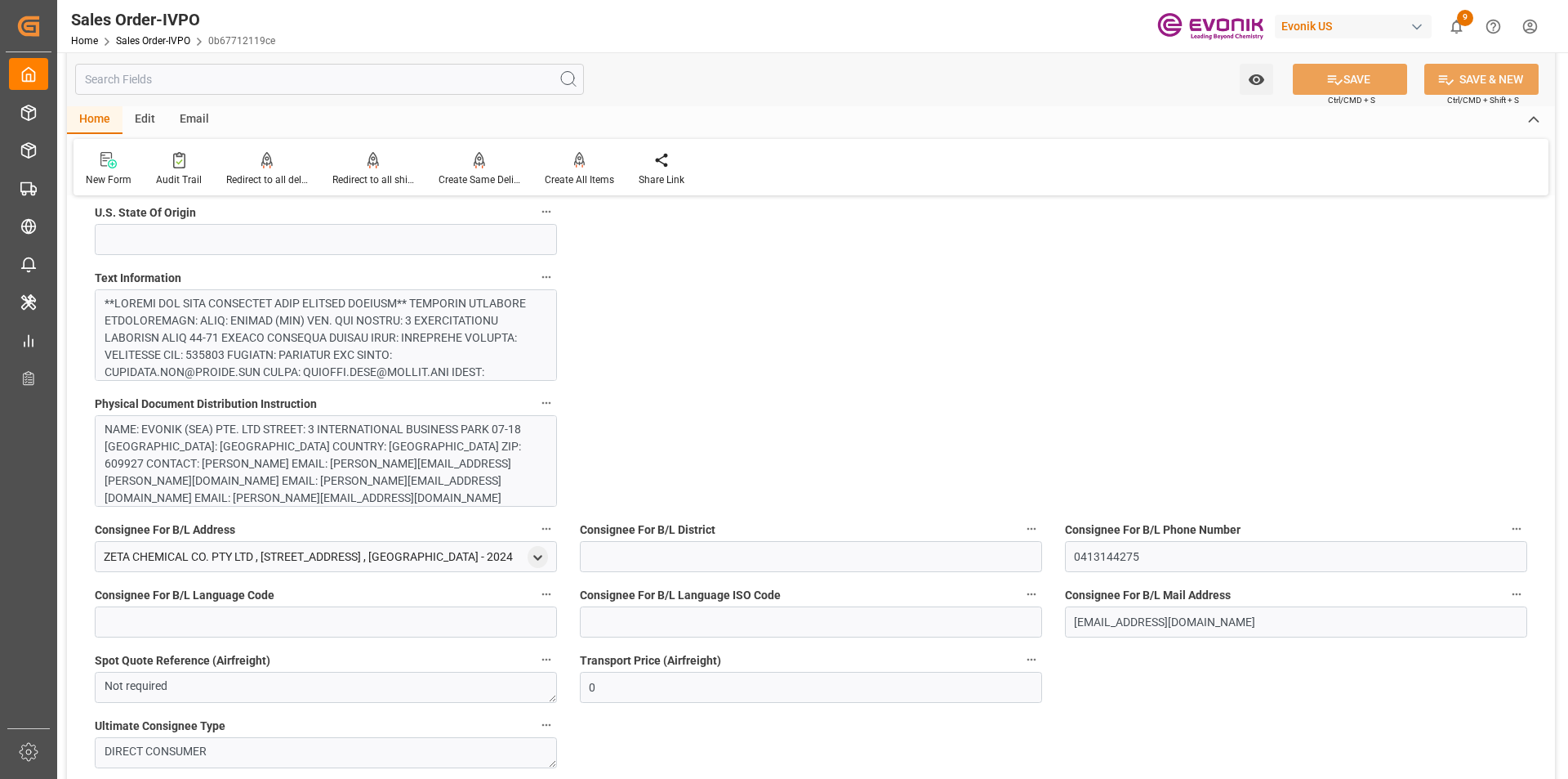
scroll to position [1072, 0]
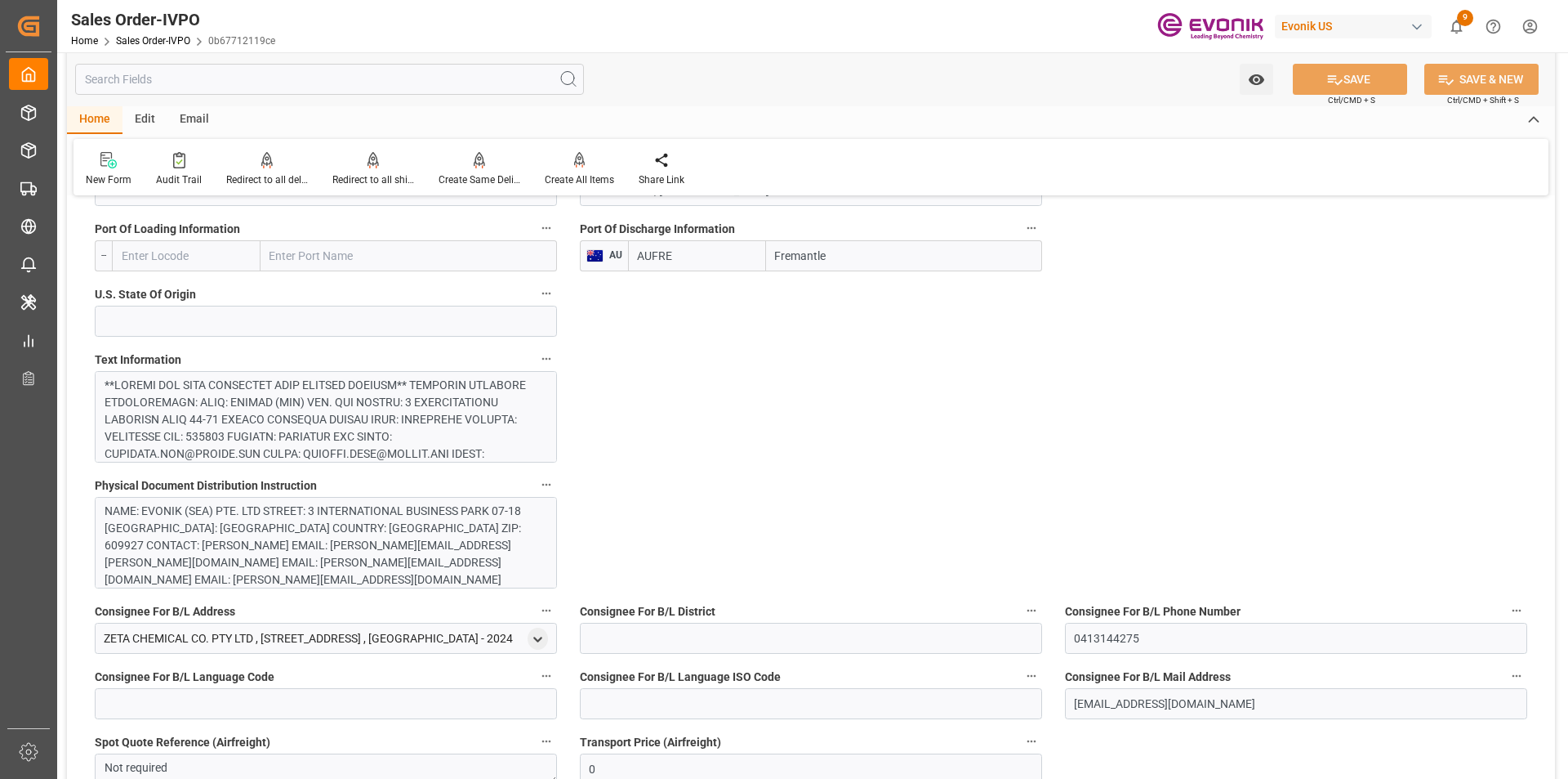
click at [322, 396] on div at bounding box center [319, 659] width 430 height 566
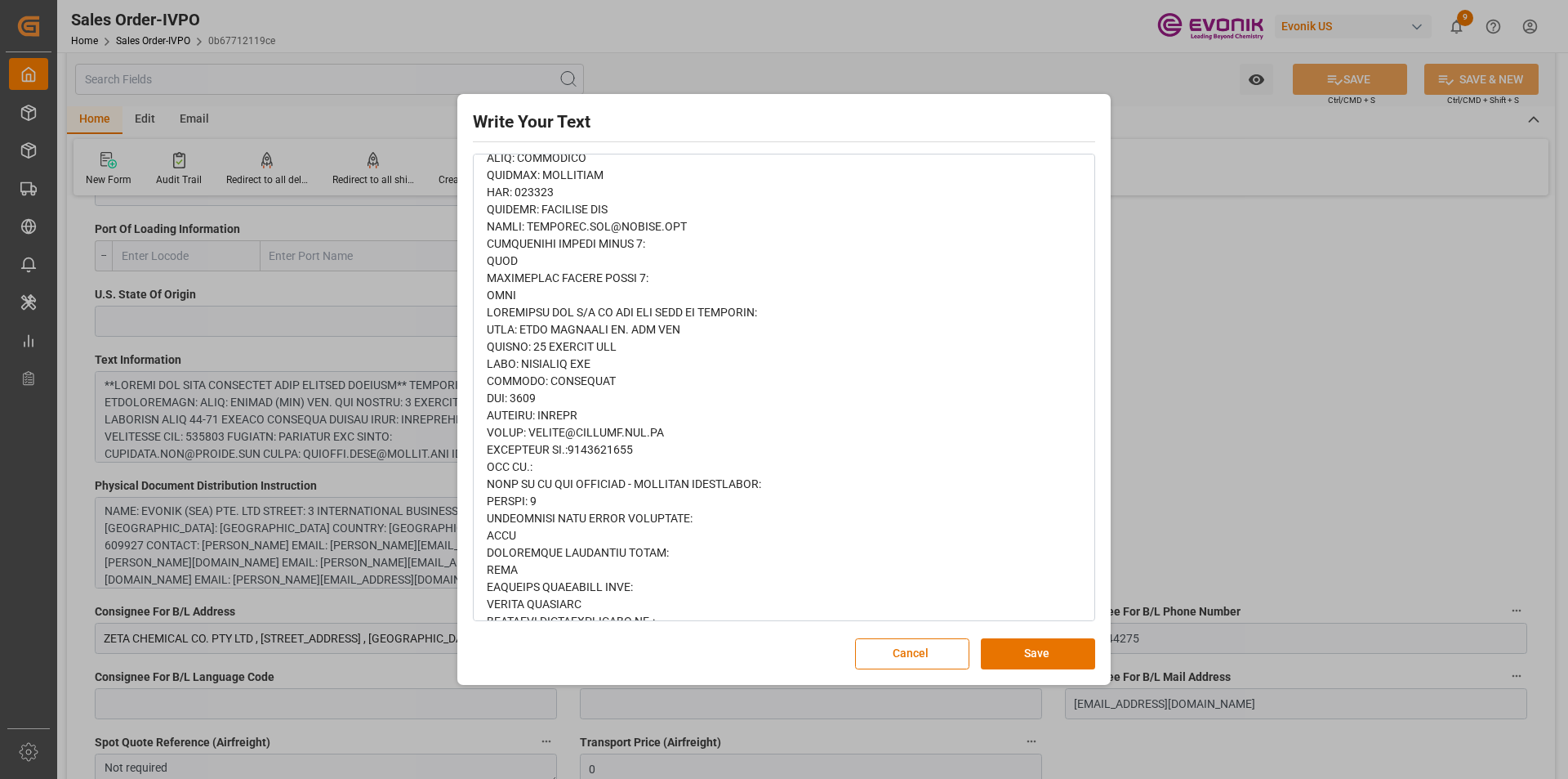
scroll to position [899, 0]
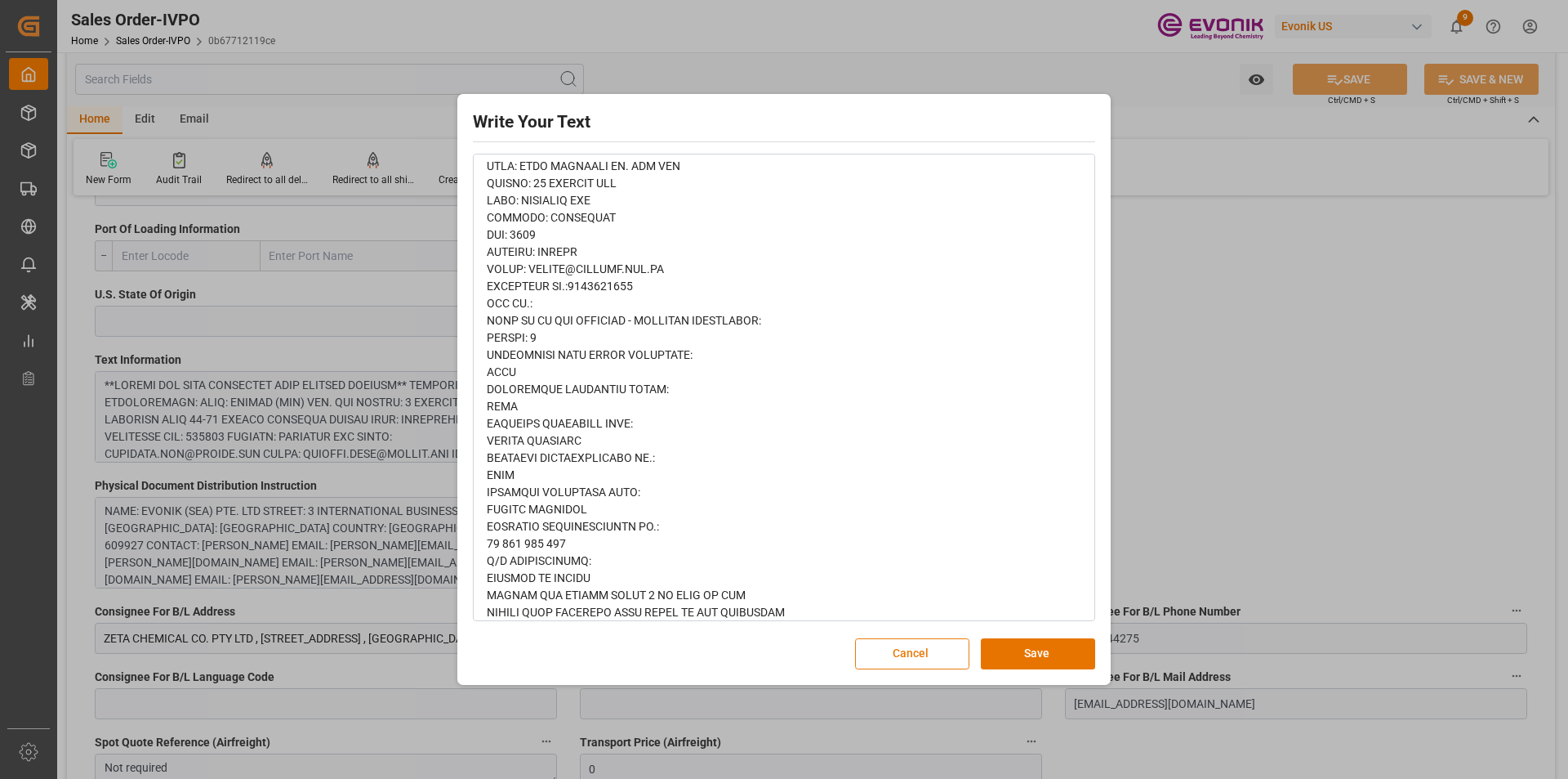
click at [901, 639] on button "Cancel" at bounding box center [911, 653] width 114 height 31
